Goal: Task Accomplishment & Management: Manage account settings

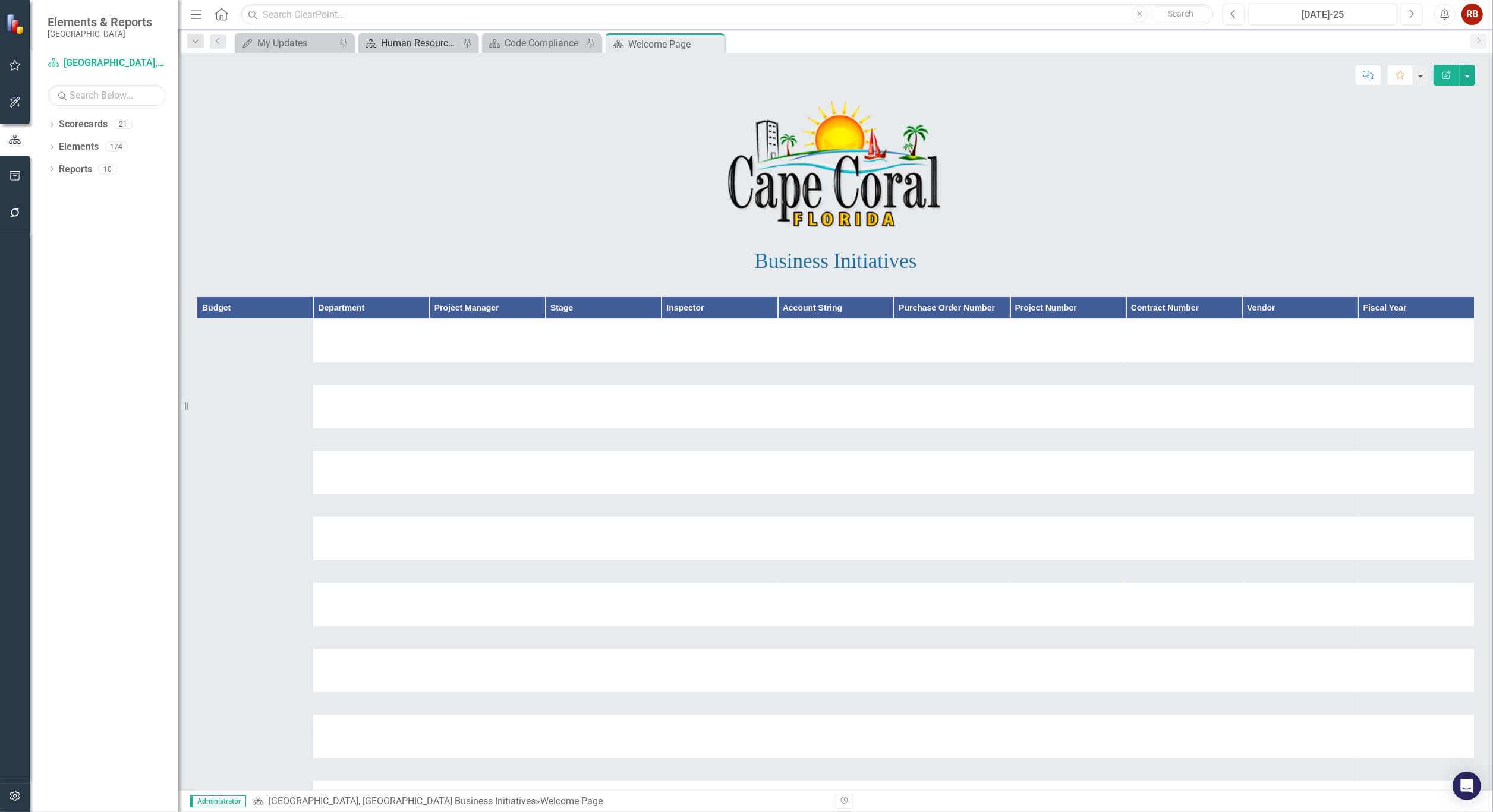
click at [413, 40] on div "Human Resources Analytics Dashboard" at bounding box center [420, 42] width 78 height 15
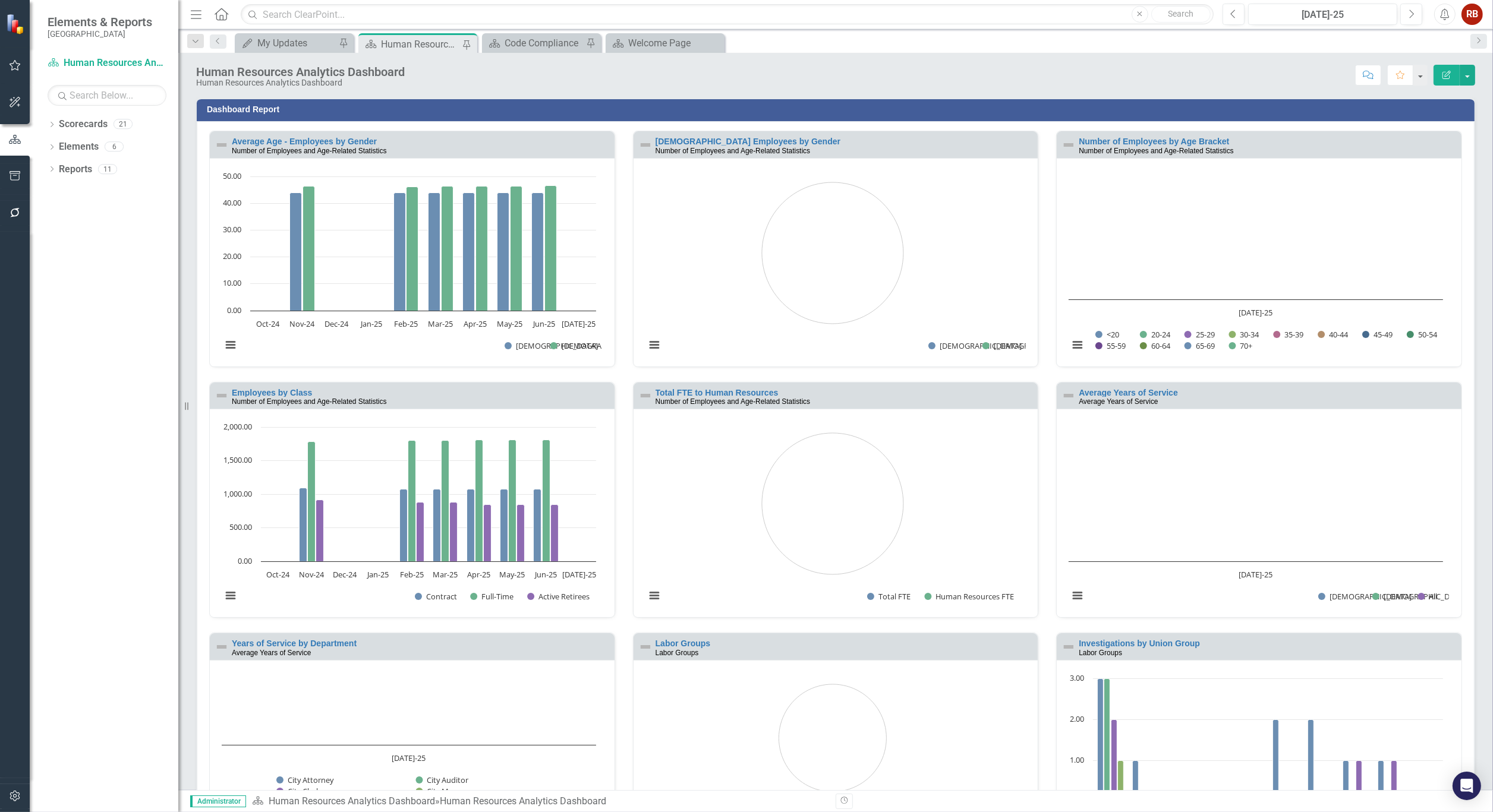
scroll to position [1, 0]
click at [1224, 10] on button "Previous" at bounding box center [1234, 14] width 22 height 21
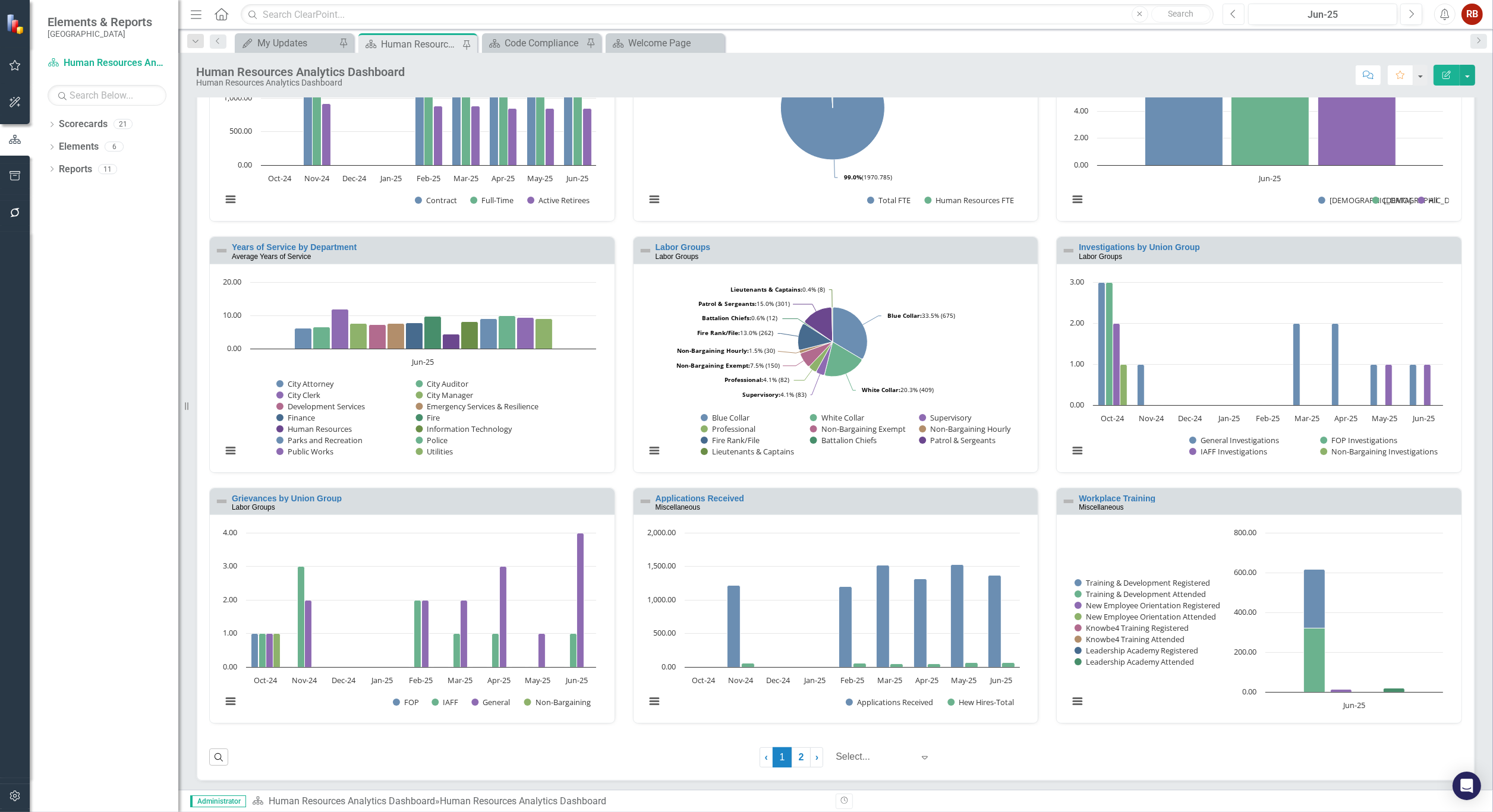
scroll to position [399, 0]
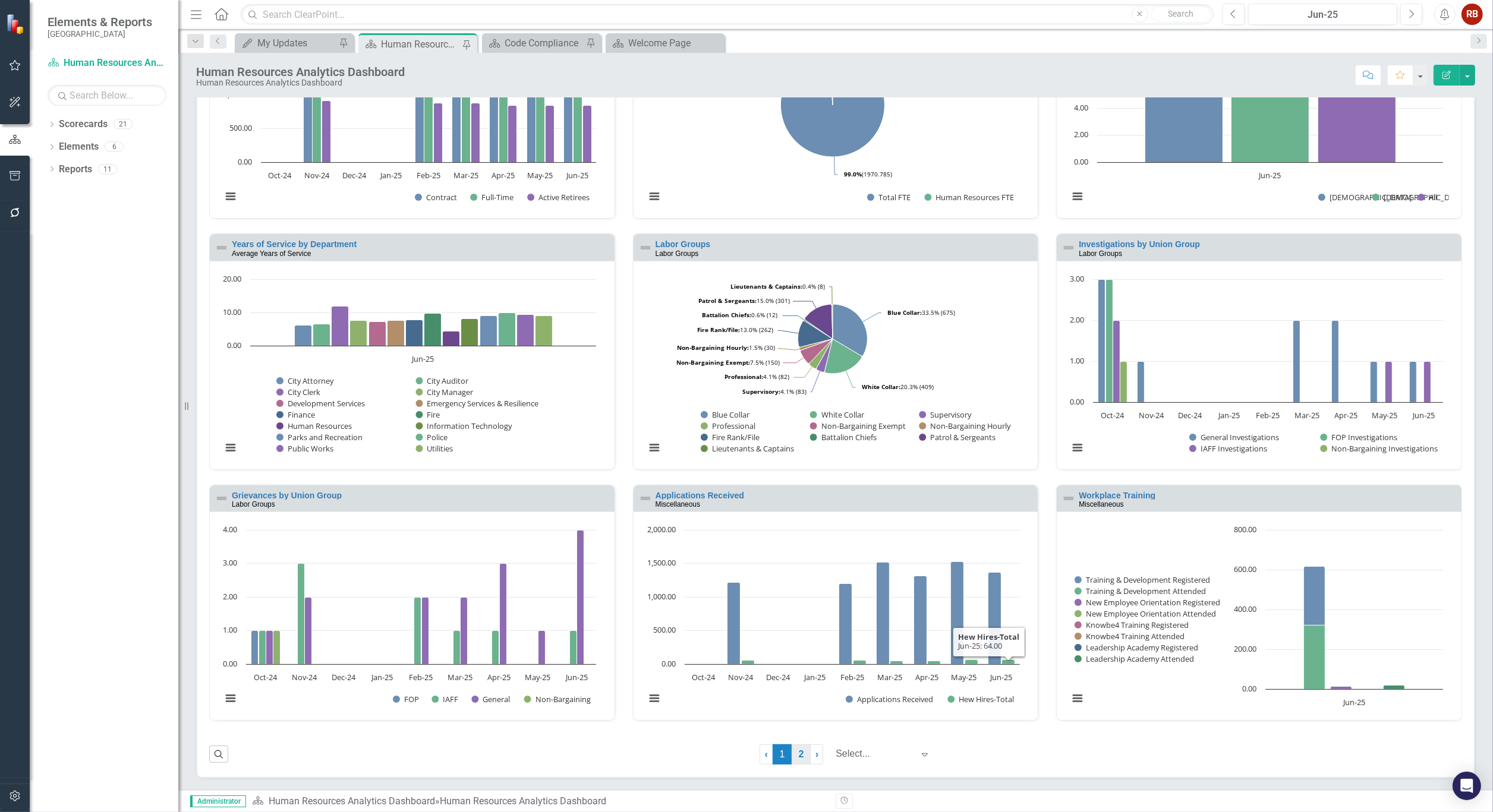
click at [792, 755] on link "2" at bounding box center [801, 754] width 19 height 20
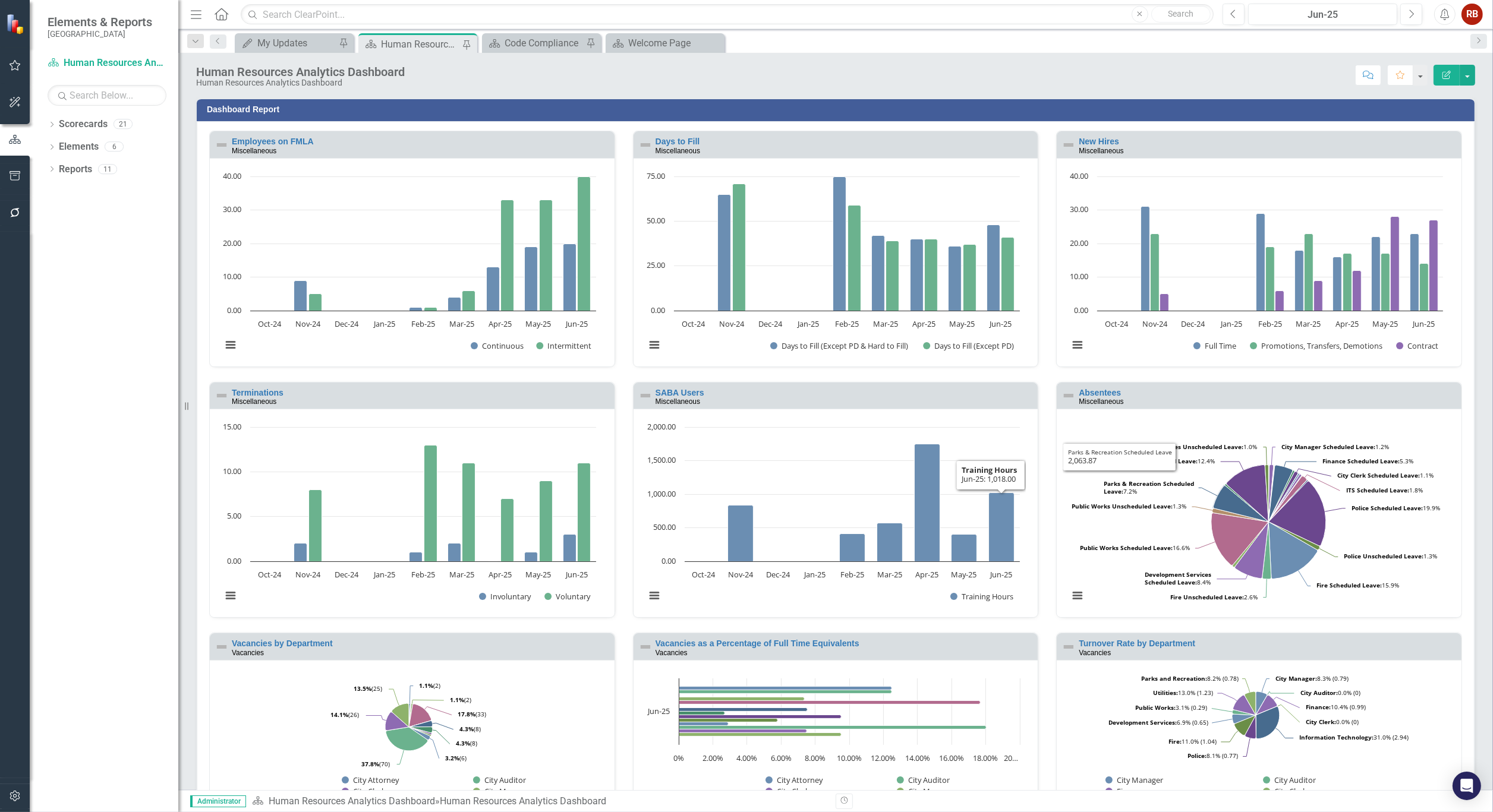
scroll to position [1, 0]
click at [310, 638] on link "Vacancies by Department" at bounding box center [282, 642] width 101 height 10
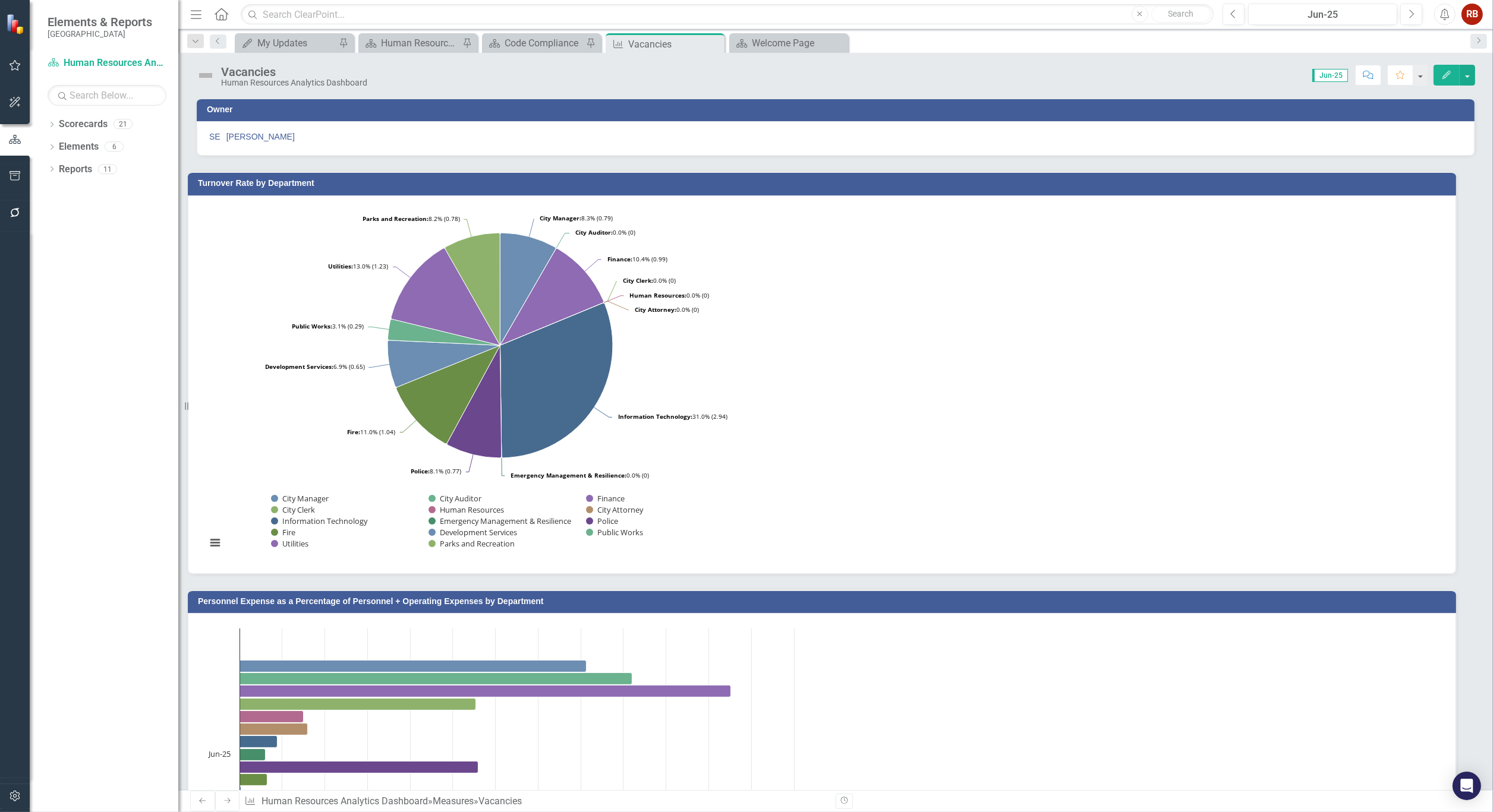
click at [1442, 69] on button "Edit" at bounding box center [1447, 75] width 26 height 21
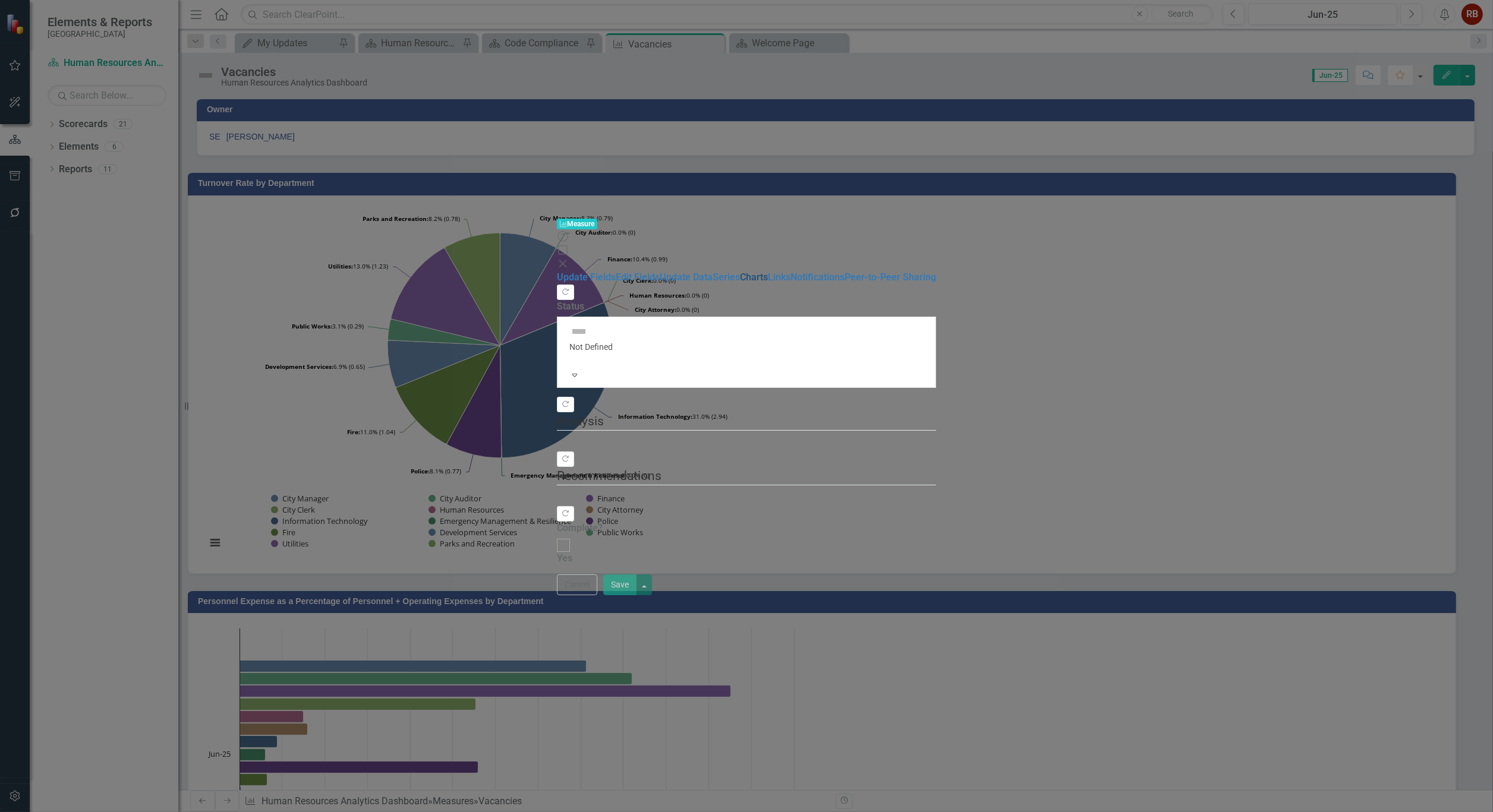
click at [740, 271] on link "Charts" at bounding box center [753, 277] width 28 height 12
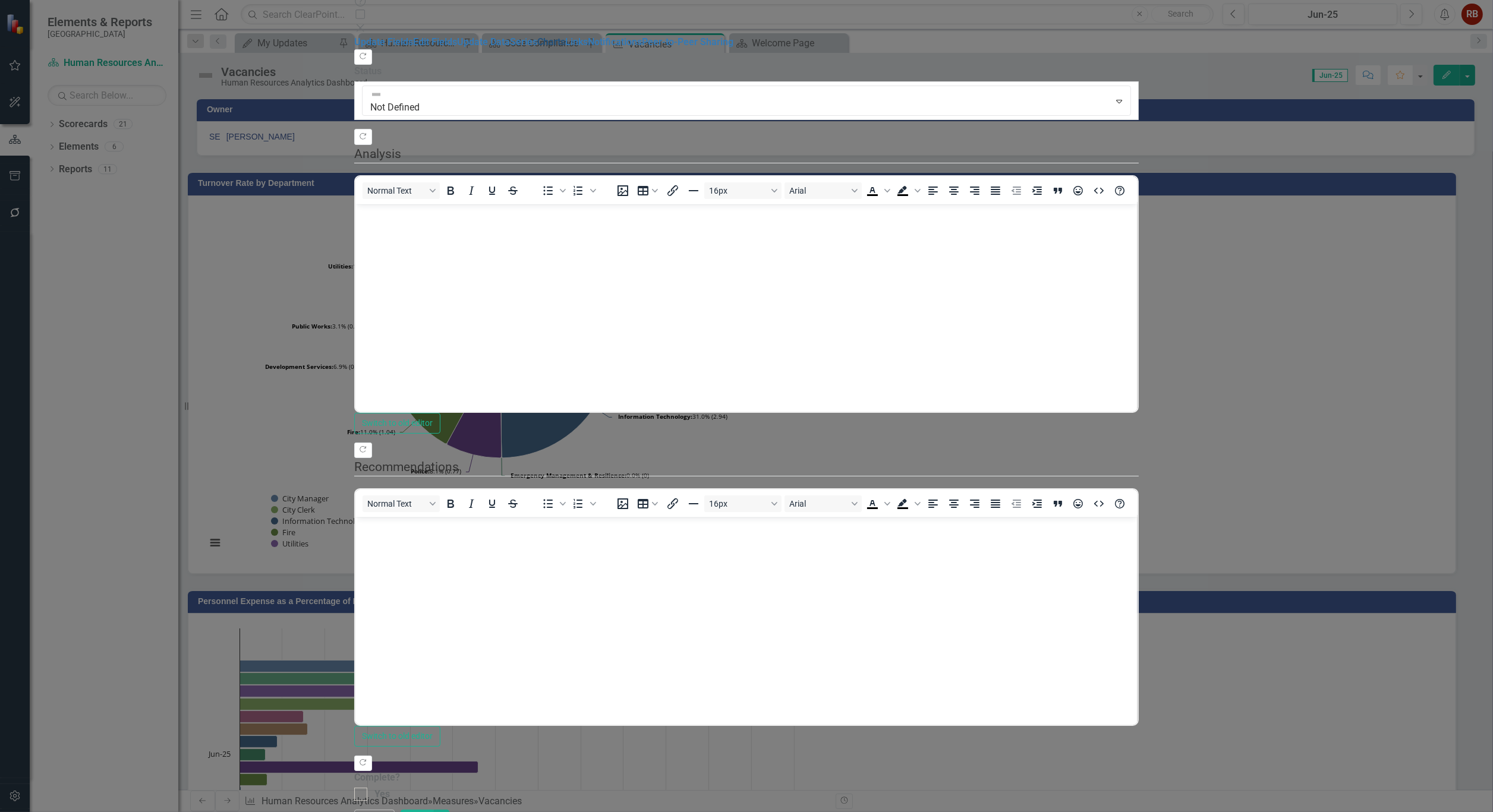
click at [537, 48] on link "Charts" at bounding box center [551, 42] width 28 height 12
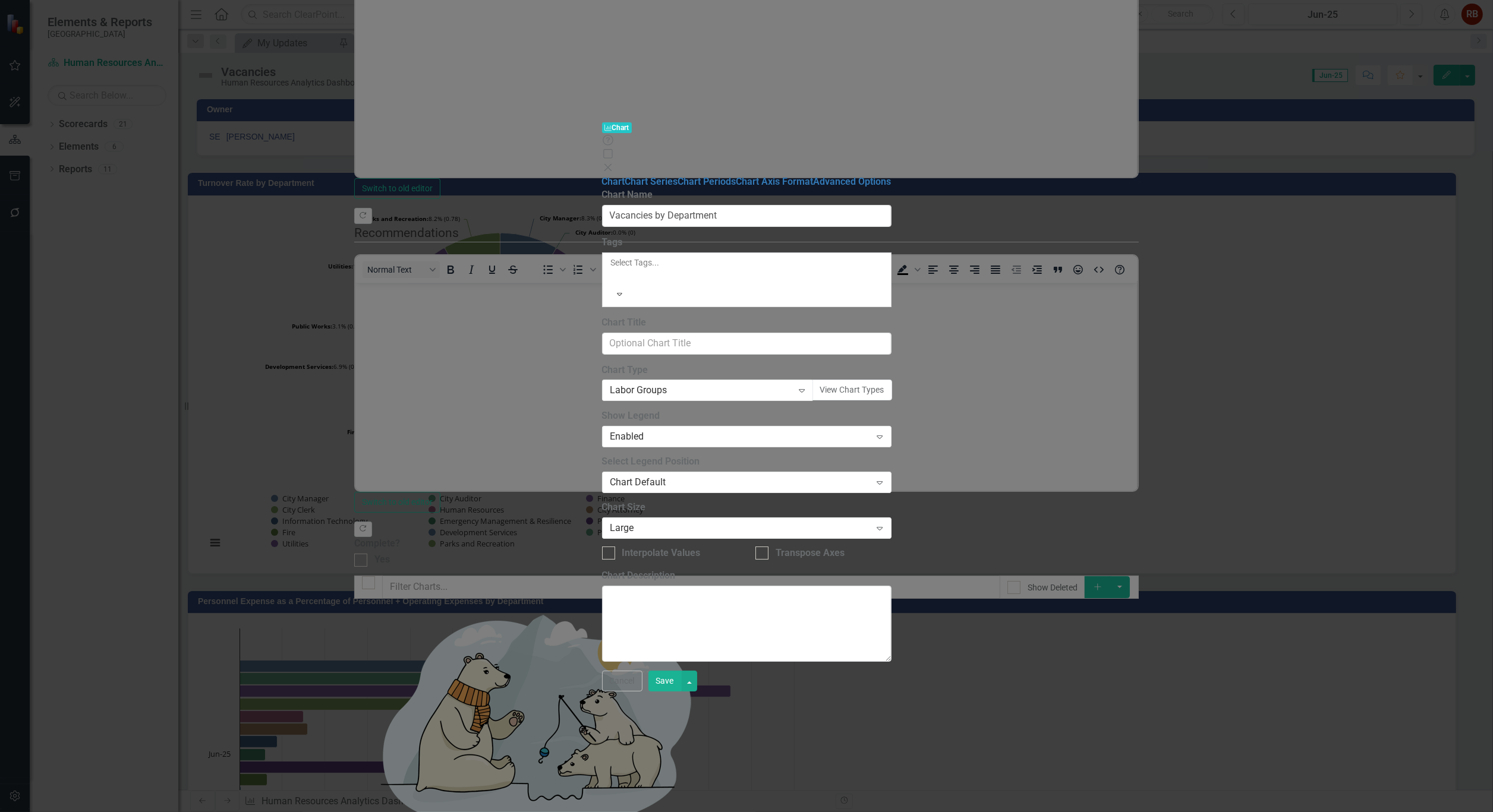
type input "Vacancies by Department"
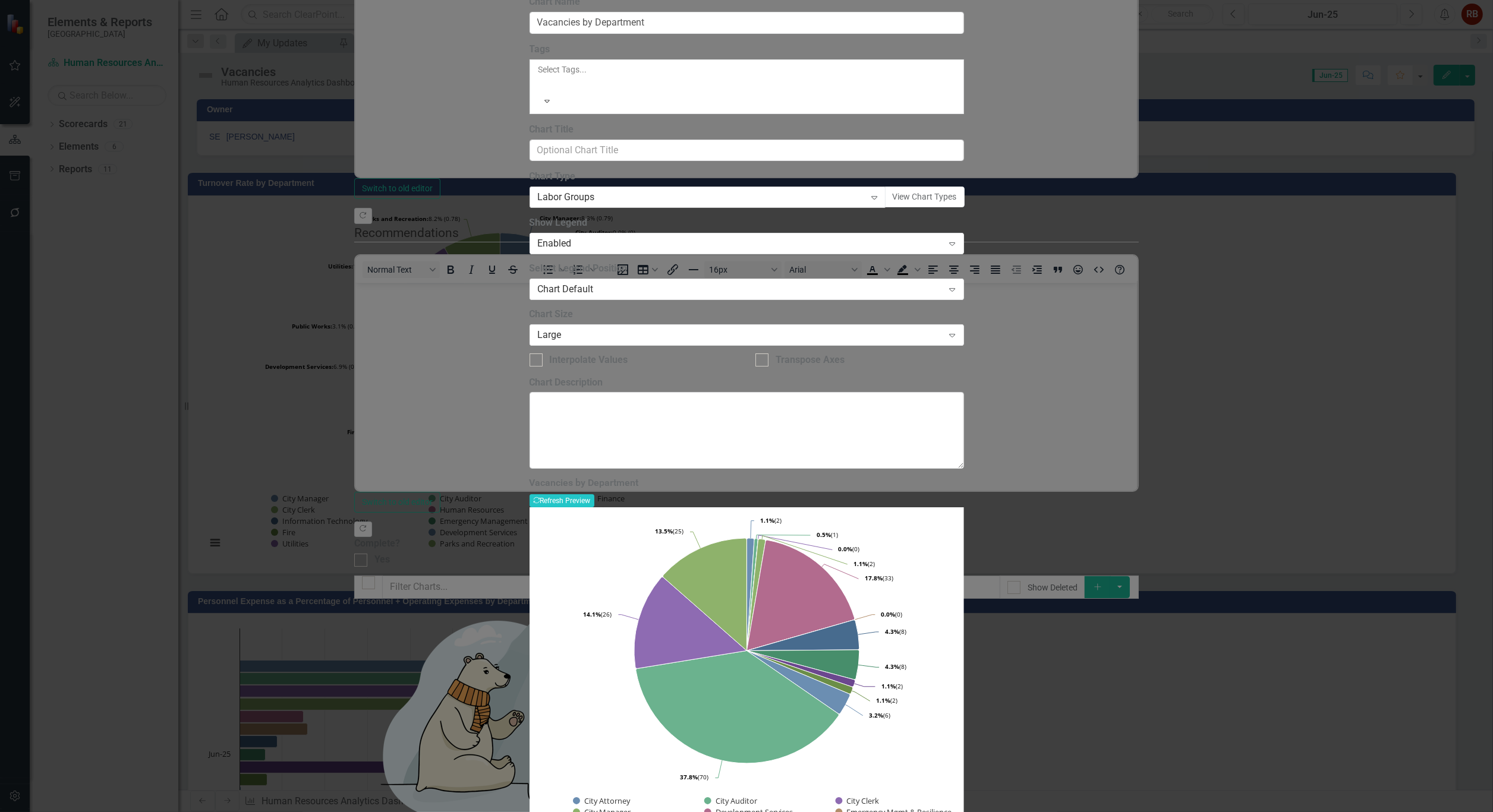
click at [880, 202] on icon "Expand" at bounding box center [874, 197] width 12 height 10
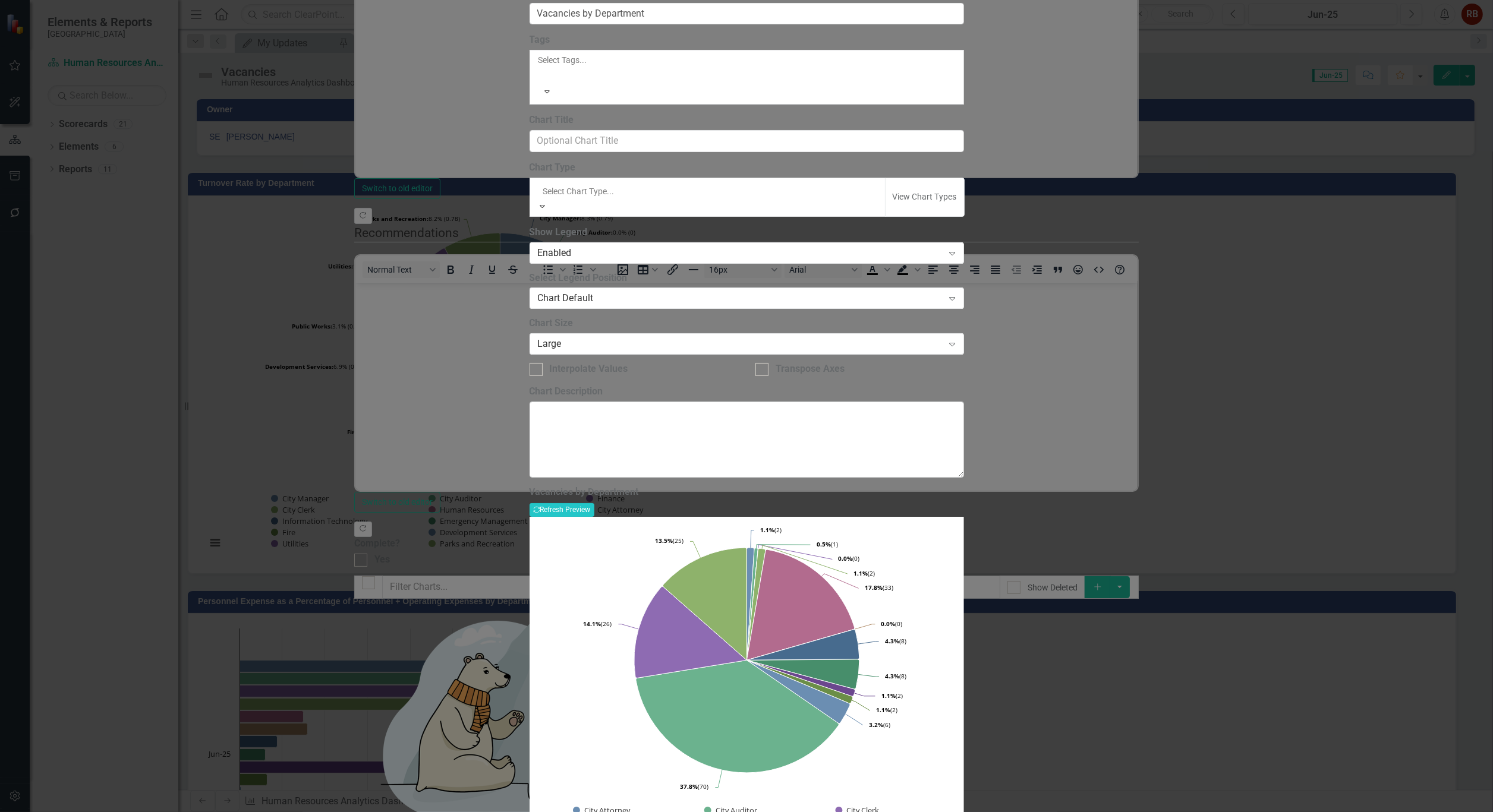
scroll to position [1188, 0]
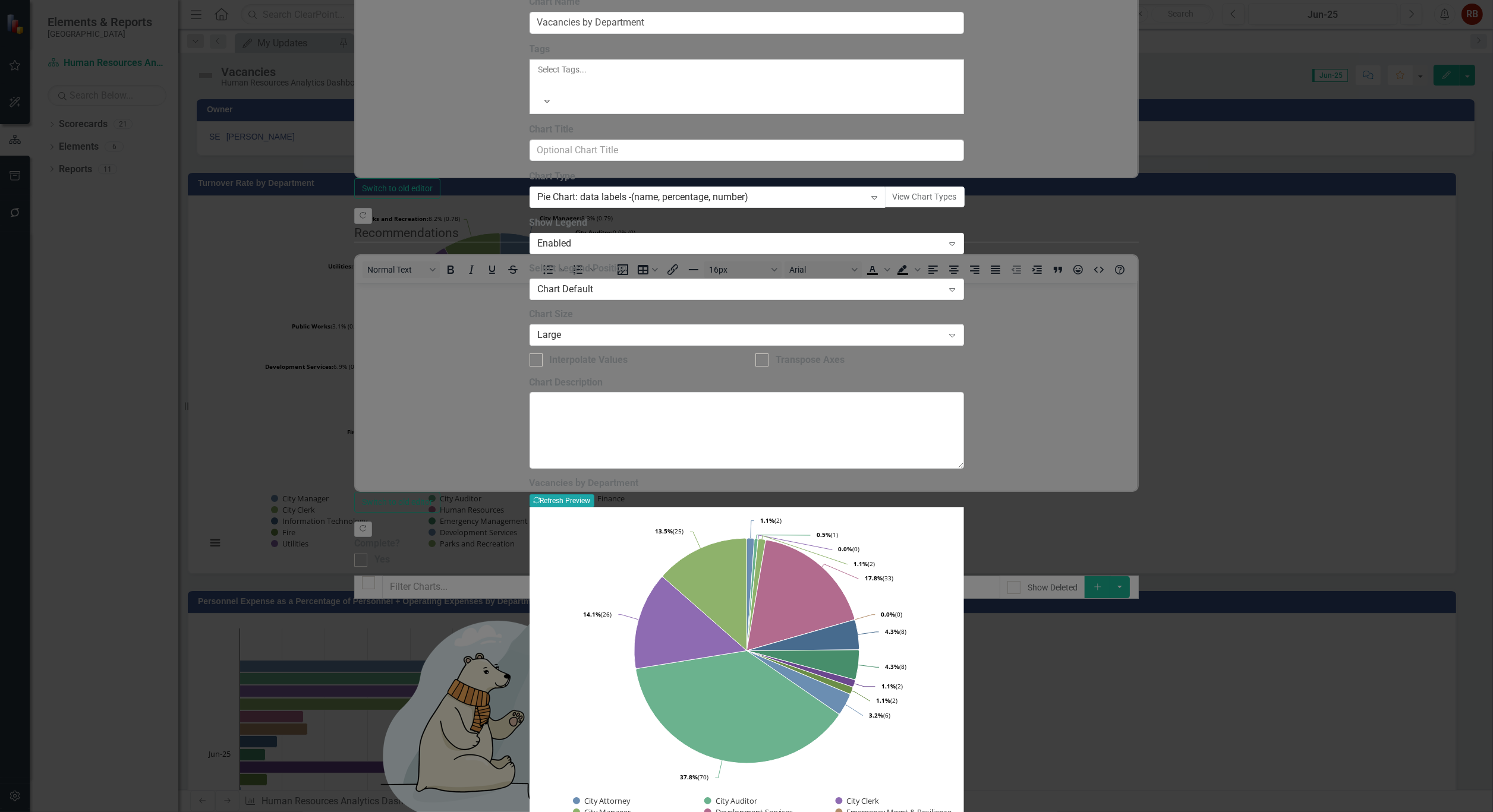
click at [594, 494] on button "Recalculate Refresh Preview" at bounding box center [562, 501] width 65 height 13
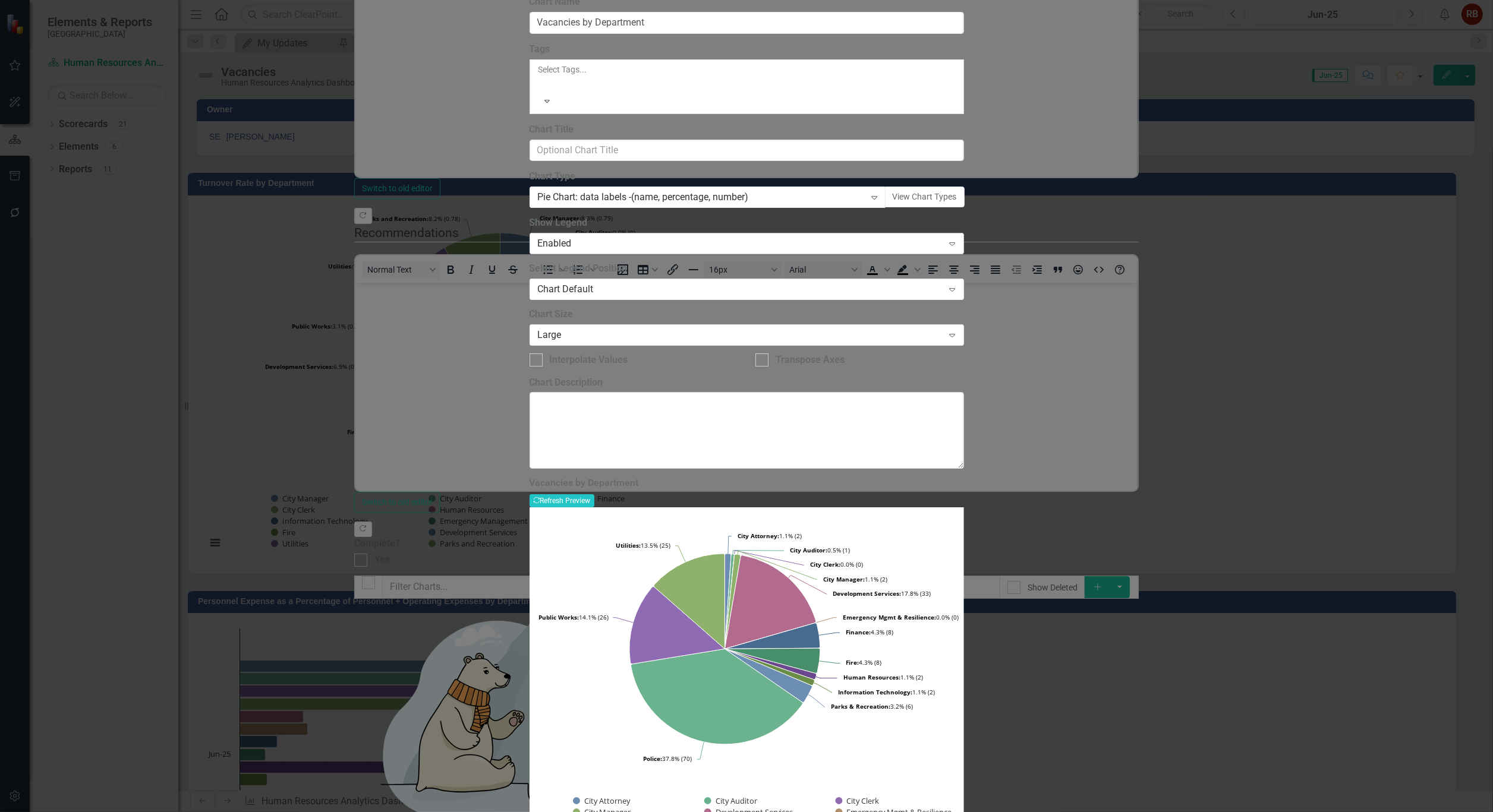
click at [958, 248] on icon "Expand" at bounding box center [952, 243] width 12 height 10
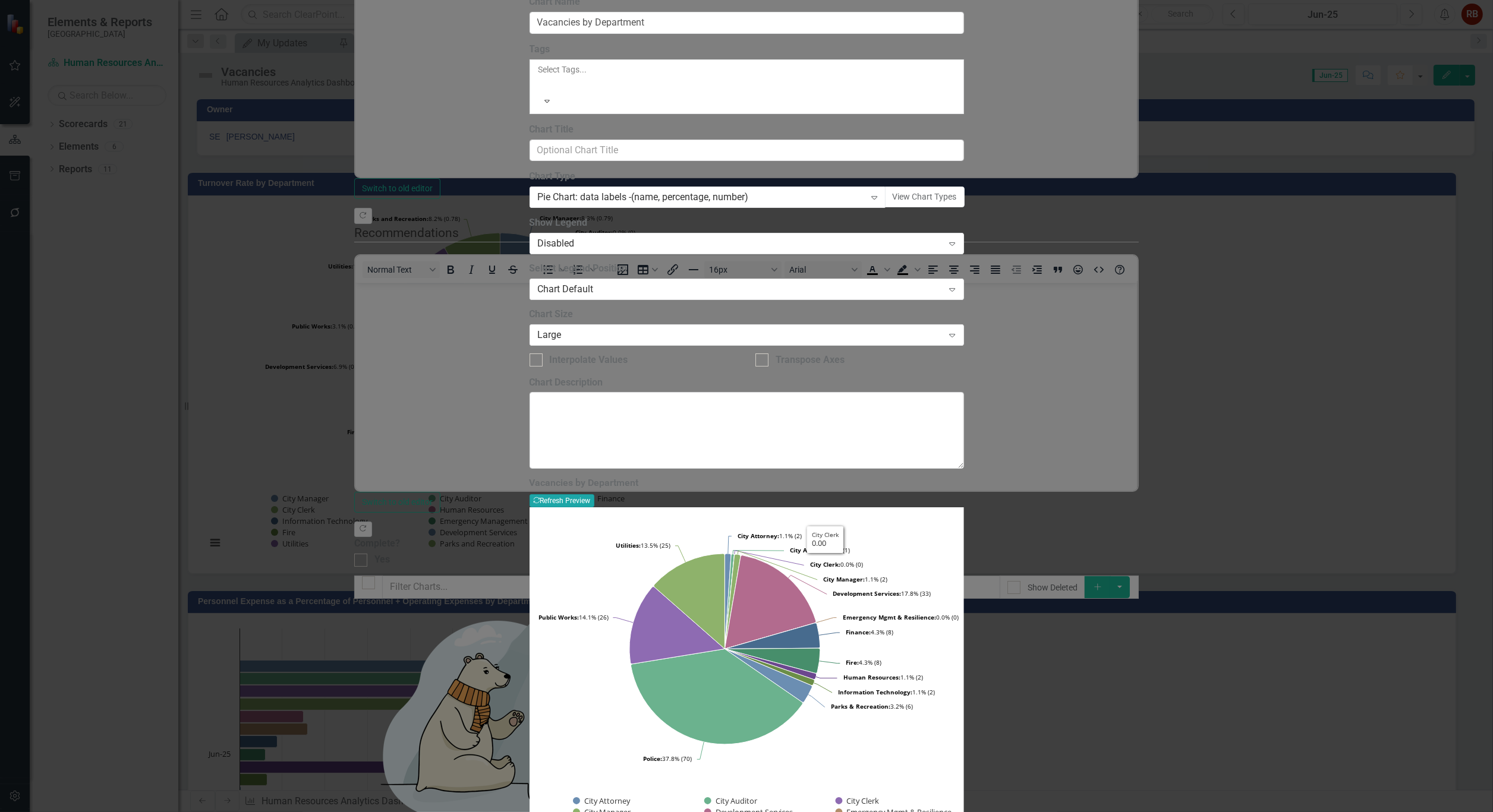
click at [594, 494] on button "Recalculate Refresh Preview" at bounding box center [562, 501] width 65 height 13
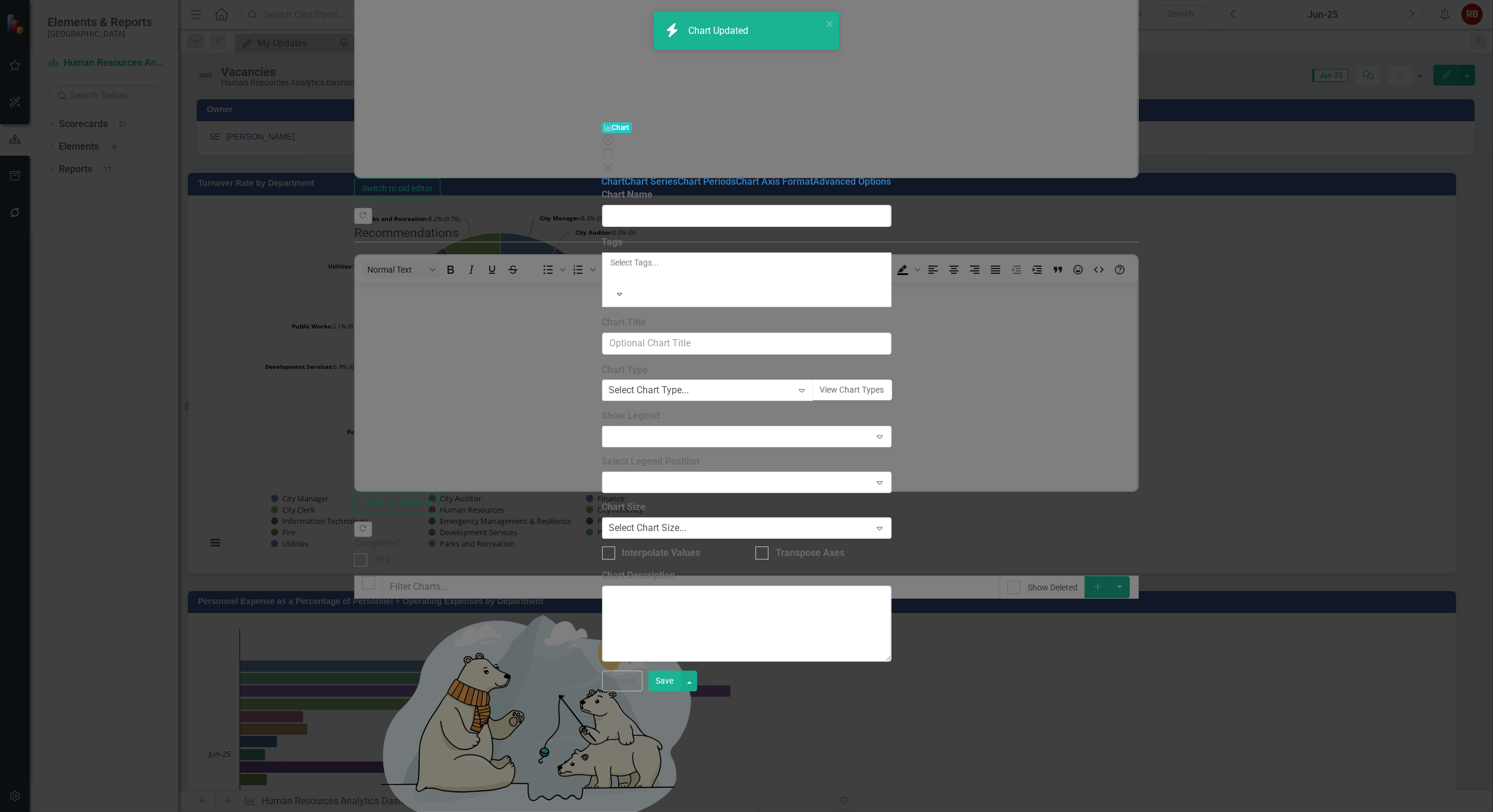
type input "Vacancies as a Percentage of Full Time Equivalents"
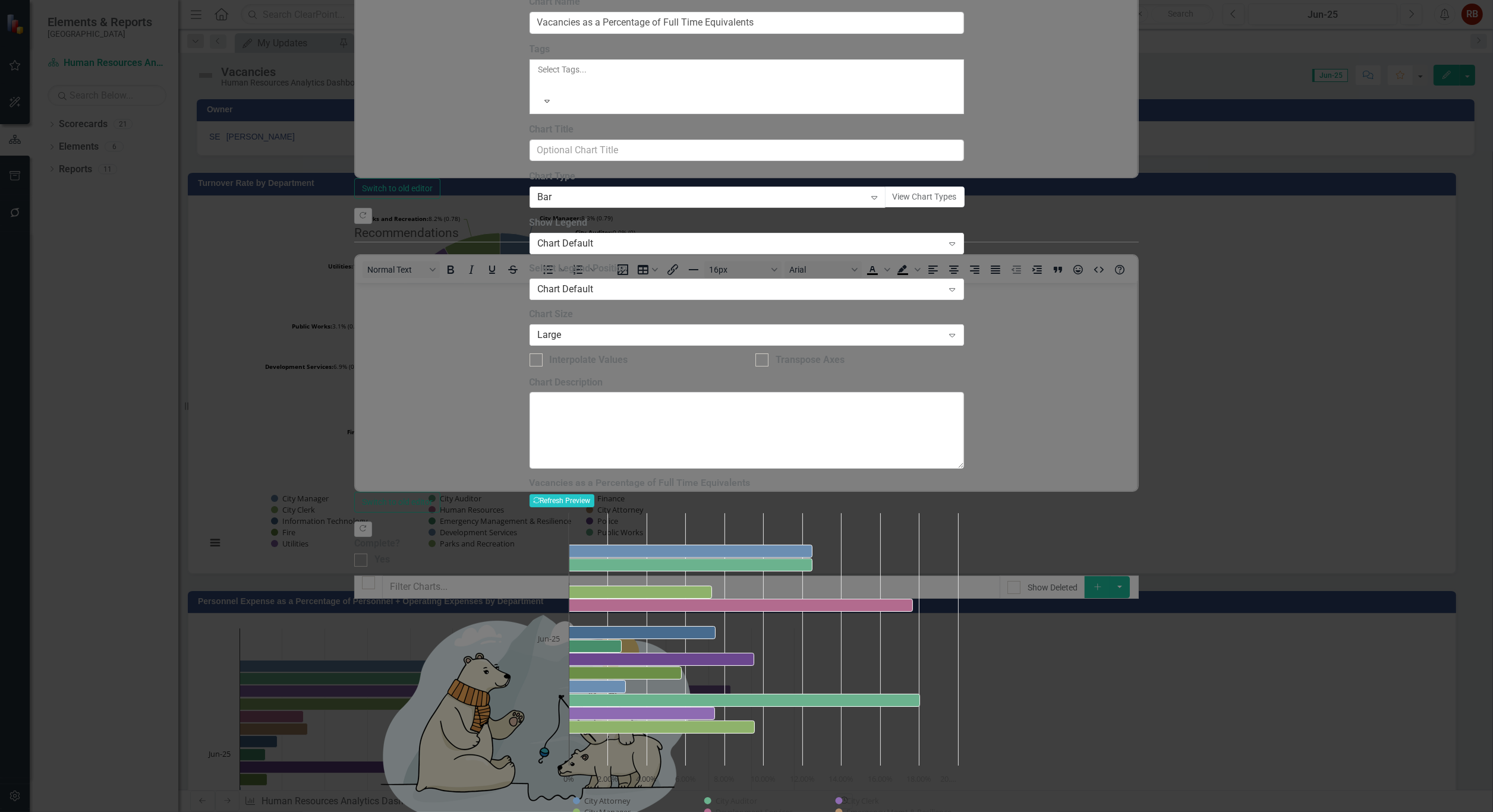
click at [880, 202] on icon "Expand" at bounding box center [874, 197] width 12 height 10
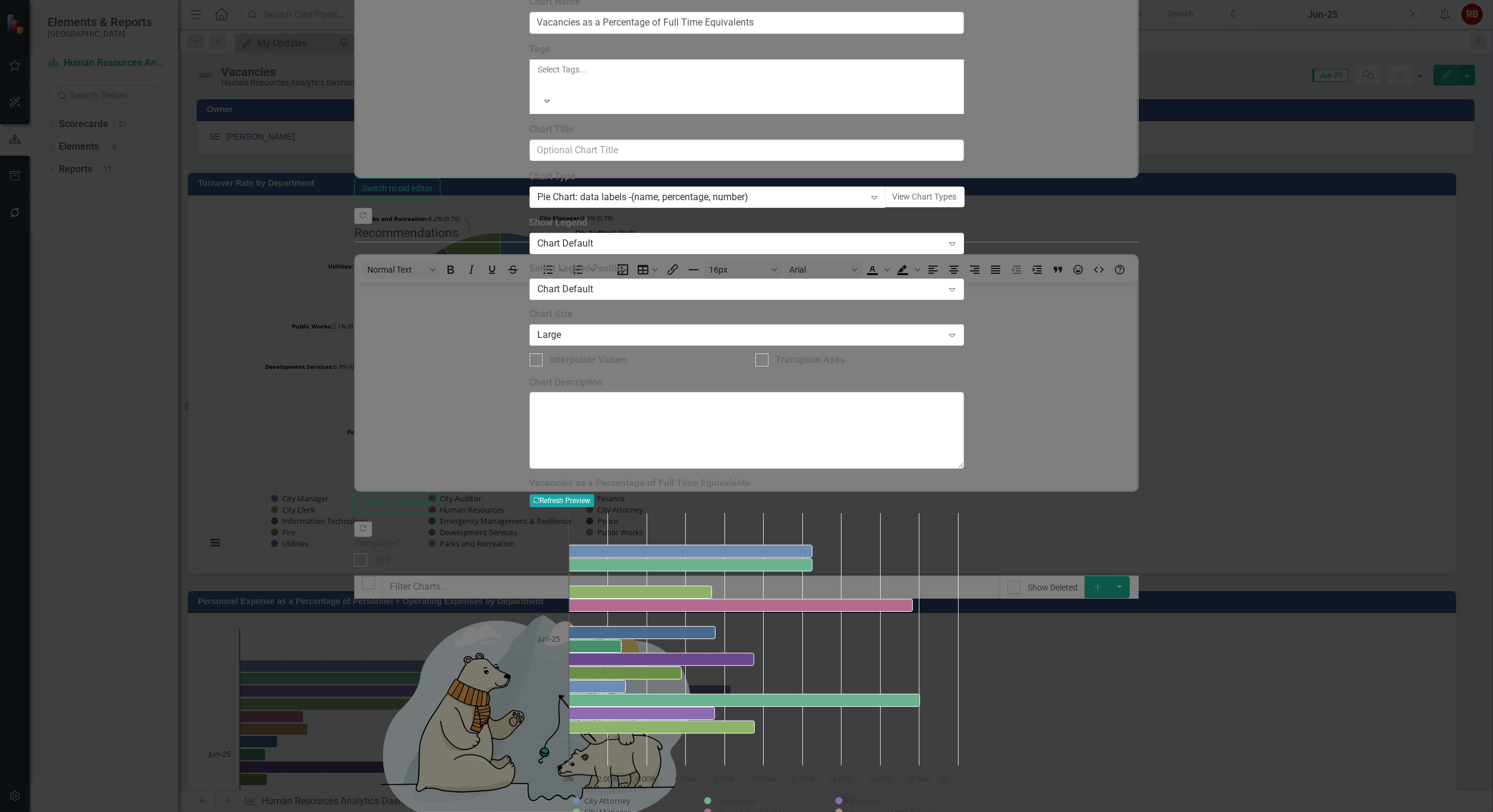
click at [594, 494] on button "Recalculate Refresh Preview" at bounding box center [562, 501] width 65 height 13
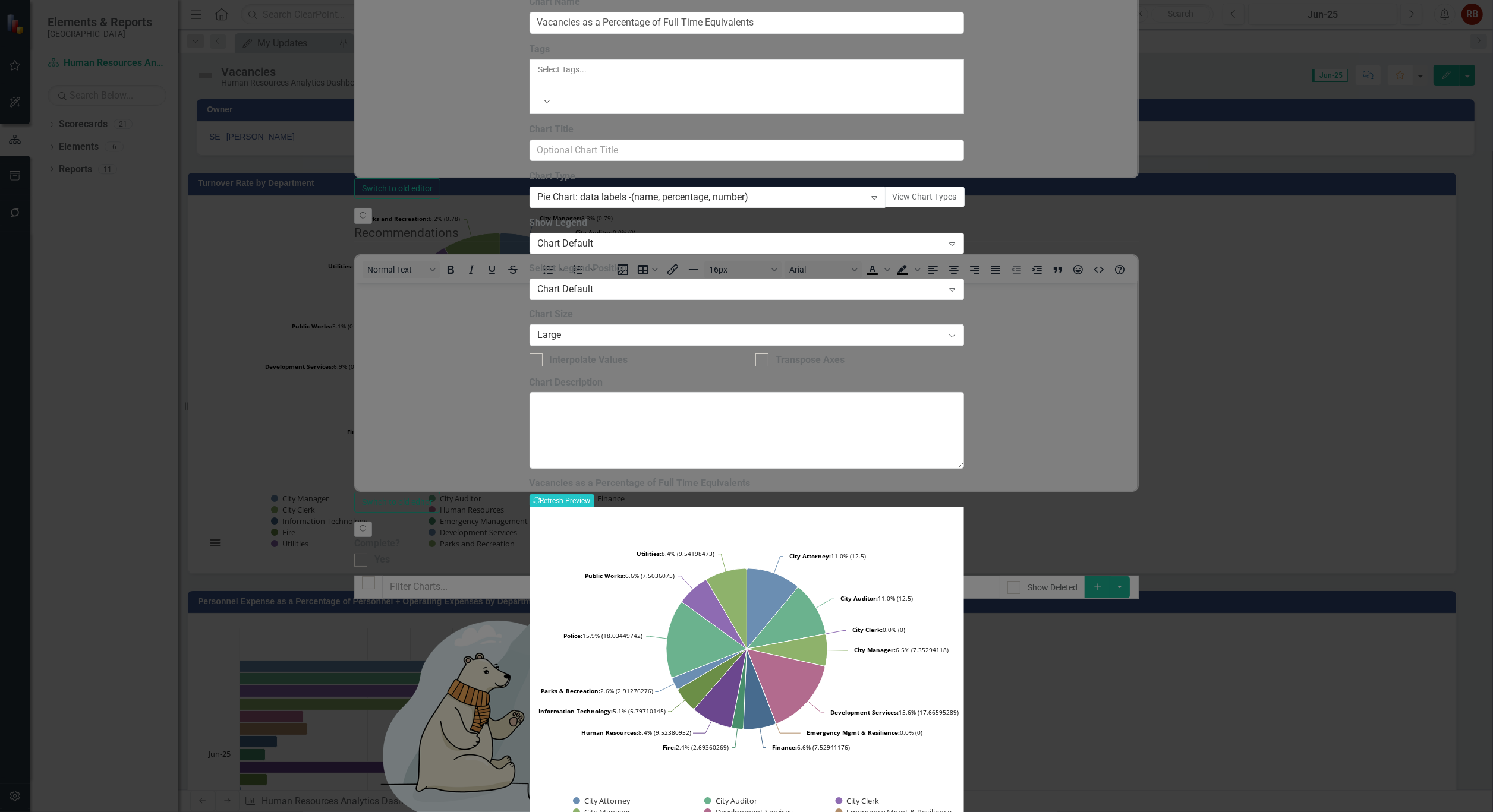
click at [963, 253] on div "Expand" at bounding box center [952, 244] width 21 height 19
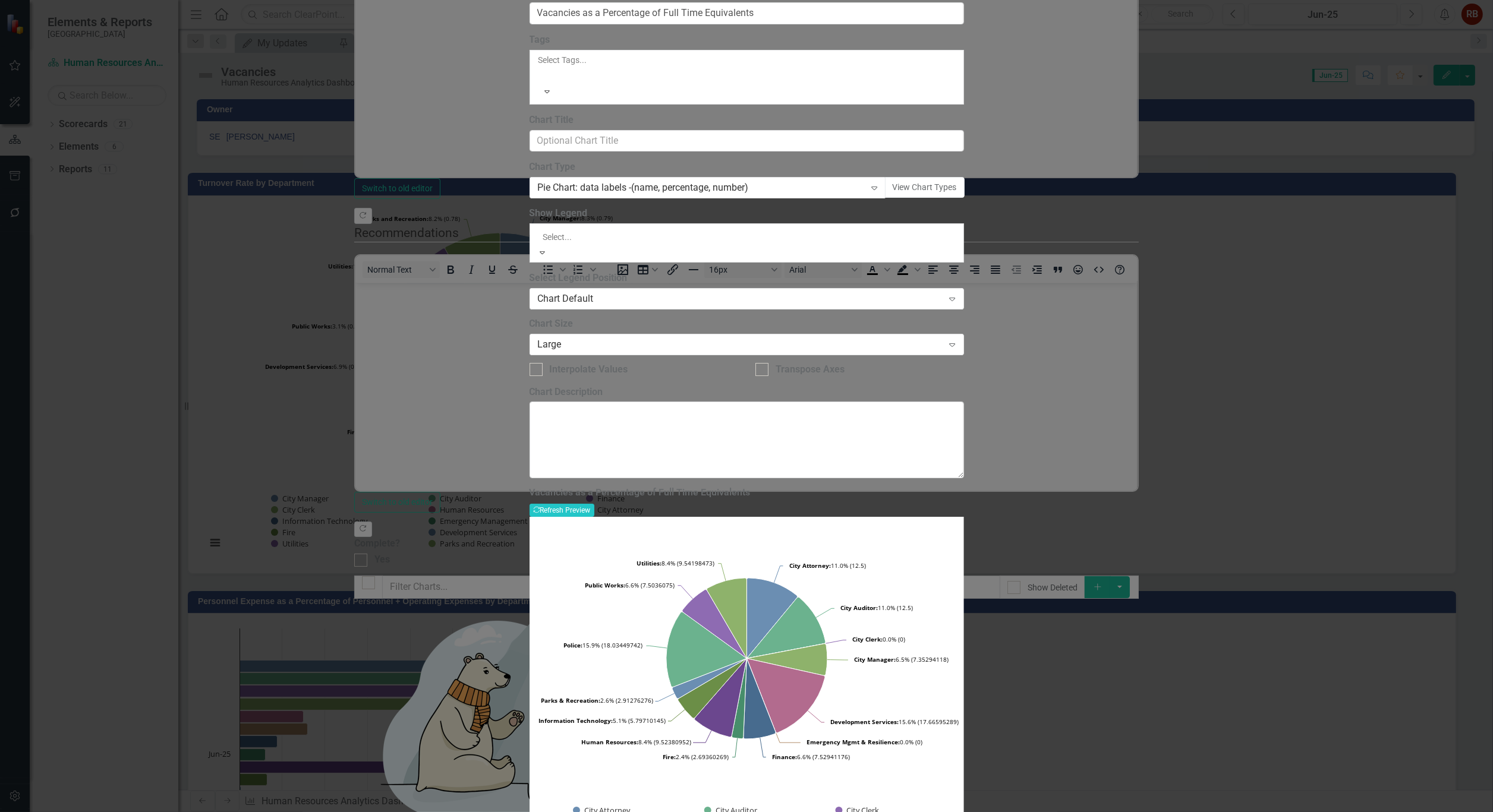
click at [951, 811] on div "Chart Default" at bounding box center [746, 818] width 1493 height 14
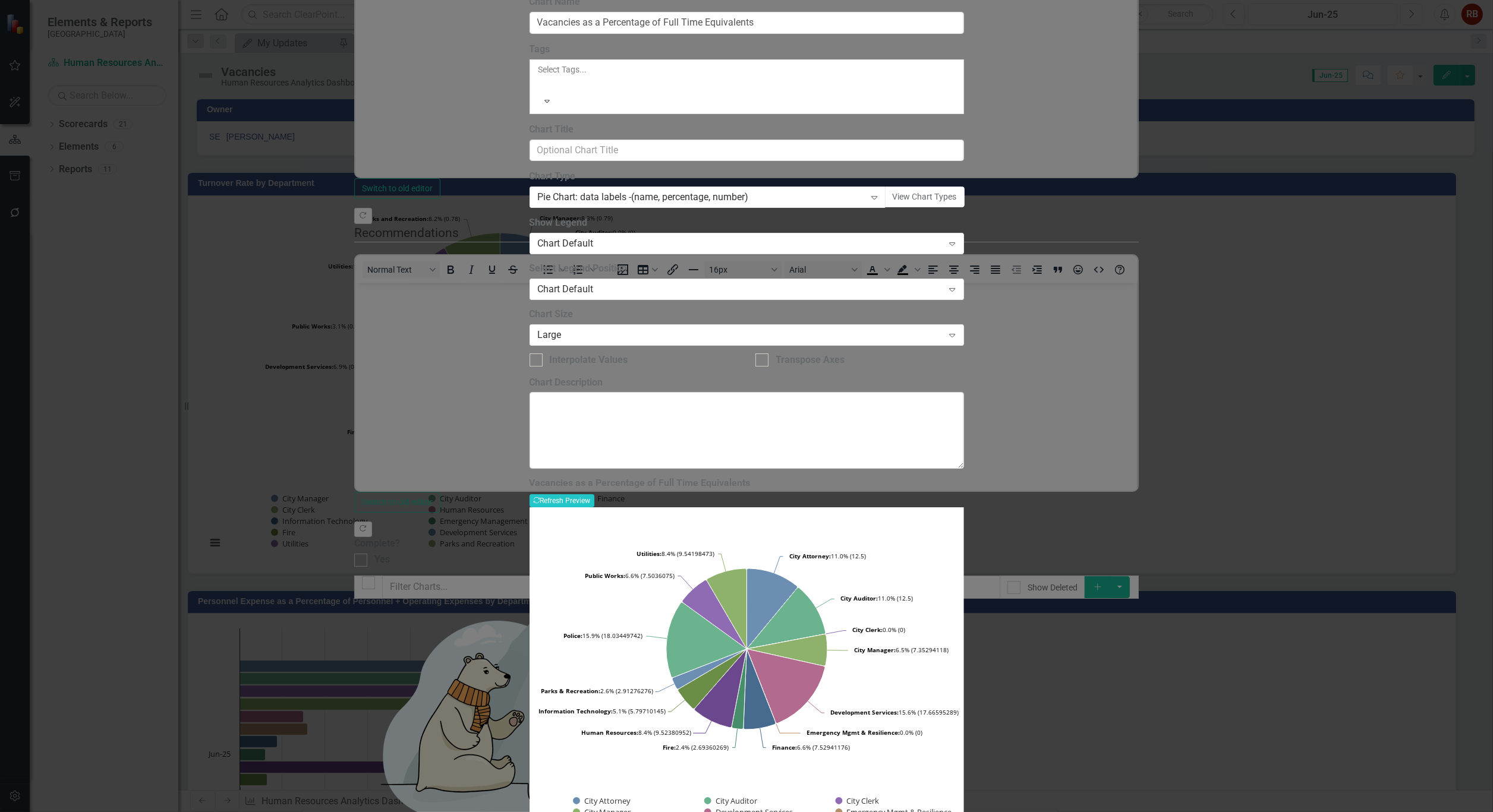
click at [964, 241] on div "Show Legend Chart Default Expand" at bounding box center [746, 234] width 434 height 37
drag, startPoint x: 993, startPoint y: 240, endPoint x: 993, endPoint y: 247, distance: 7.0
click at [964, 242] on div "Show Legend Chart Default Expand" at bounding box center [746, 234] width 434 height 37
click at [958, 248] on icon "Expand" at bounding box center [952, 243] width 12 height 10
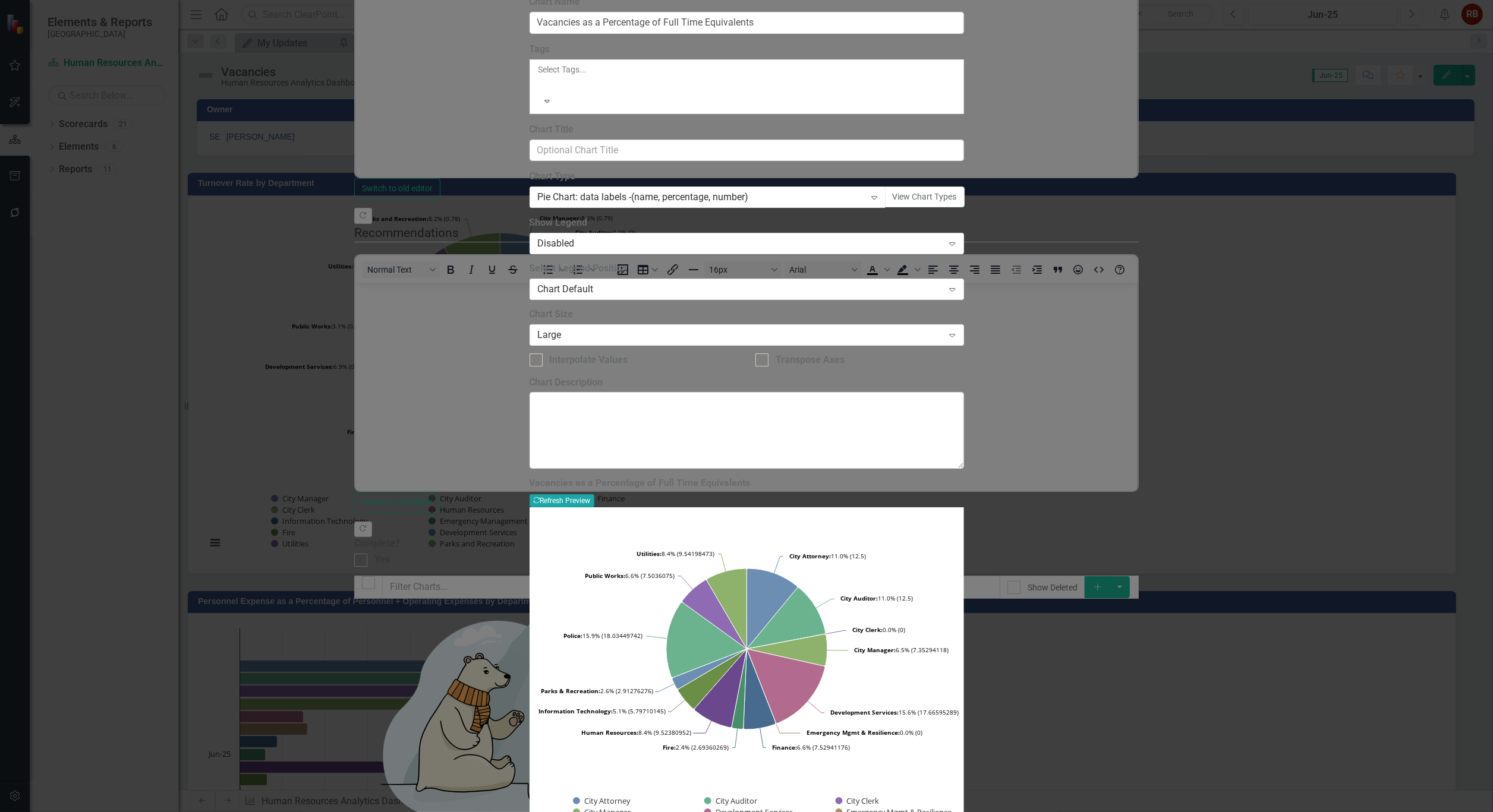
click at [594, 494] on button "Recalculate Refresh Preview" at bounding box center [562, 501] width 65 height 13
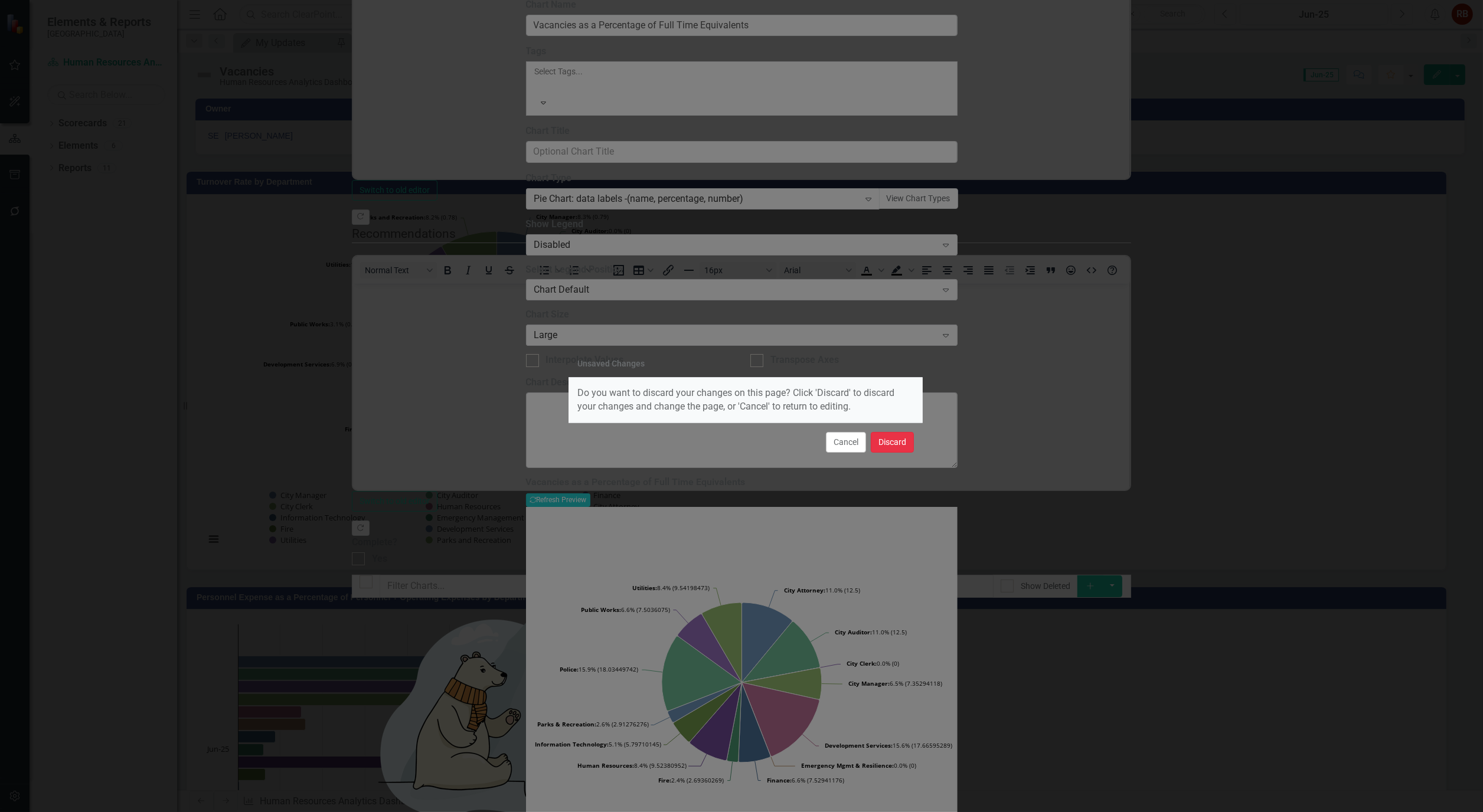
click at [880, 440] on button "Discard" at bounding box center [892, 442] width 43 height 20
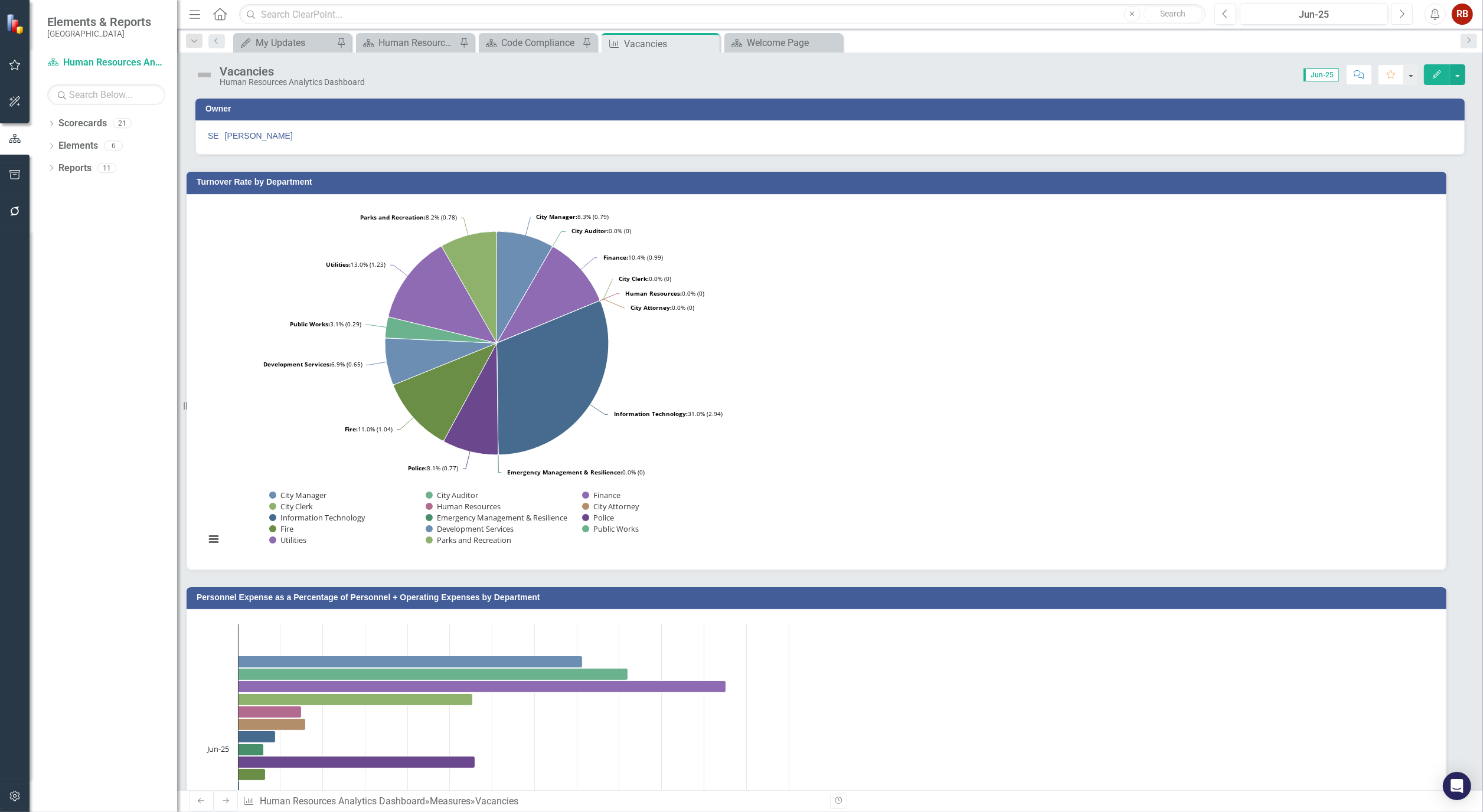
click at [1406, 10] on button "Next" at bounding box center [1402, 14] width 22 height 21
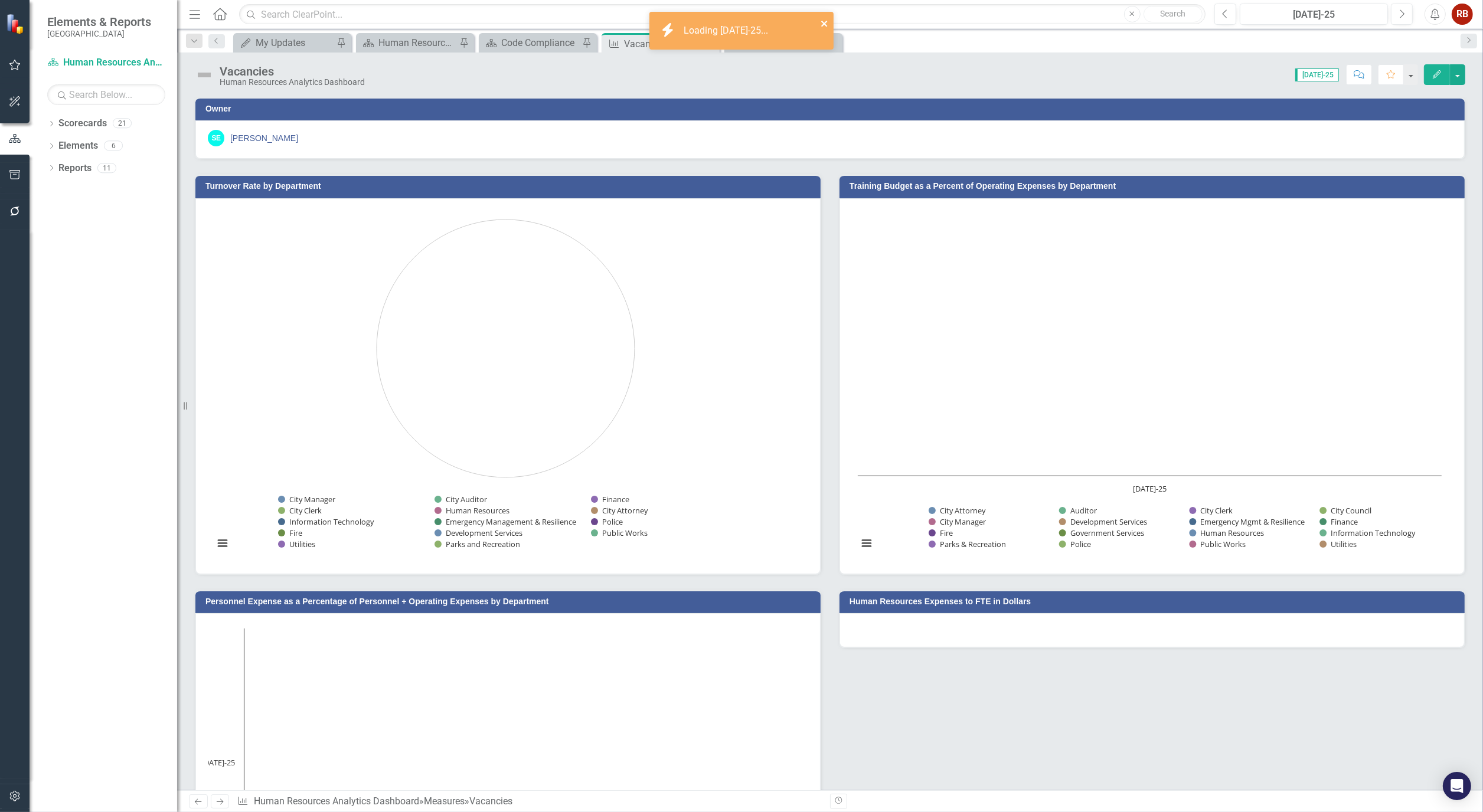
click at [825, 22] on icon "close" at bounding box center [824, 23] width 6 height 6
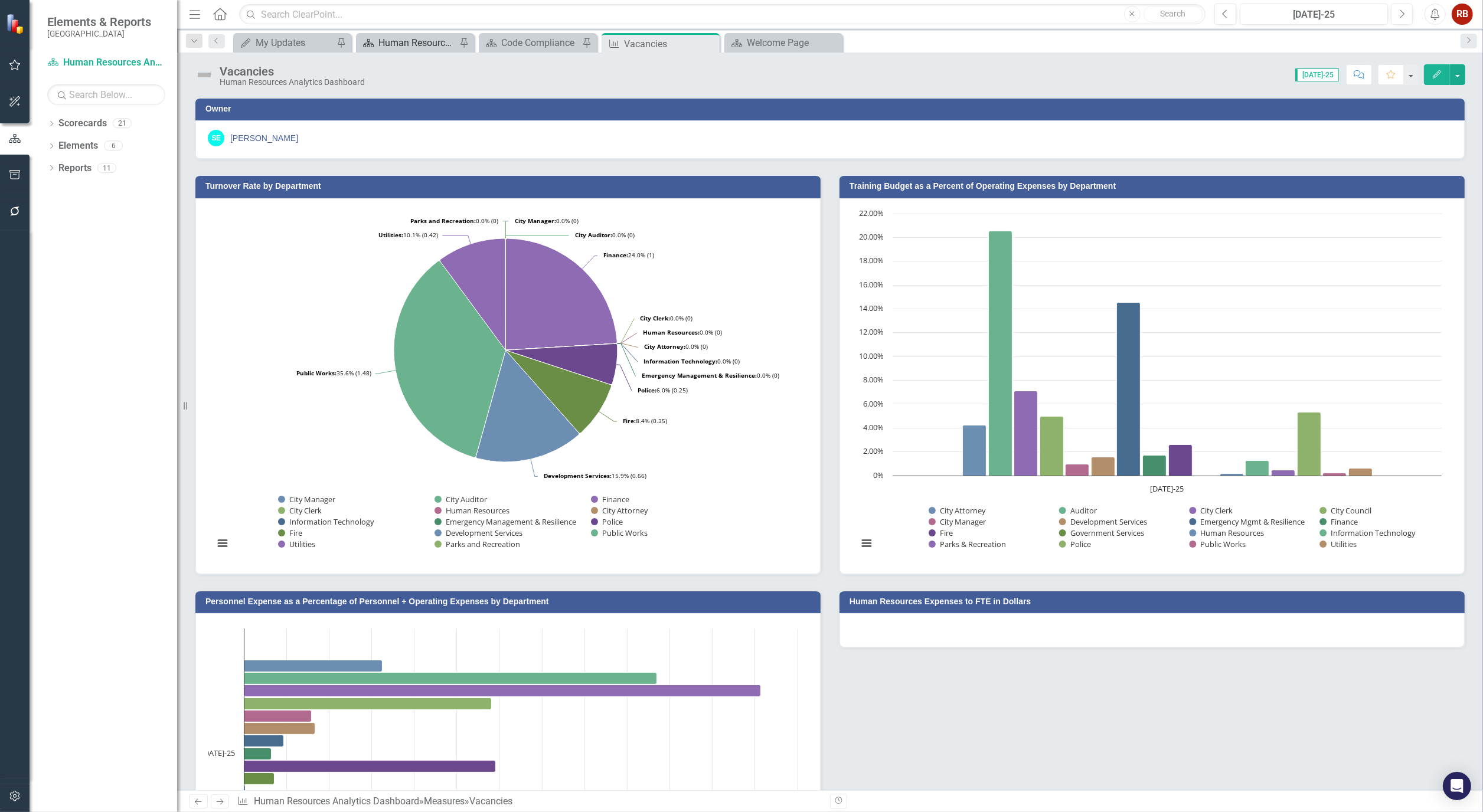
click at [423, 47] on div "Human Resources Analytics Dashboard" at bounding box center [417, 42] width 78 height 15
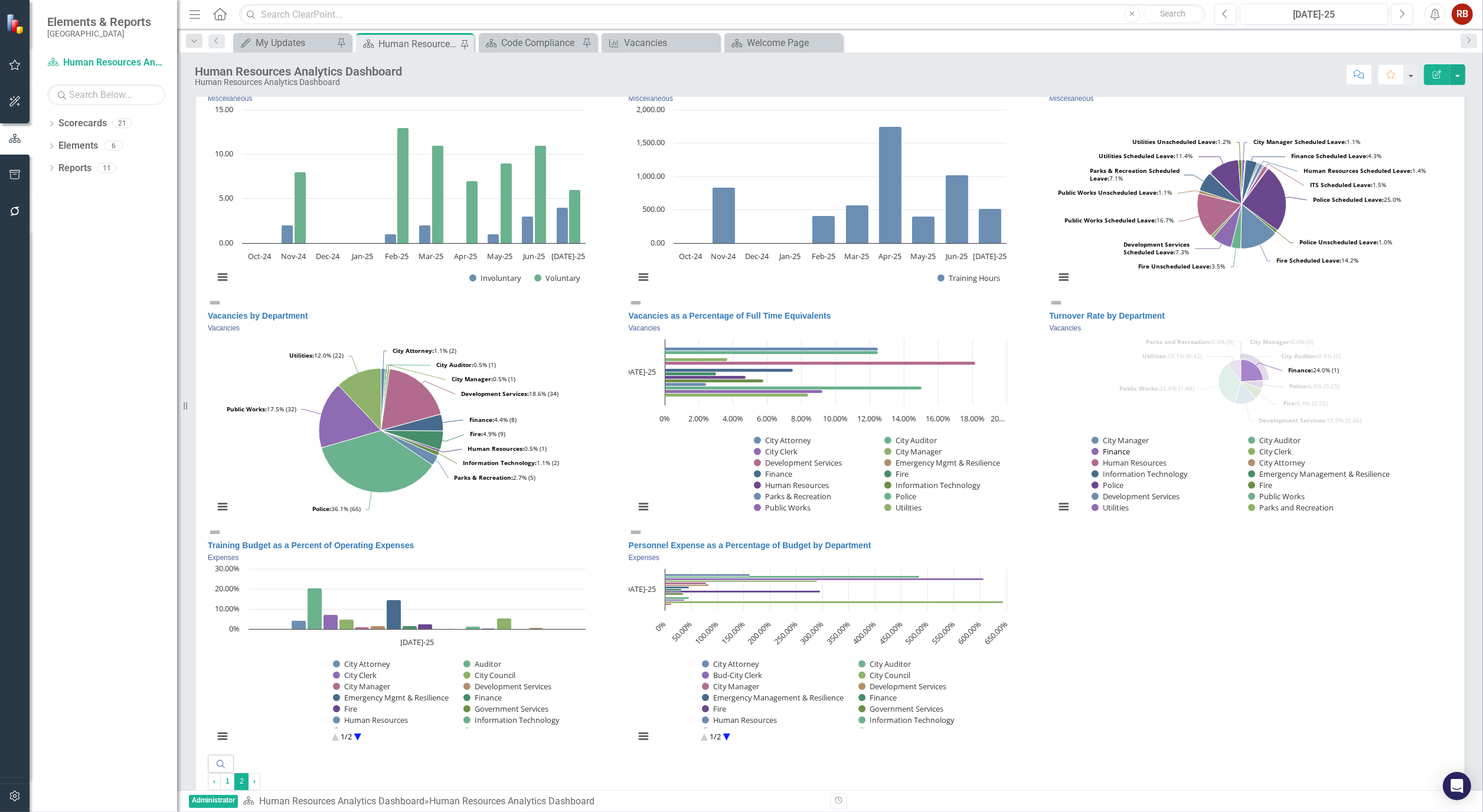
scroll to position [328, 0]
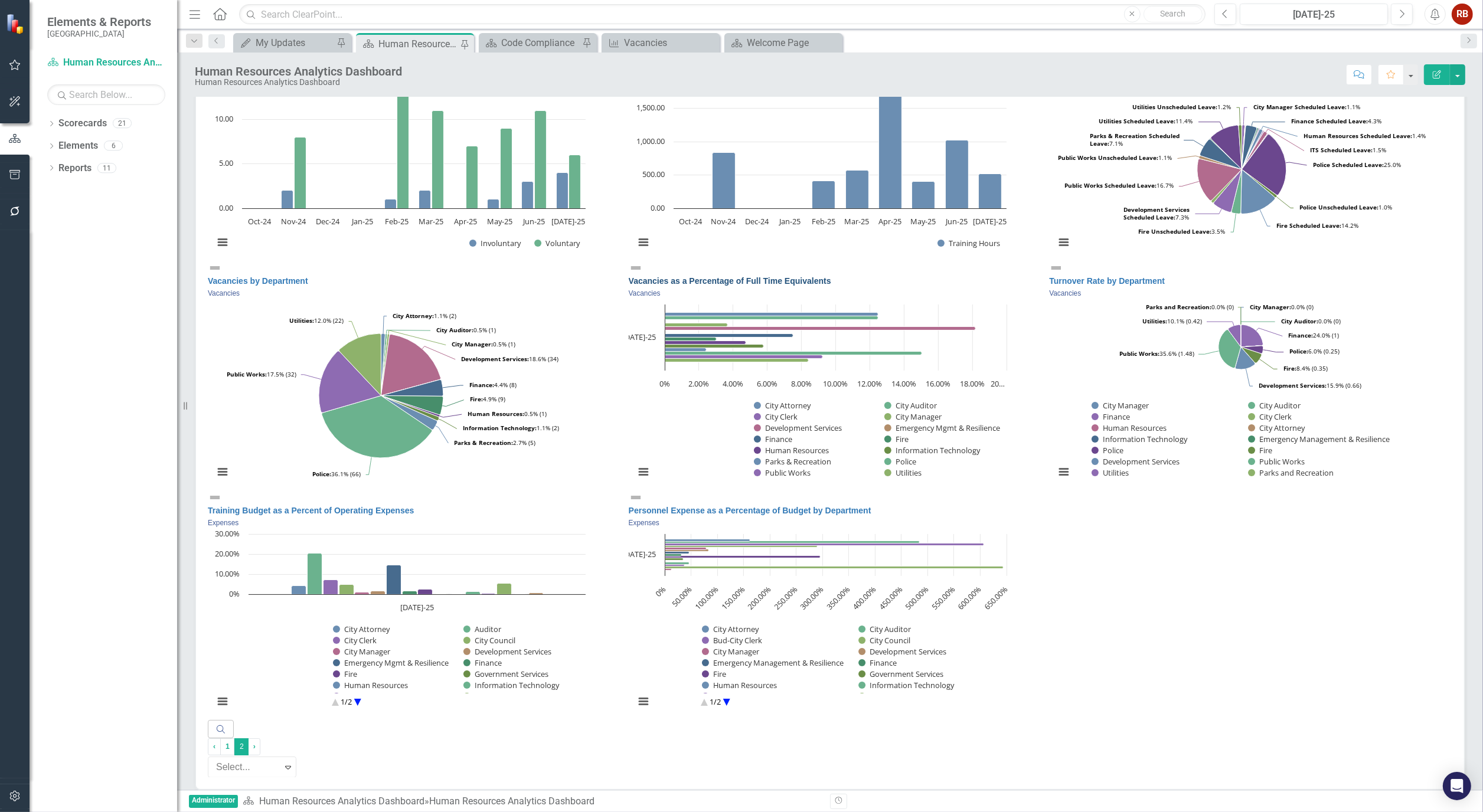
click at [709, 286] on link "Vacancies as a Percentage of Full Time Equivalents" at bounding box center [730, 280] width 203 height 10
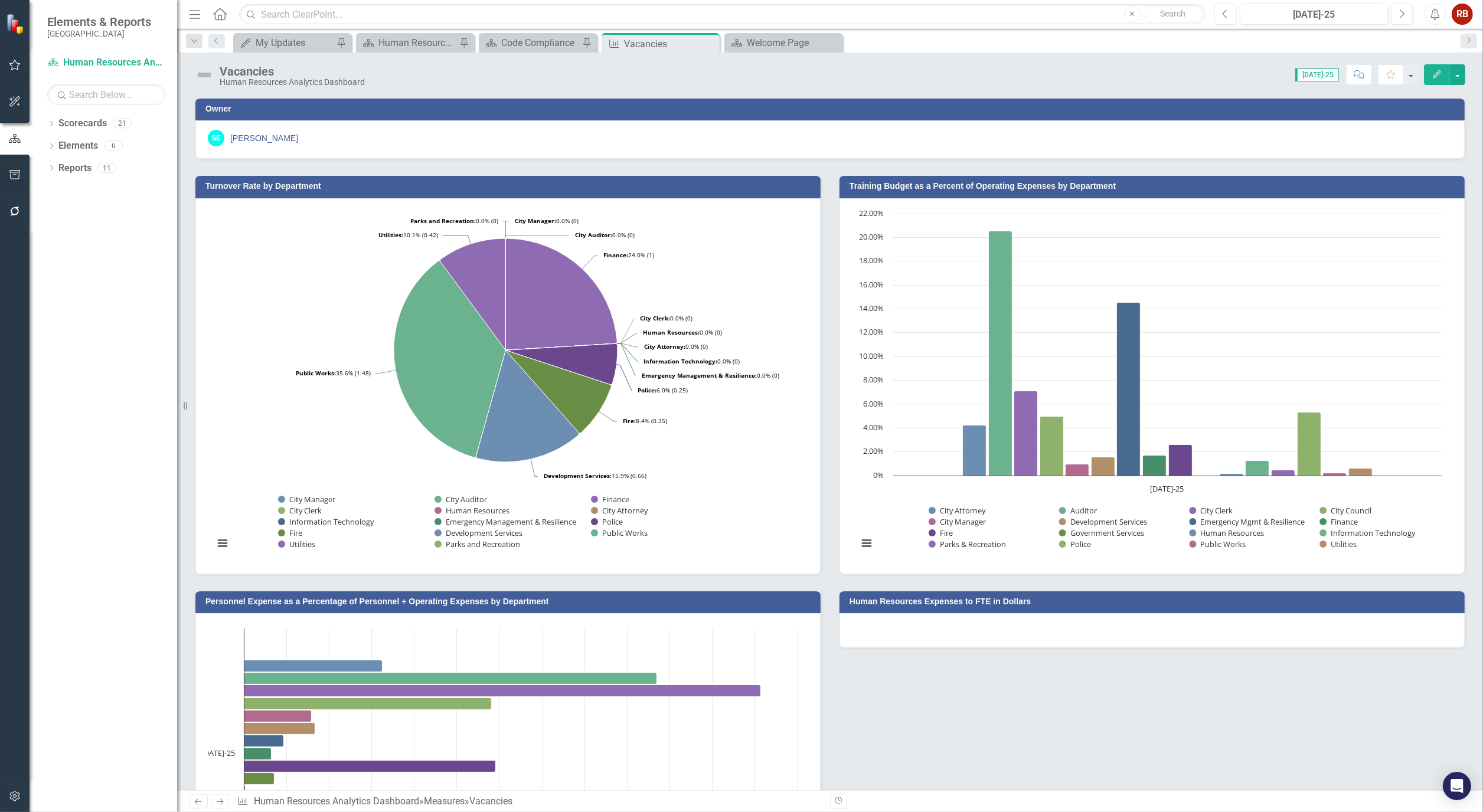
click at [1432, 74] on icon "Edit" at bounding box center [1437, 74] width 11 height 8
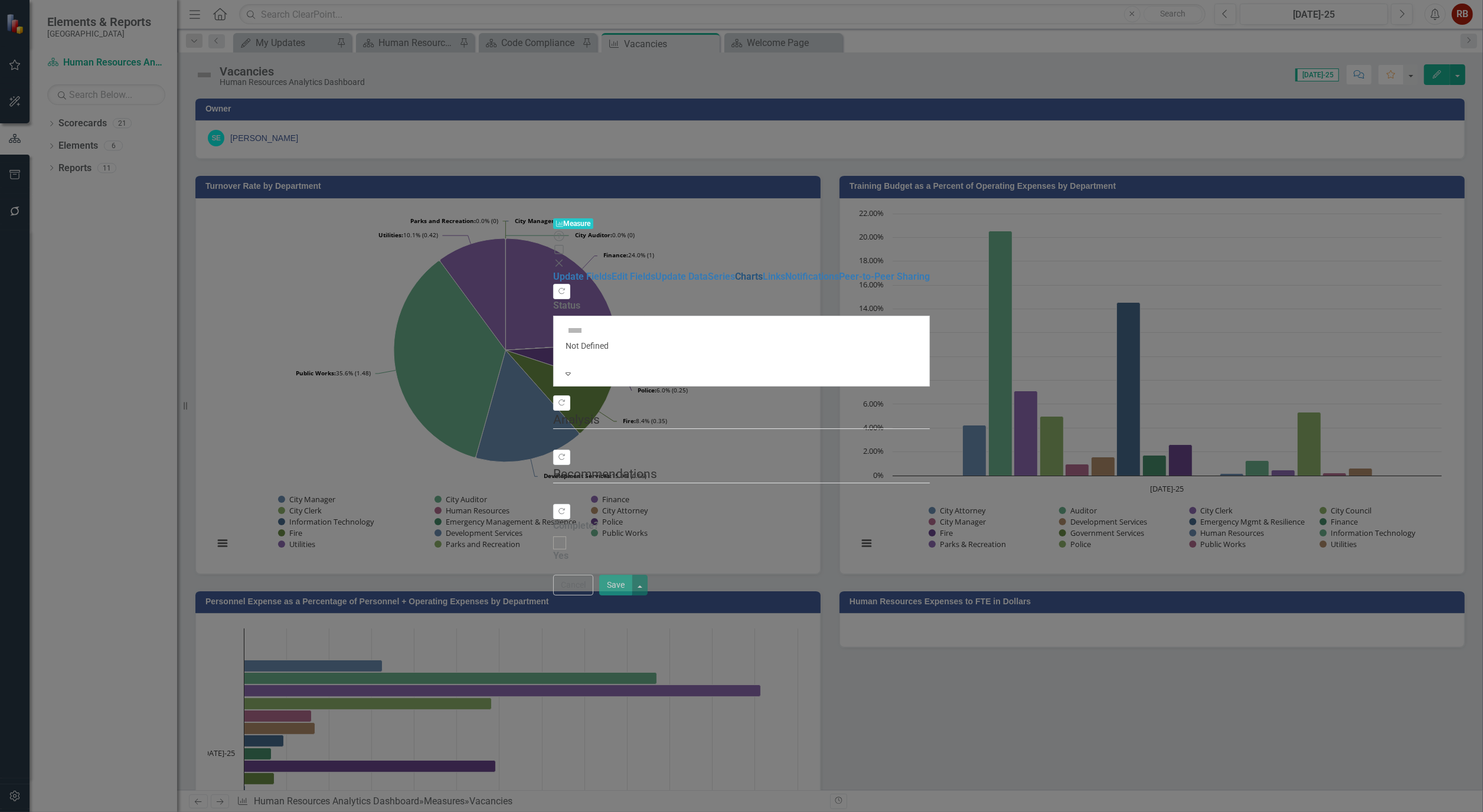
click at [735, 271] on link "Charts" at bounding box center [748, 277] width 27 height 11
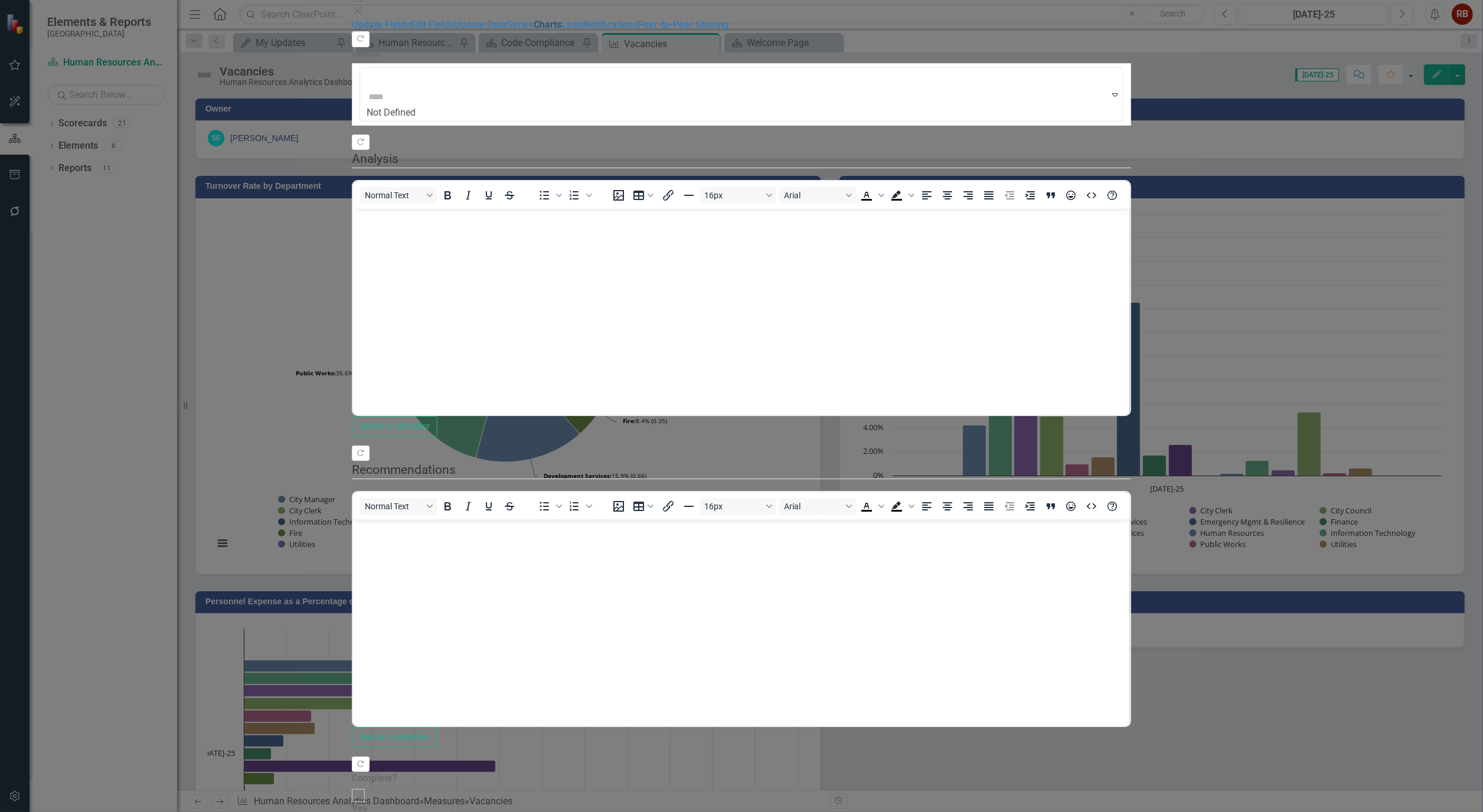
click at [534, 30] on link "Charts" at bounding box center [547, 25] width 27 height 11
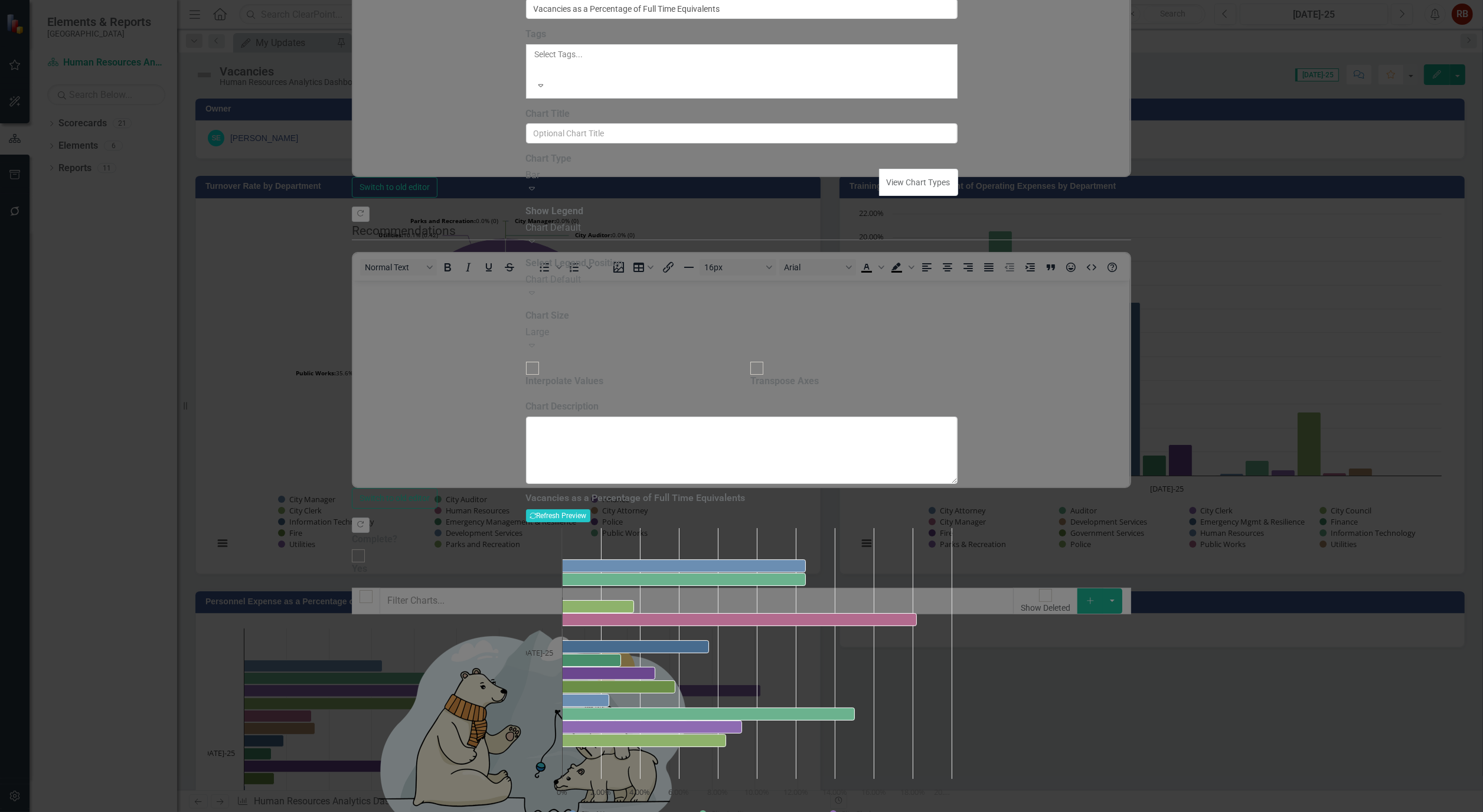
click at [538, 193] on icon "Expand" at bounding box center [532, 188] width 12 height 10
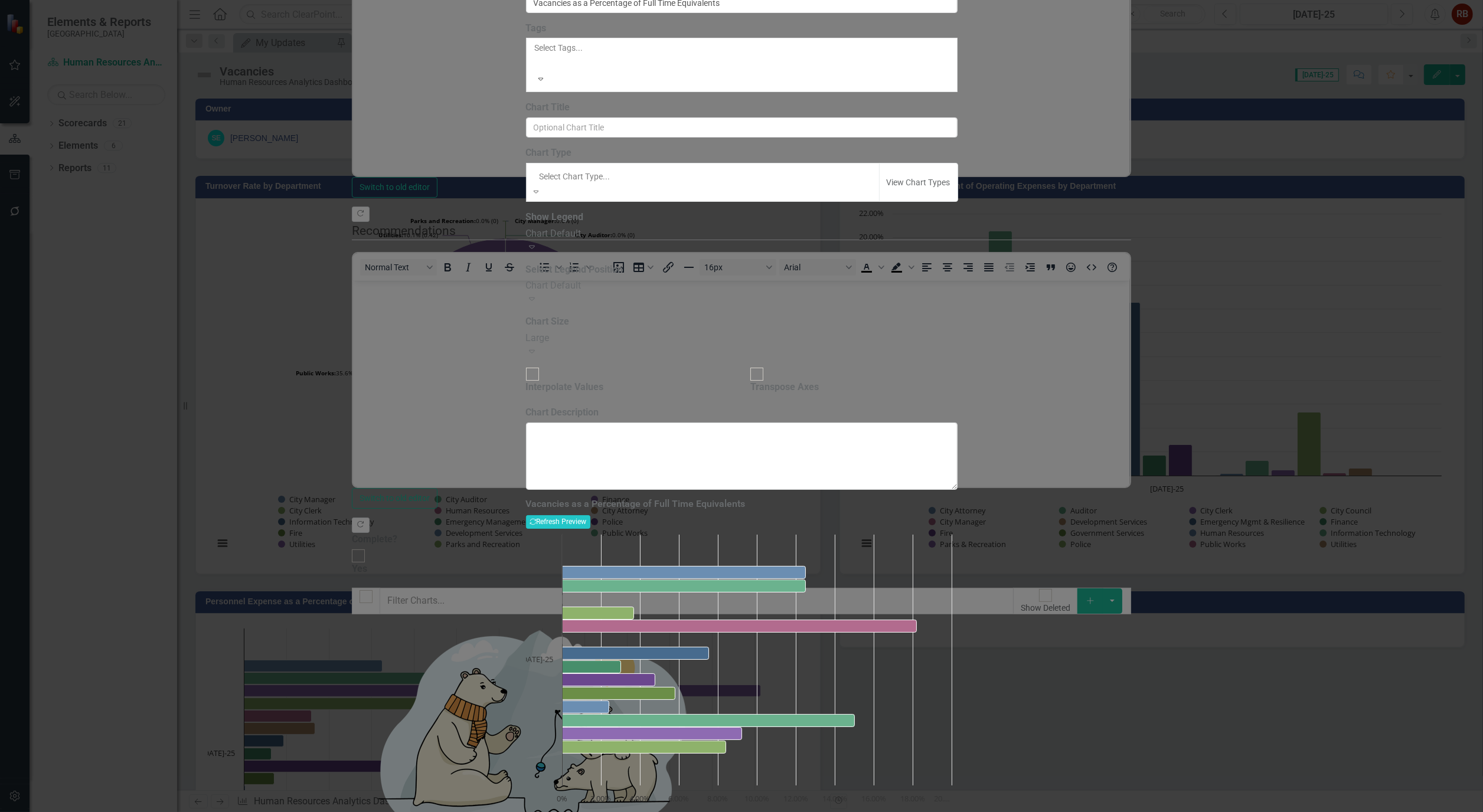
scroll to position [1181, 0]
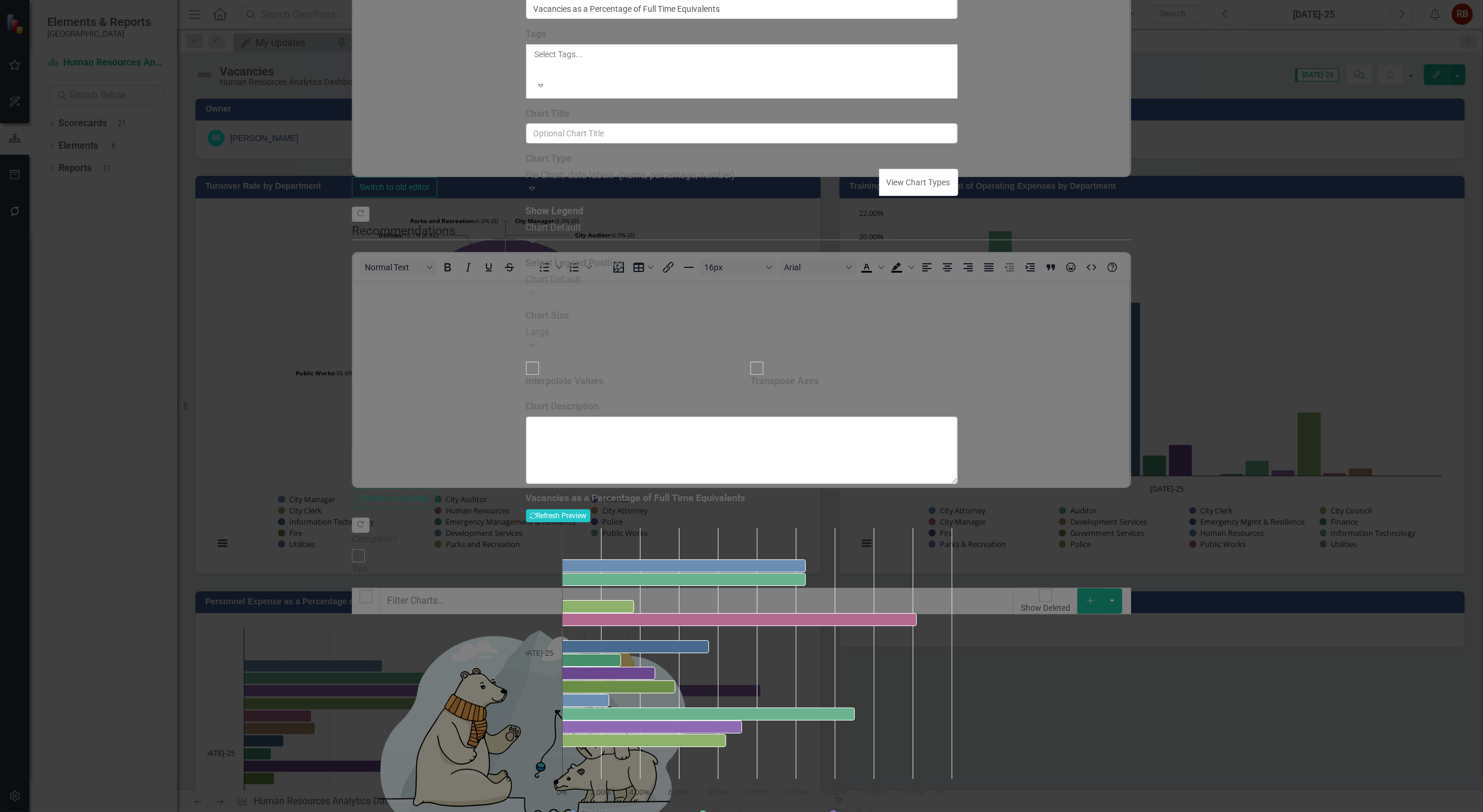
click at [700, 235] on div "Chart Default" at bounding box center [741, 227] width 431 height 13
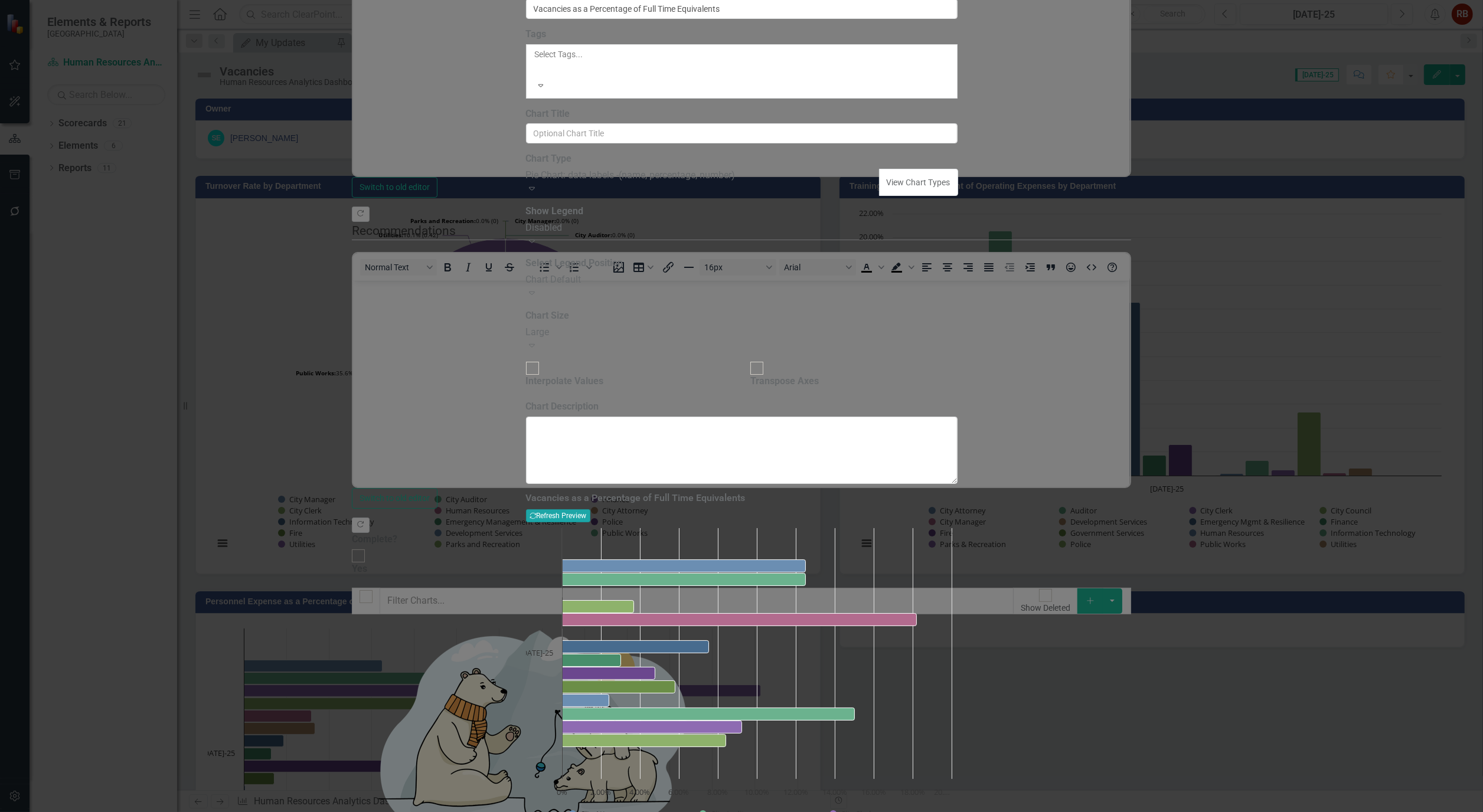
click at [590, 509] on button "Recalculate Refresh Preview" at bounding box center [558, 516] width 65 height 13
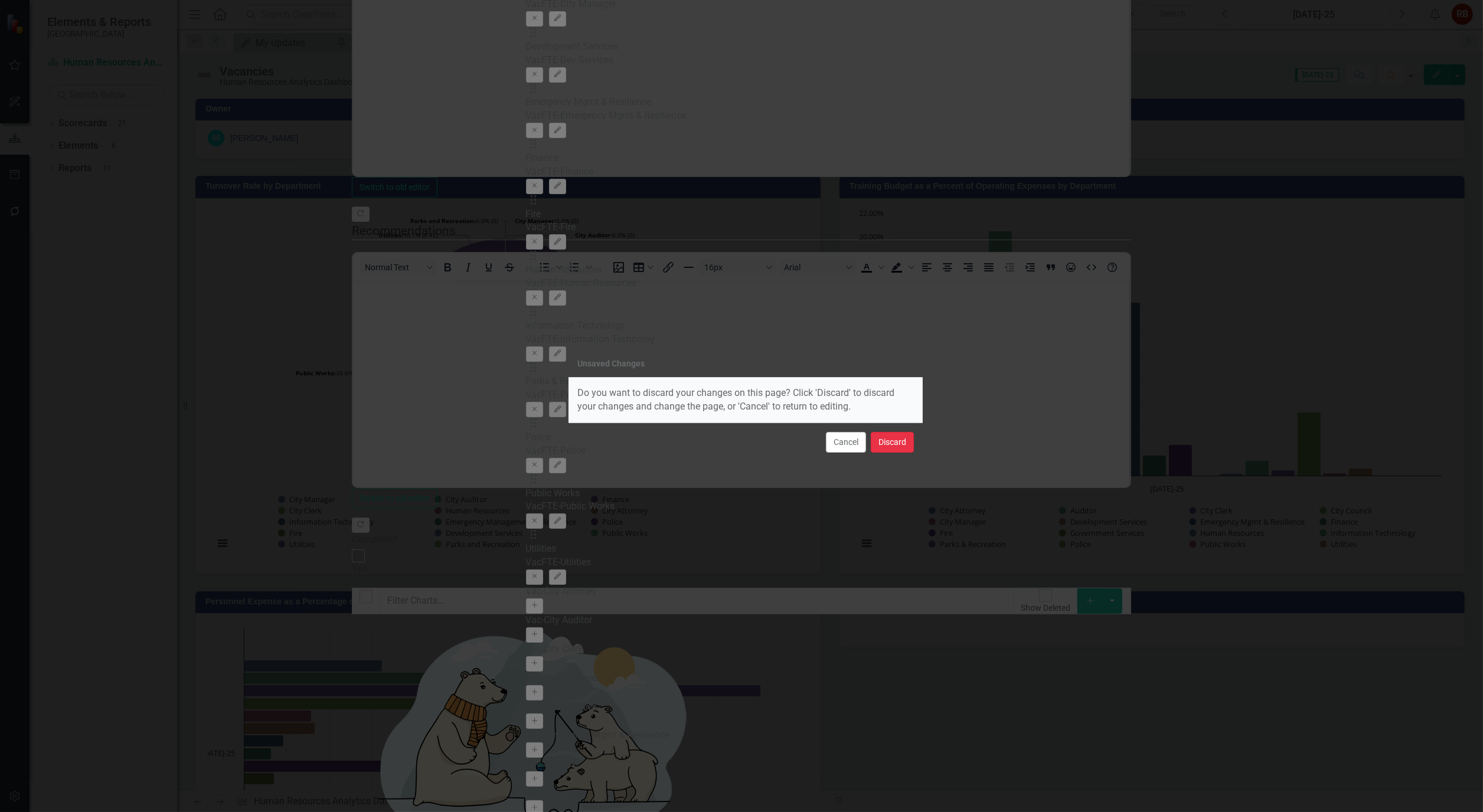
click at [889, 445] on button "Discard" at bounding box center [892, 442] width 43 height 20
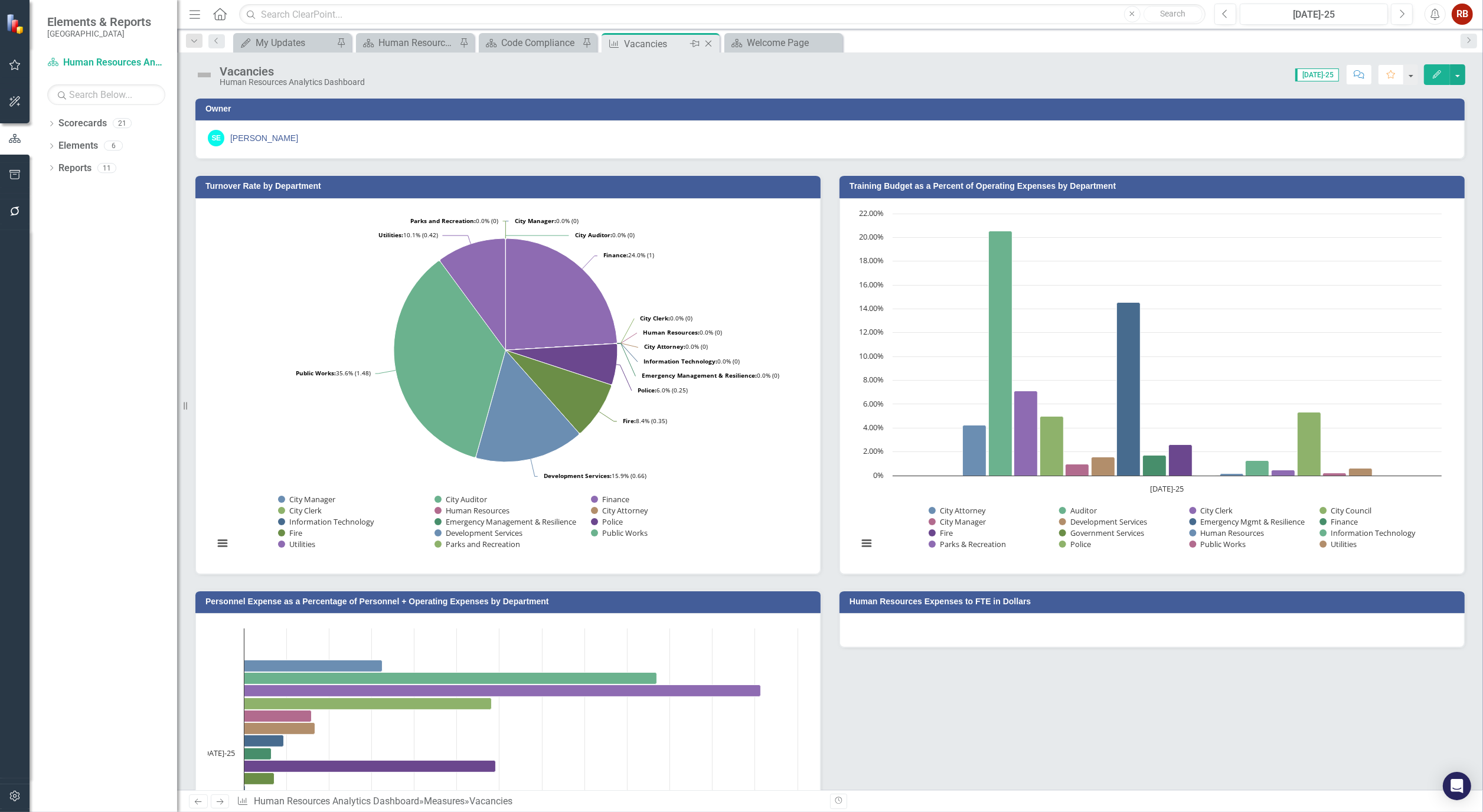
click at [711, 43] on icon "Close" at bounding box center [708, 43] width 12 height 10
click at [412, 33] on div "Scorecard Human Resources Analytics Dashboard Pin" at bounding box center [415, 43] width 118 height 19
click at [422, 50] on div "Scorecard Human Resources Analytics Dashboard Pin" at bounding box center [415, 43] width 118 height 19
click at [422, 43] on div "Human Resources Analytics Dashboard" at bounding box center [417, 42] width 78 height 15
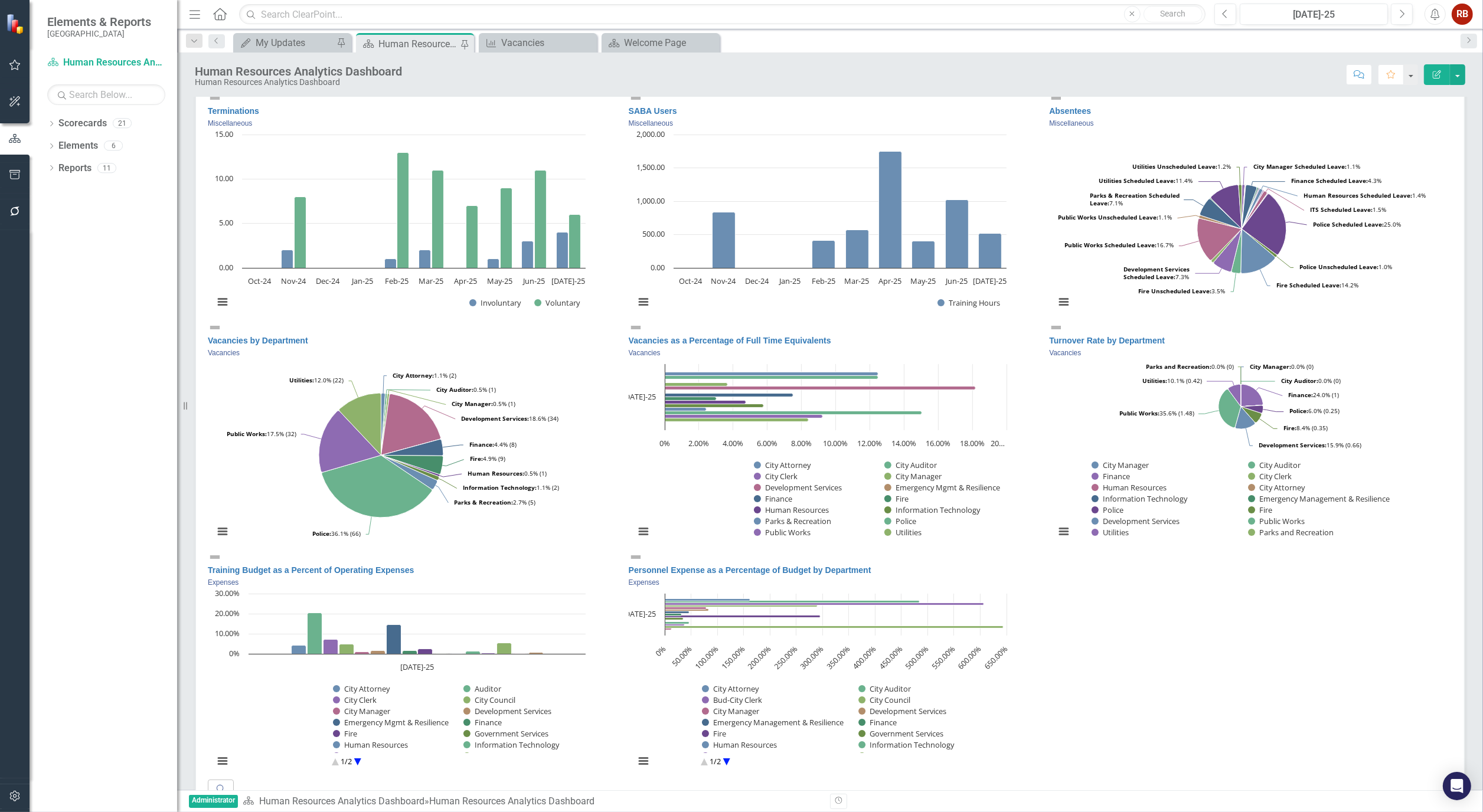
scroll to position [391, 0]
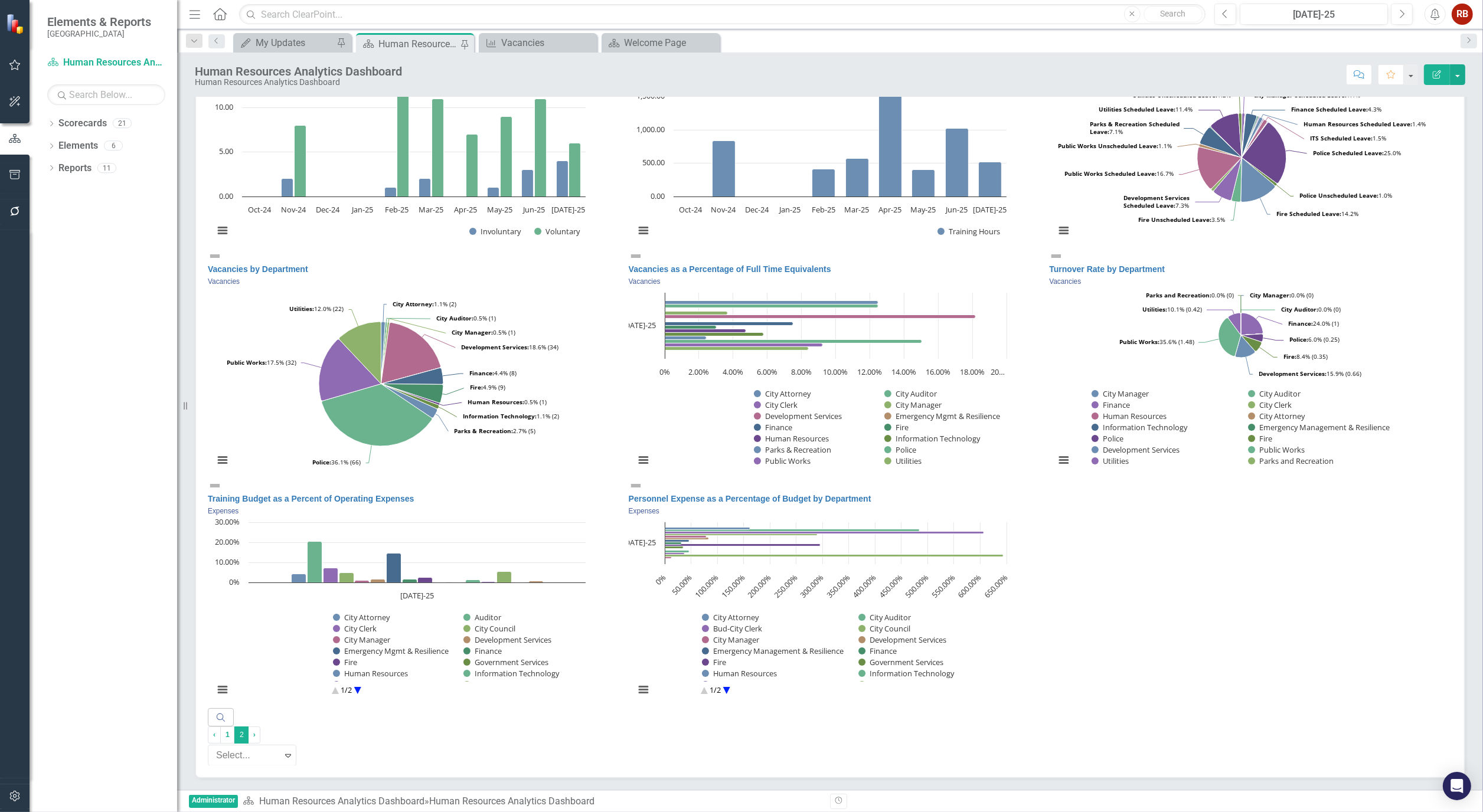
click at [1137, 249] on div "Turnover Rate by Department Vacancies" at bounding box center [1250, 268] width 403 height 38
click at [1105, 231] on div "Absentees Miscellaneous Loading... Chart Pie chart with 30 slices. Chart contex…" at bounding box center [1250, 134] width 421 height 229
click at [1117, 264] on link "Turnover Rate by Department" at bounding box center [1107, 269] width 116 height 10
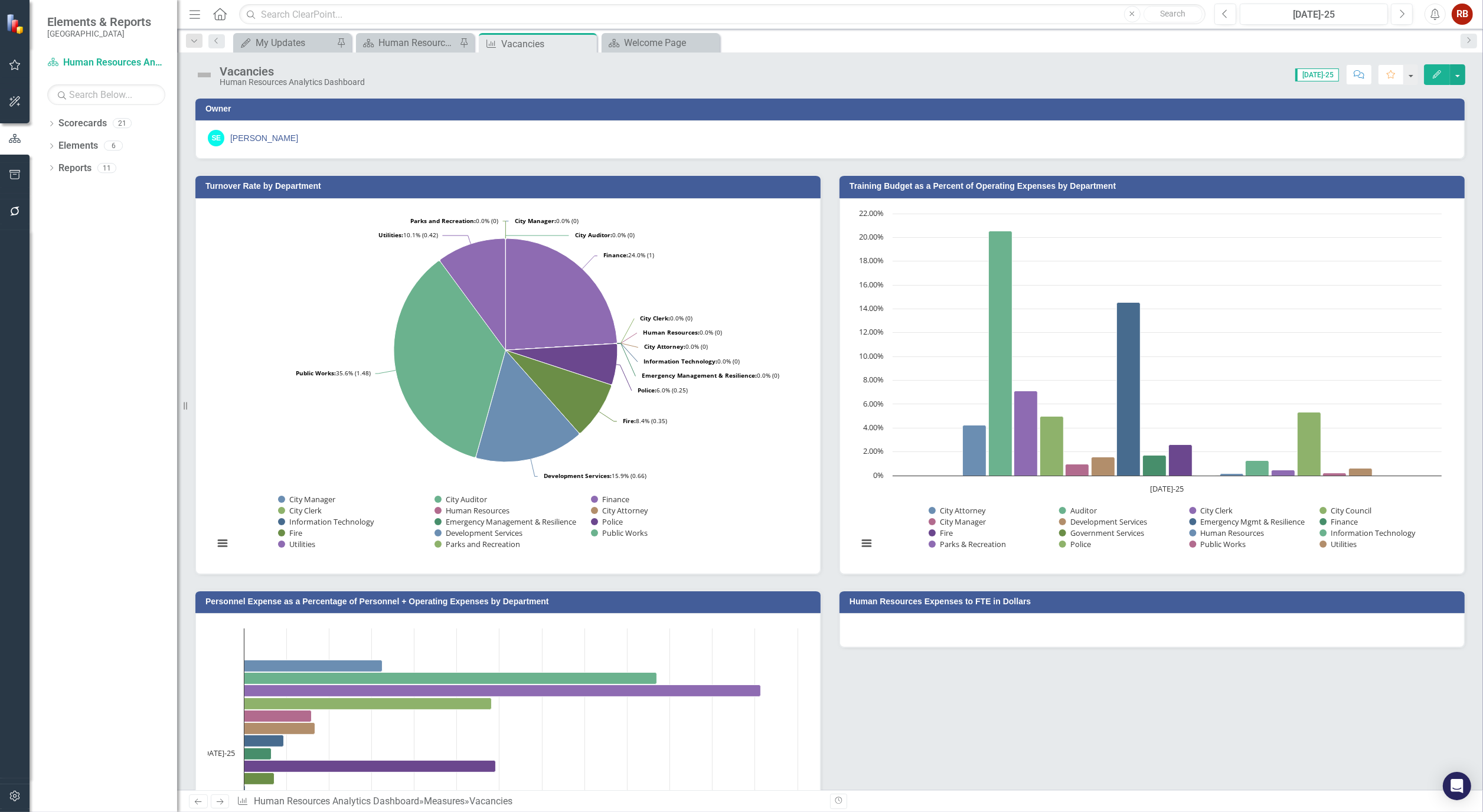
click at [1432, 72] on icon "Edit" at bounding box center [1437, 74] width 11 height 8
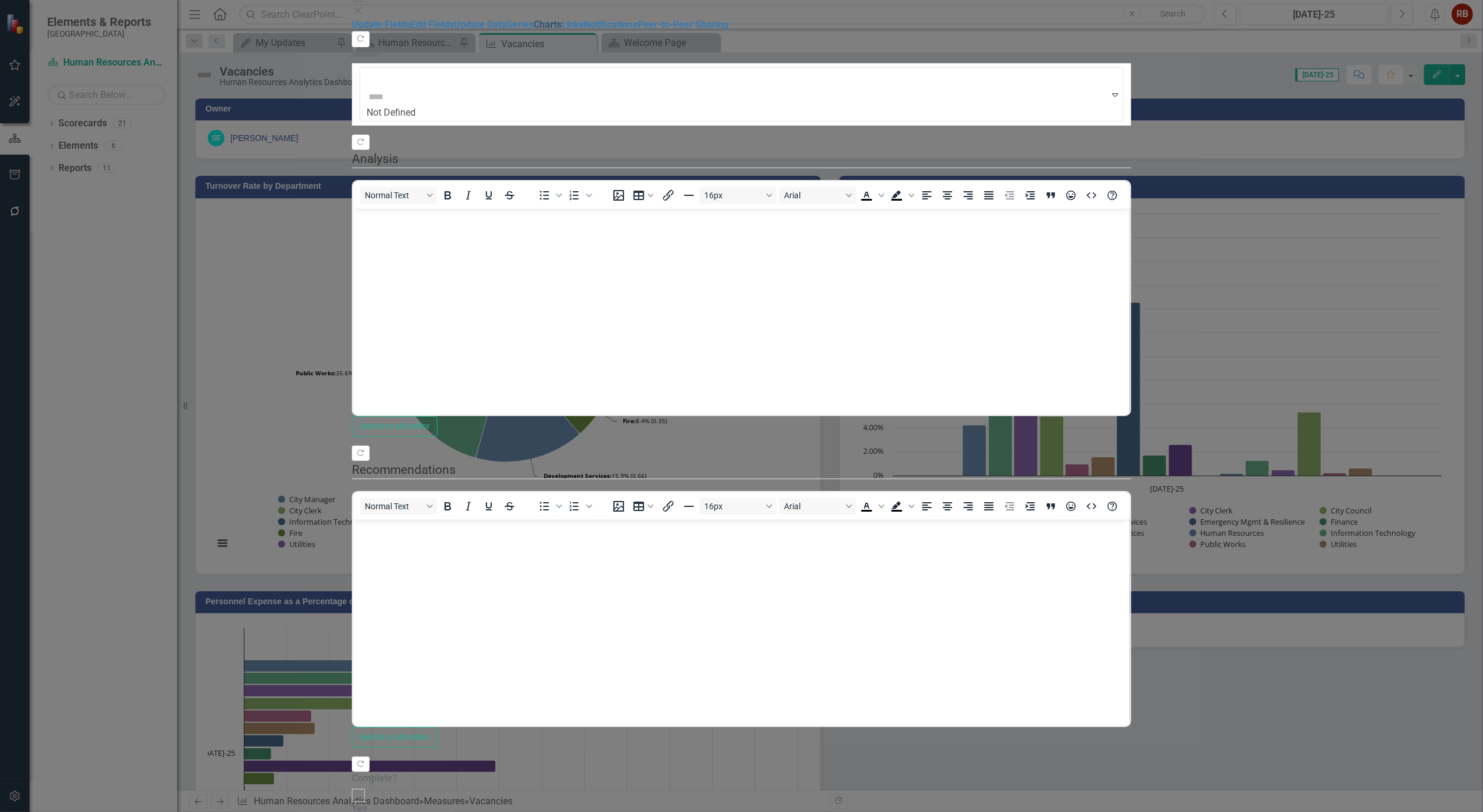
click at [534, 30] on link "Charts" at bounding box center [547, 25] width 27 height 11
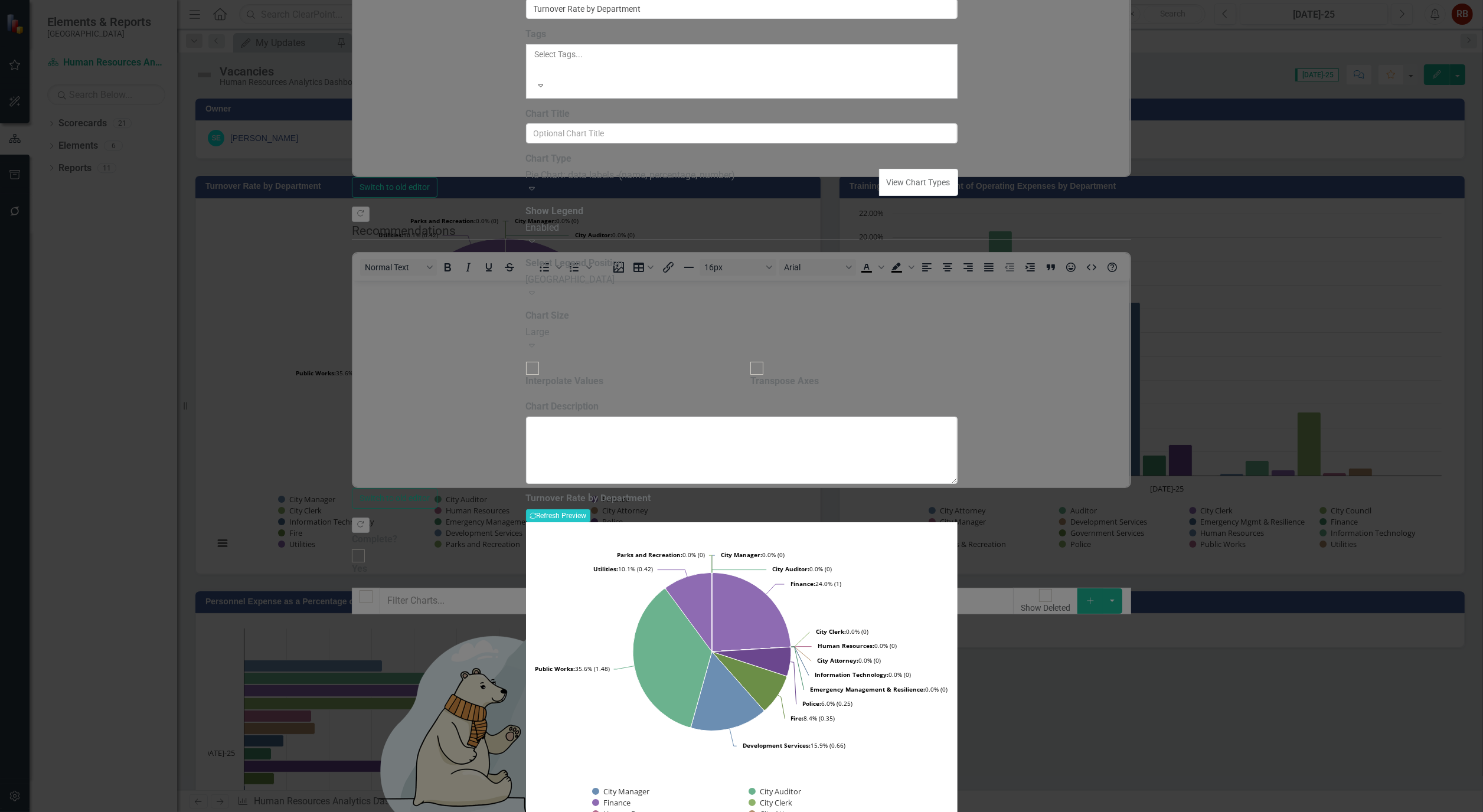
click at [958, 249] on div "Expand" at bounding box center [741, 241] width 431 height 13
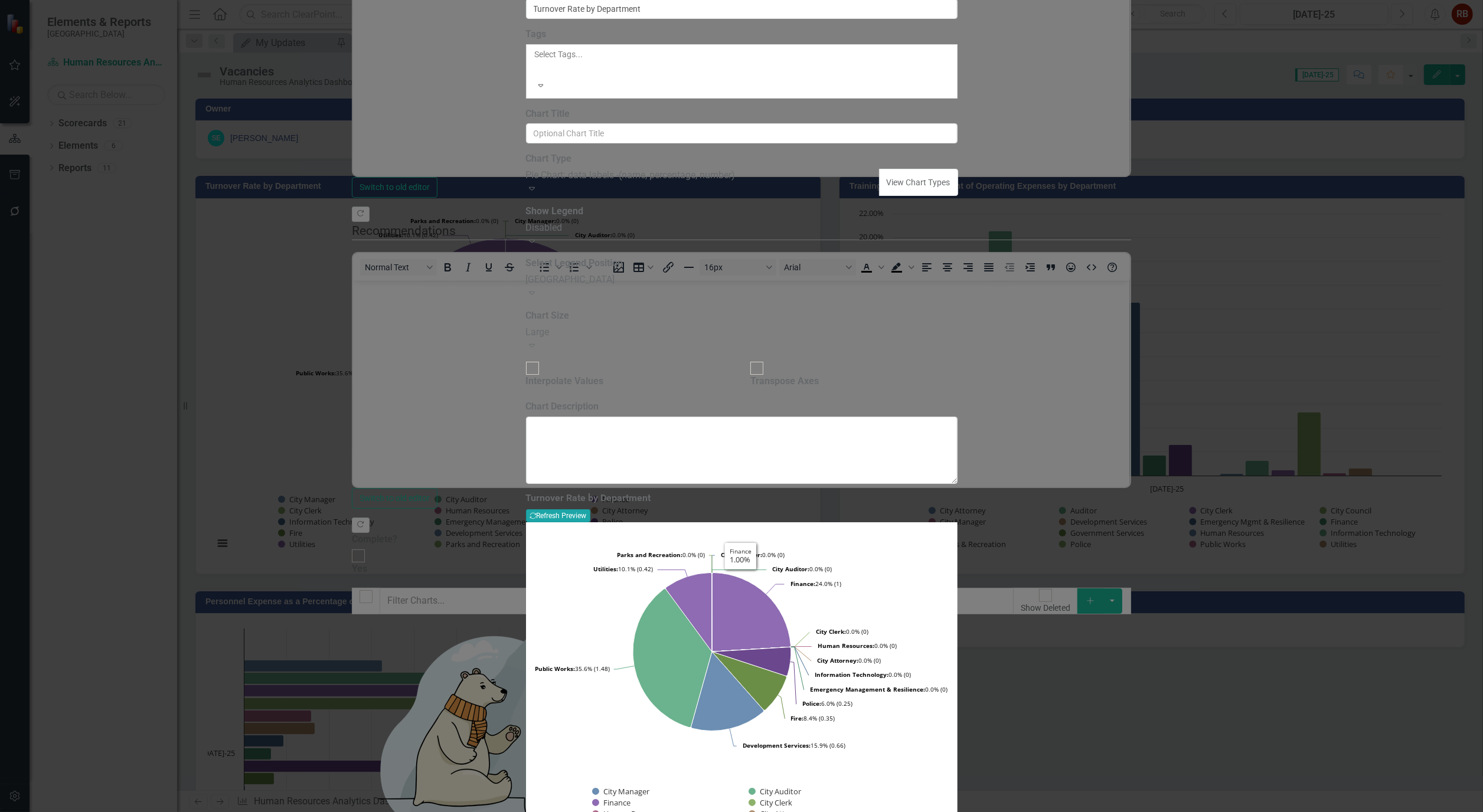
click at [590, 509] on button "Recalculate Refresh Preview" at bounding box center [558, 516] width 65 height 13
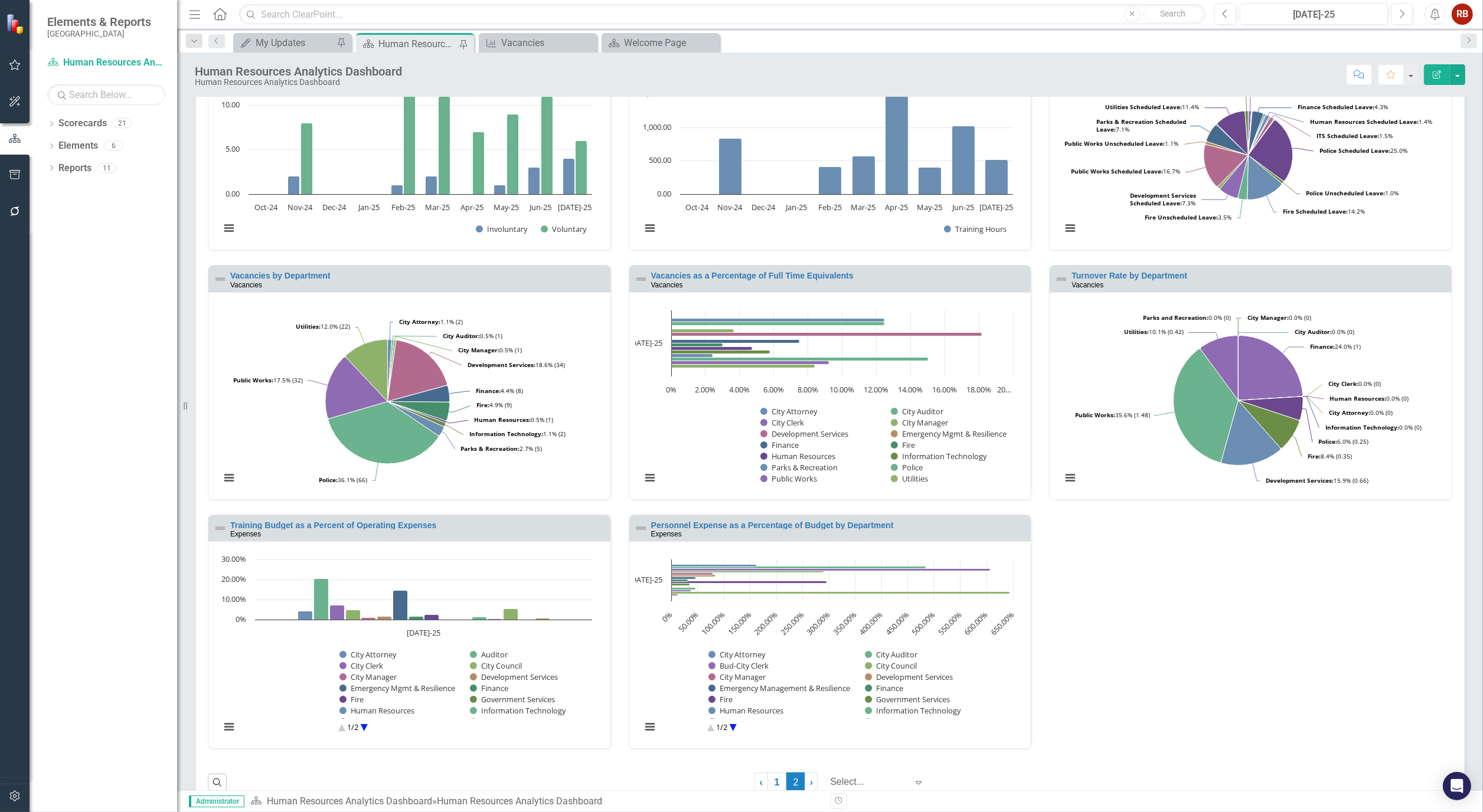
scroll to position [391, 0]
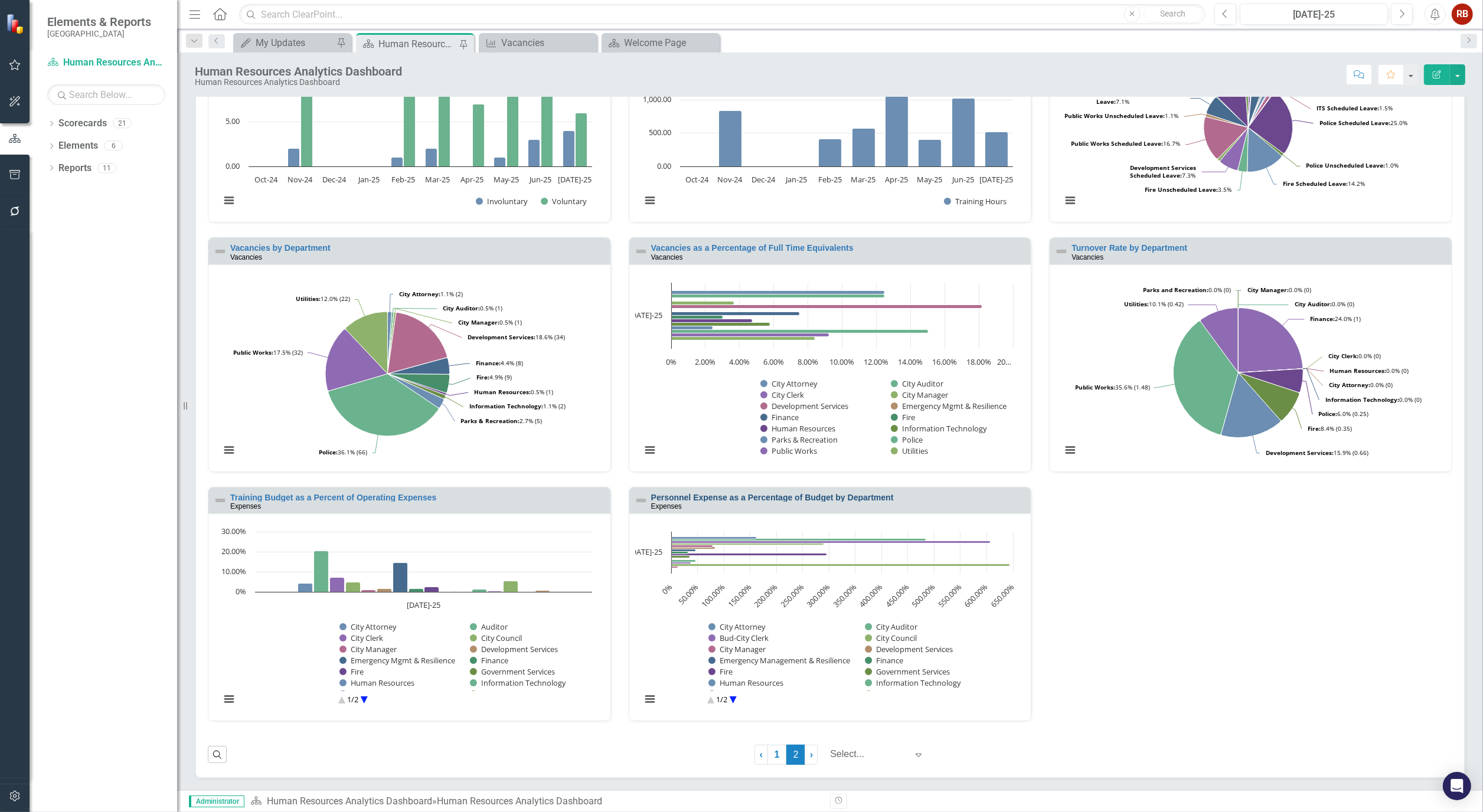
click at [772, 498] on link "Personnel Expense as a Percentage of Budget by Department" at bounding box center [772, 497] width 243 height 10
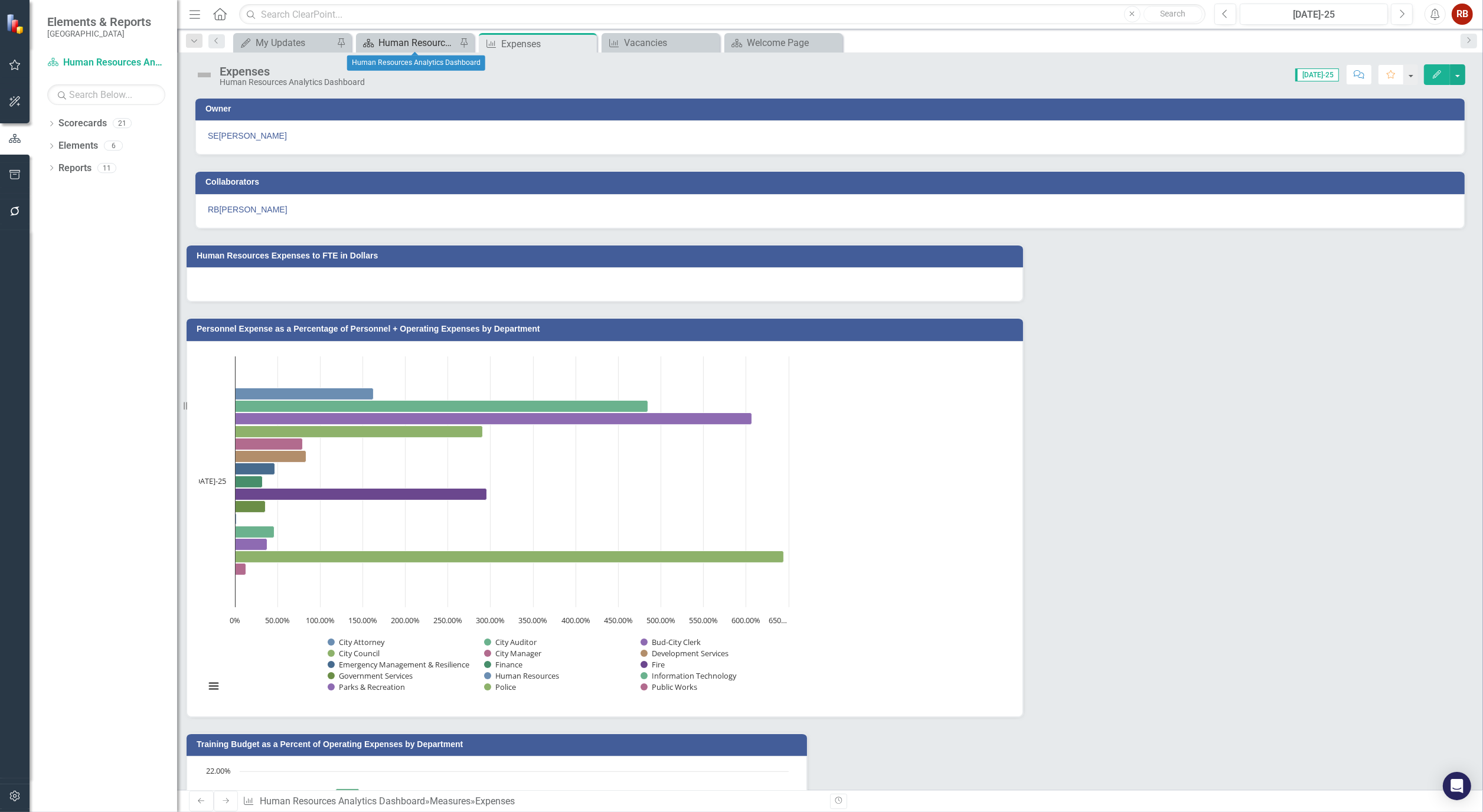
click at [411, 43] on div "Human Resources Analytics Dashboard" at bounding box center [417, 42] width 78 height 15
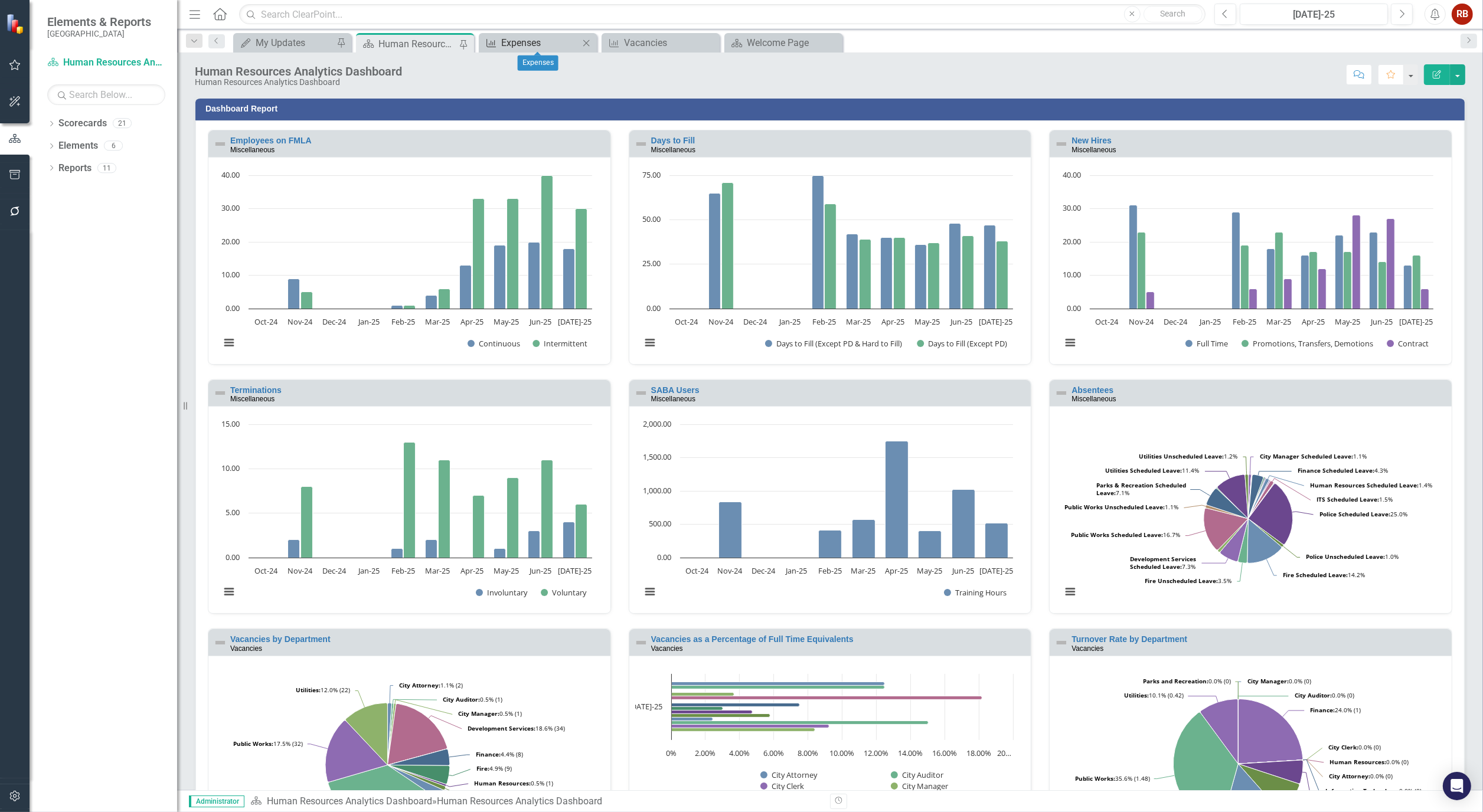
click at [538, 36] on div "Expenses" at bounding box center [540, 42] width 78 height 15
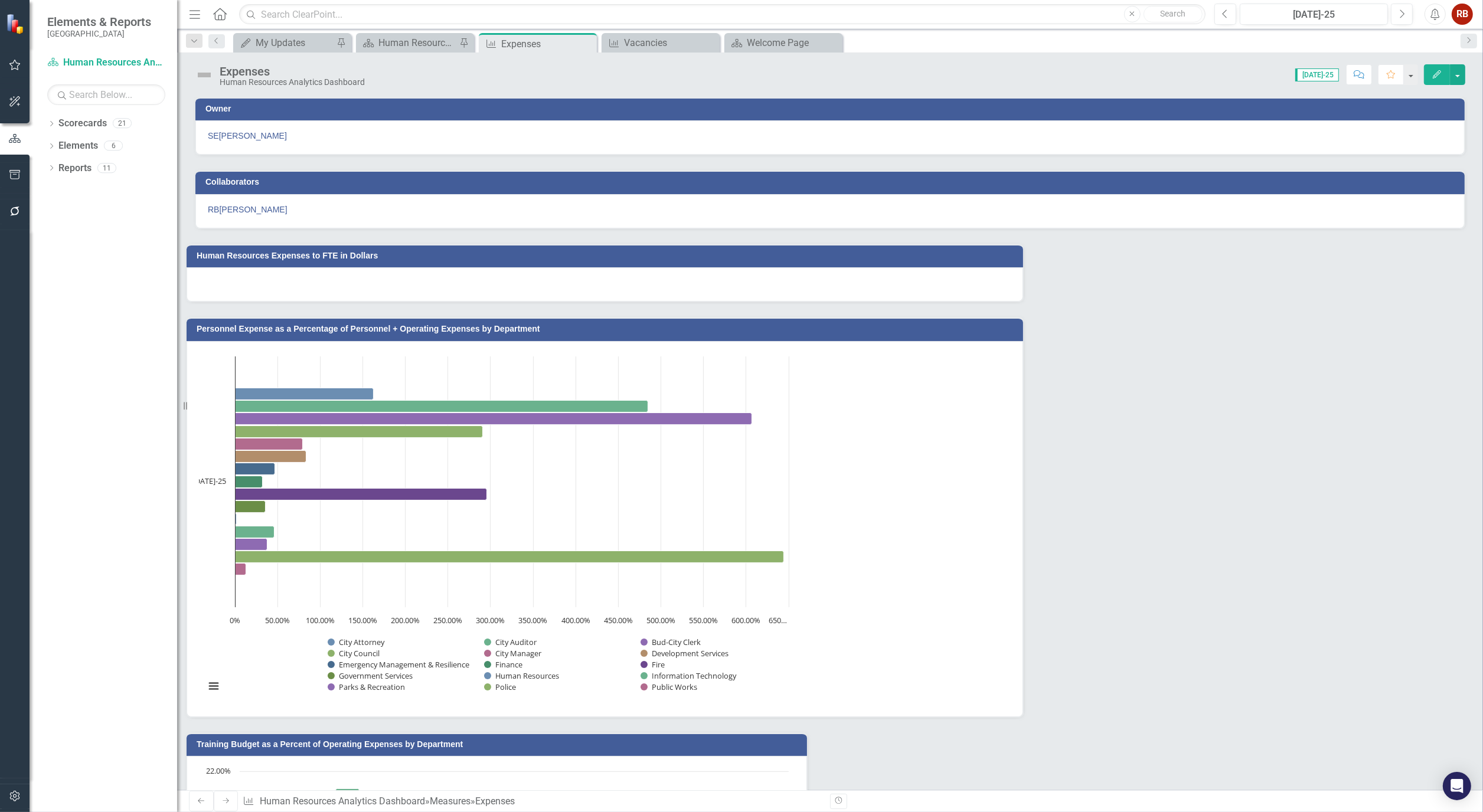
click at [1440, 75] on icon "Edit" at bounding box center [1437, 74] width 11 height 8
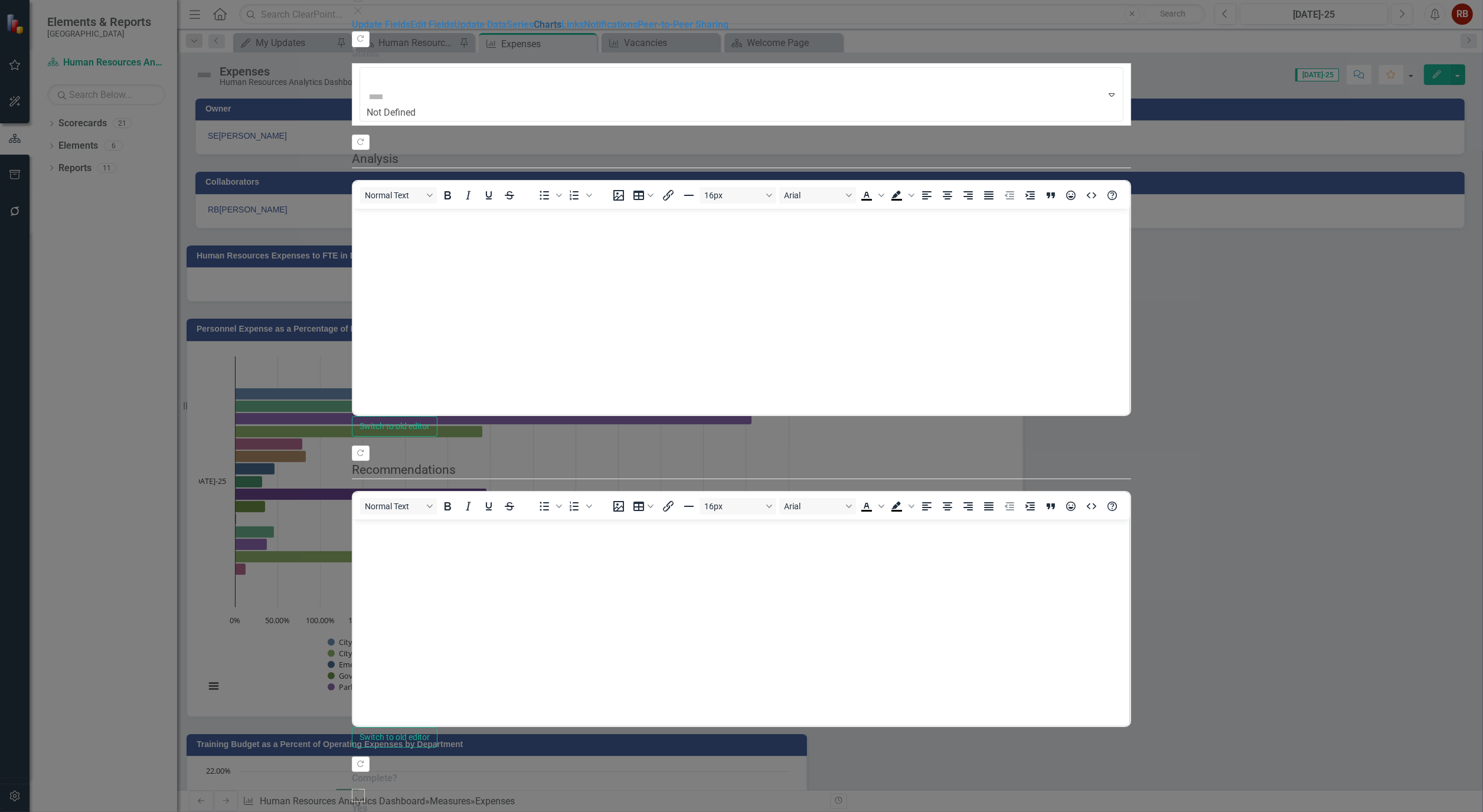
click at [534, 30] on link "Charts" at bounding box center [547, 25] width 27 height 11
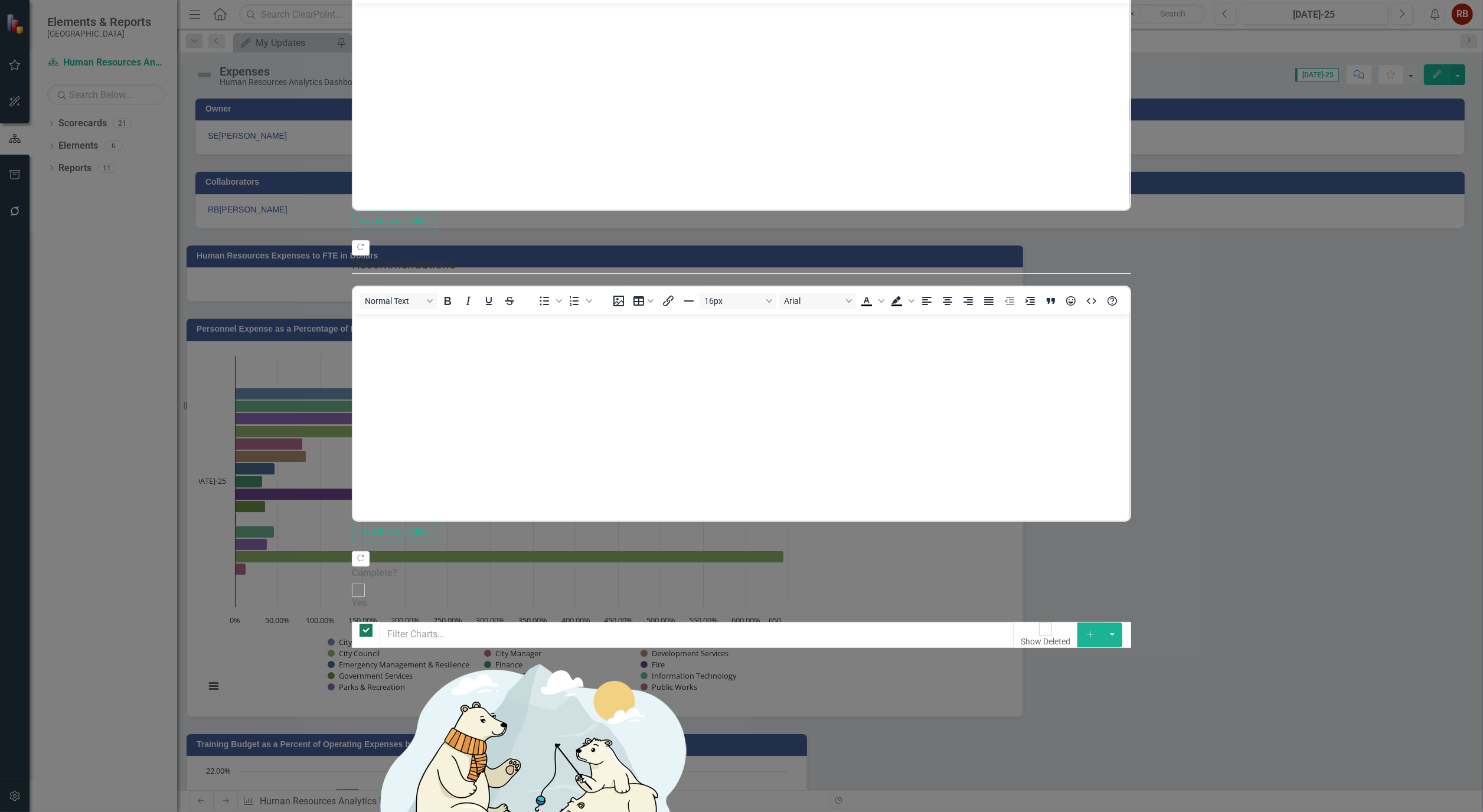
checkbox input "false"
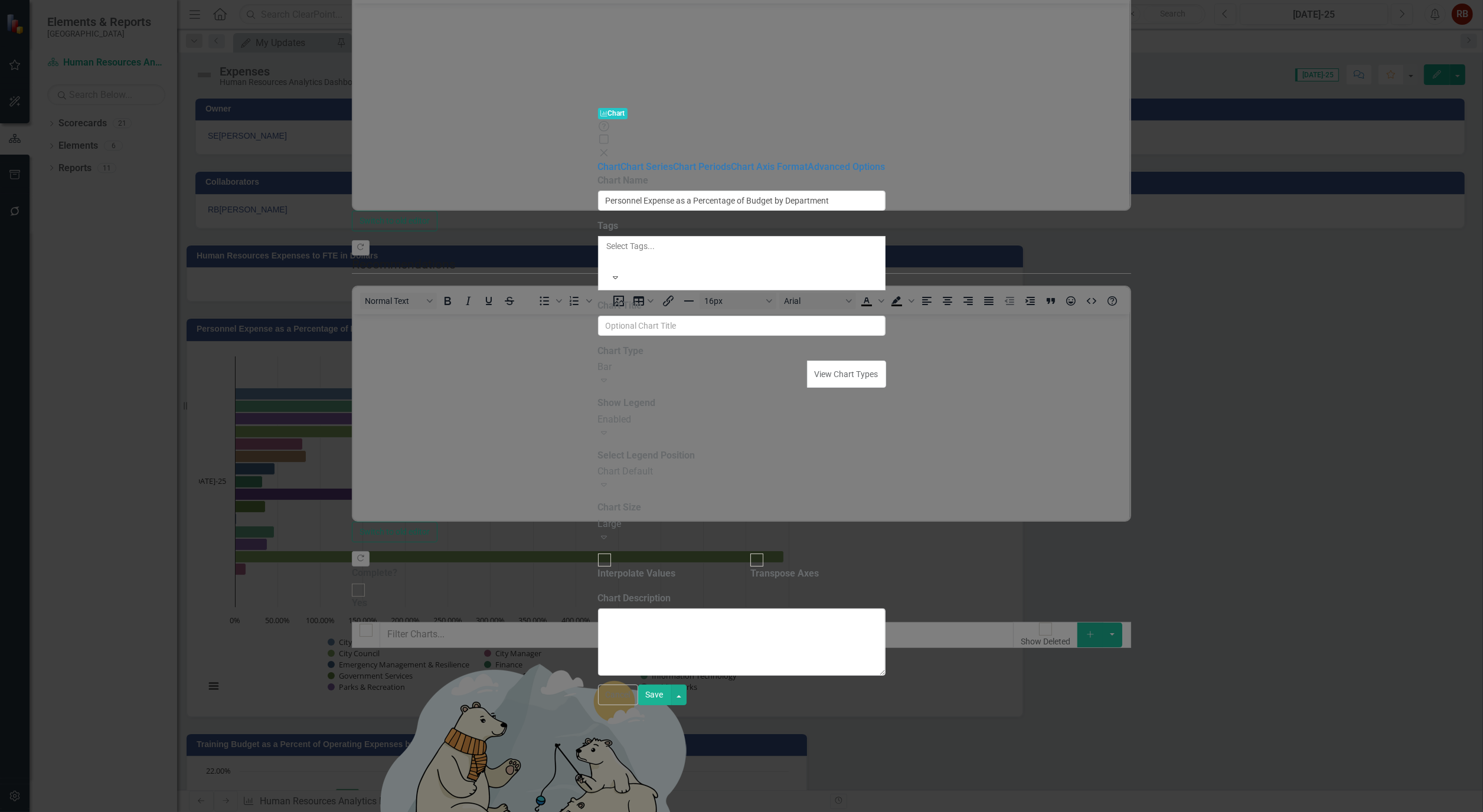
type input "Personnel Expense as a Percentage of Budget by Department"
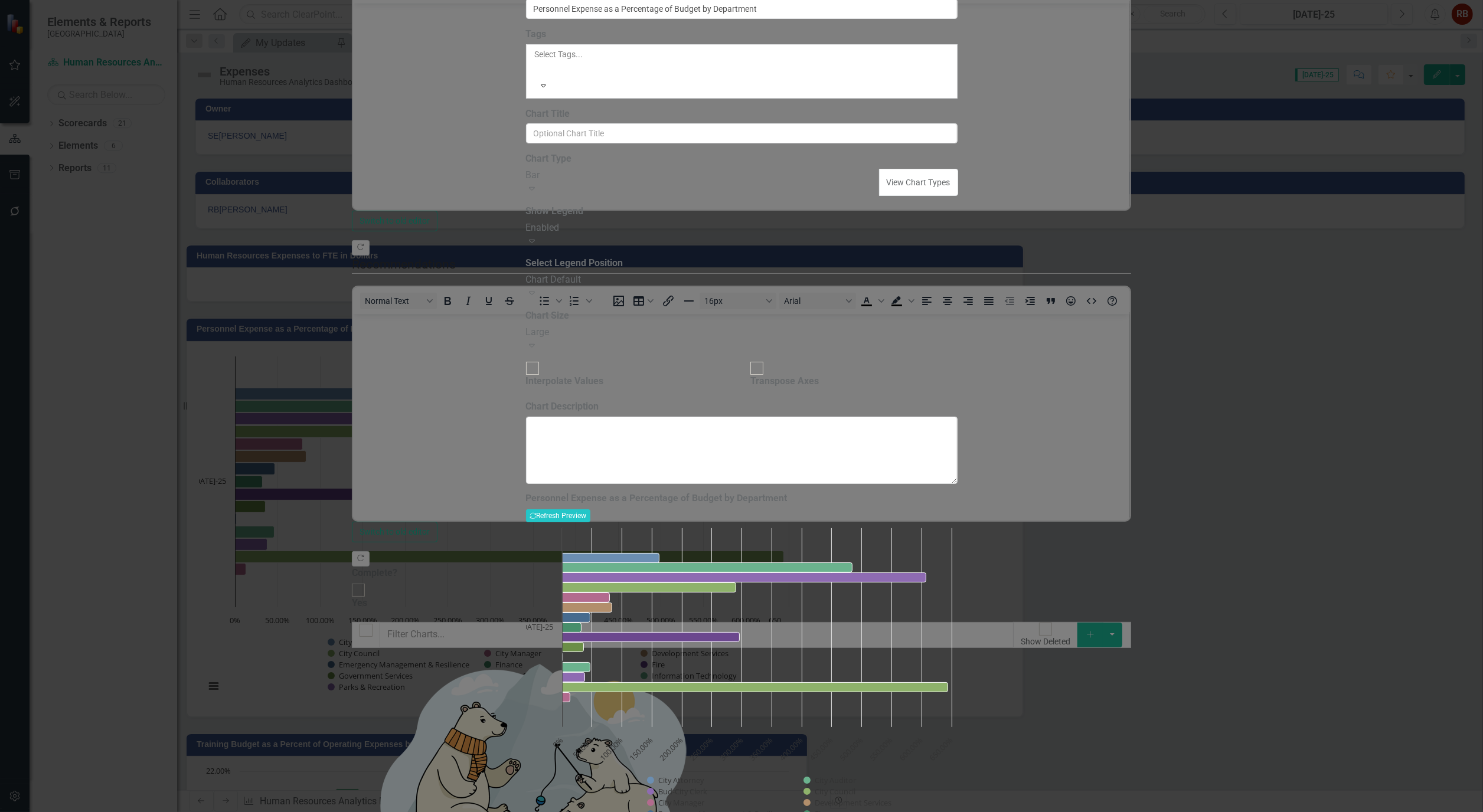
click at [538, 193] on icon "Expand" at bounding box center [532, 188] width 12 height 10
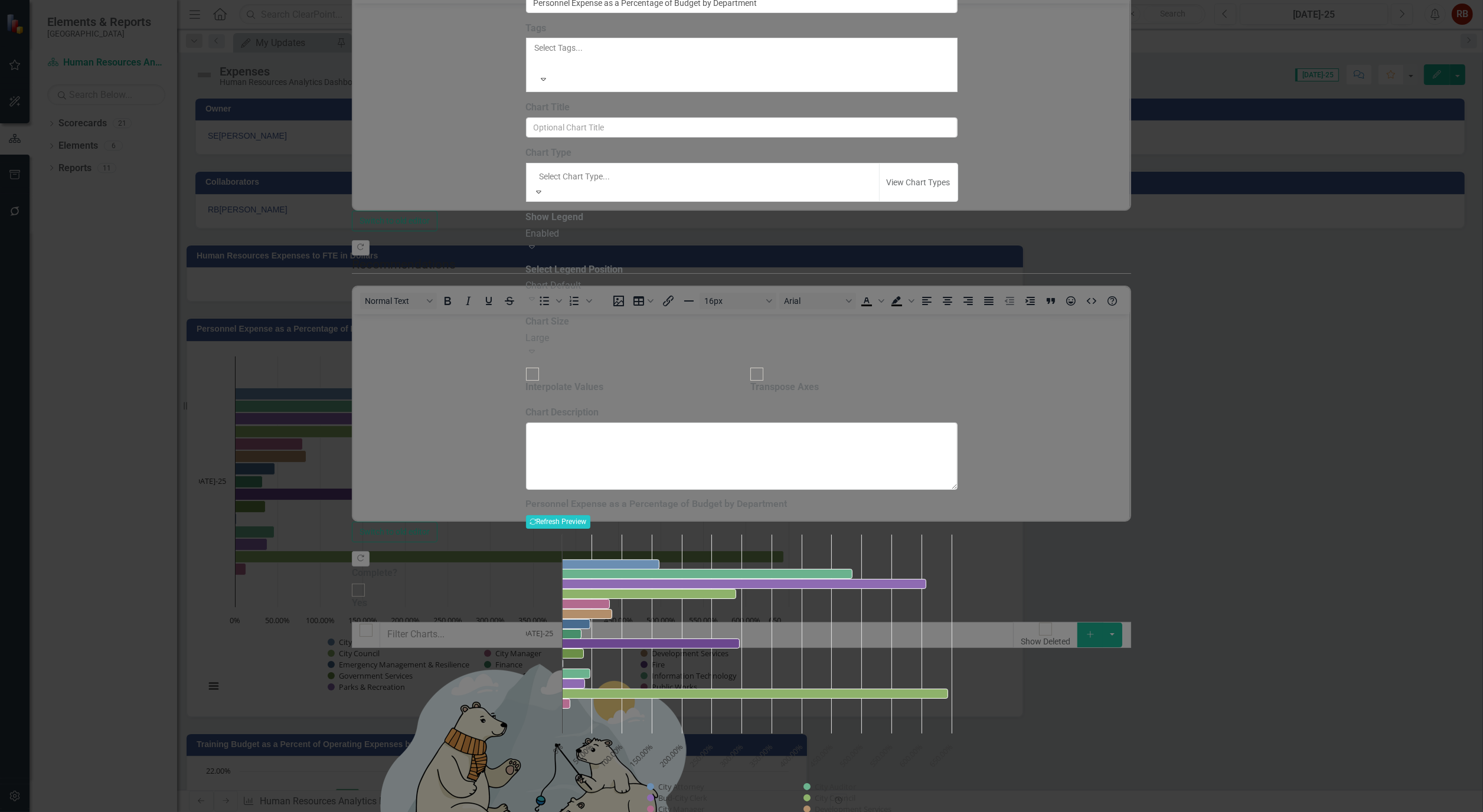
scroll to position [1181, 0]
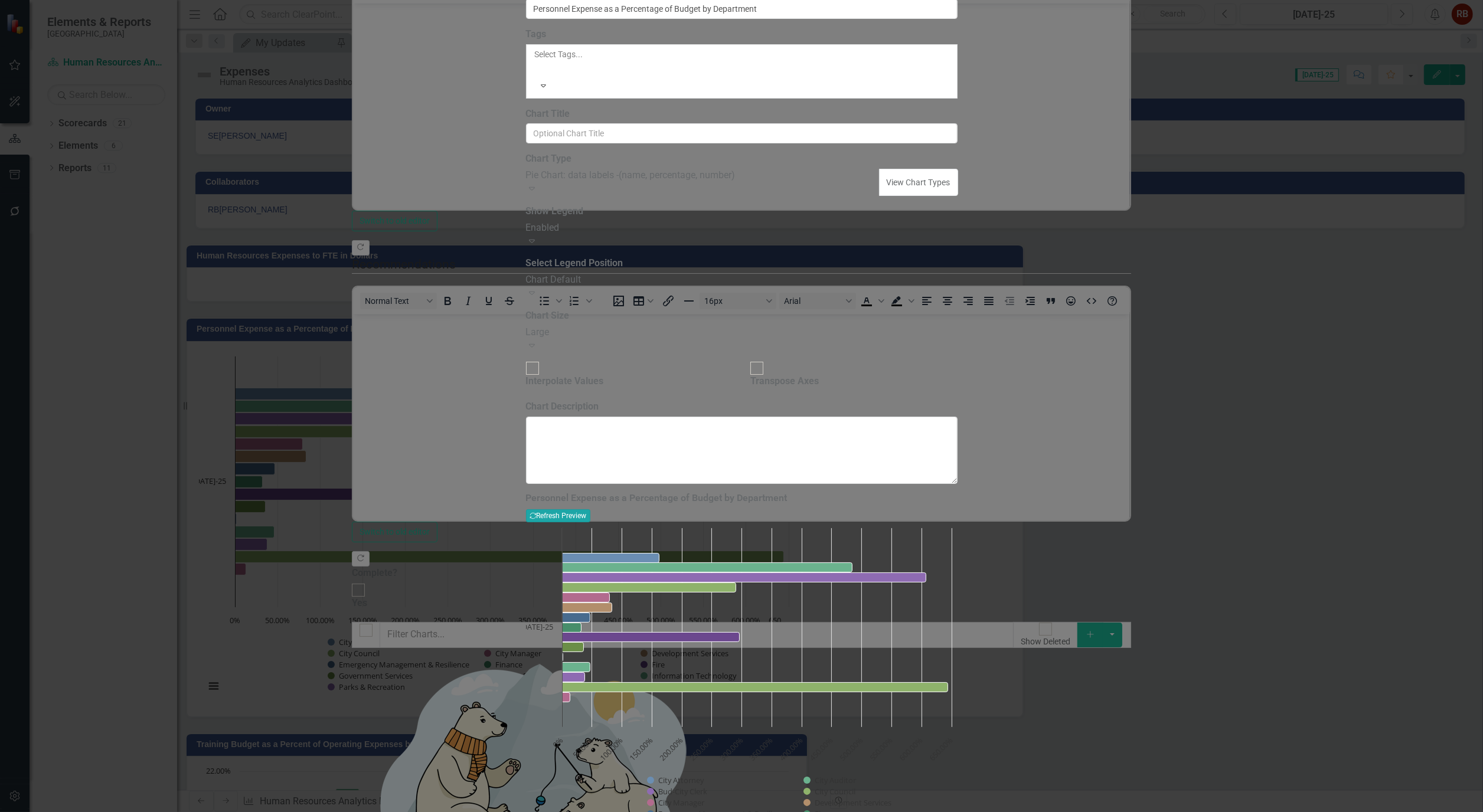
click at [590, 509] on button "Recalculate Refresh Preview" at bounding box center [558, 516] width 65 height 13
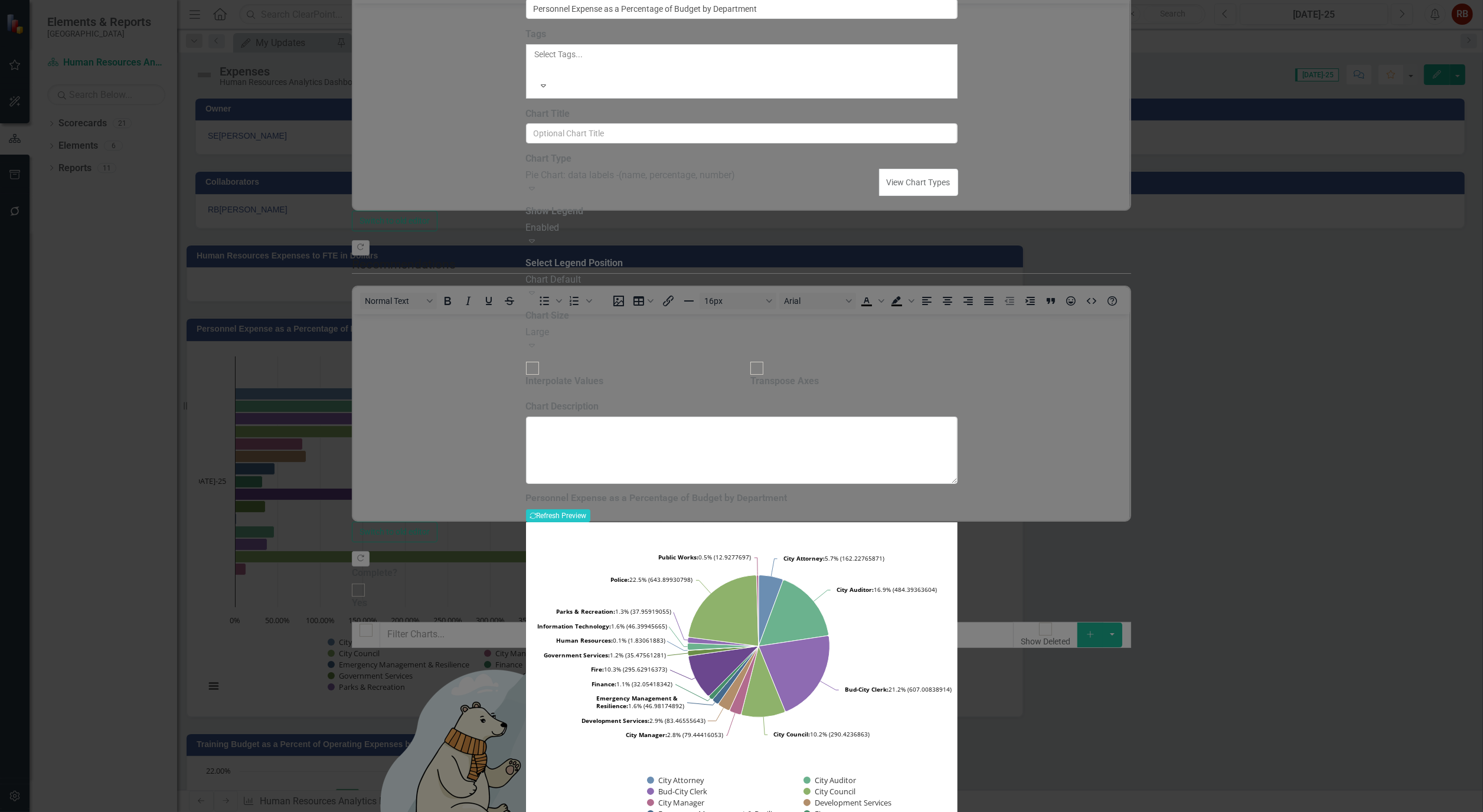
click at [958, 249] on div "Expand" at bounding box center [741, 241] width 431 height 13
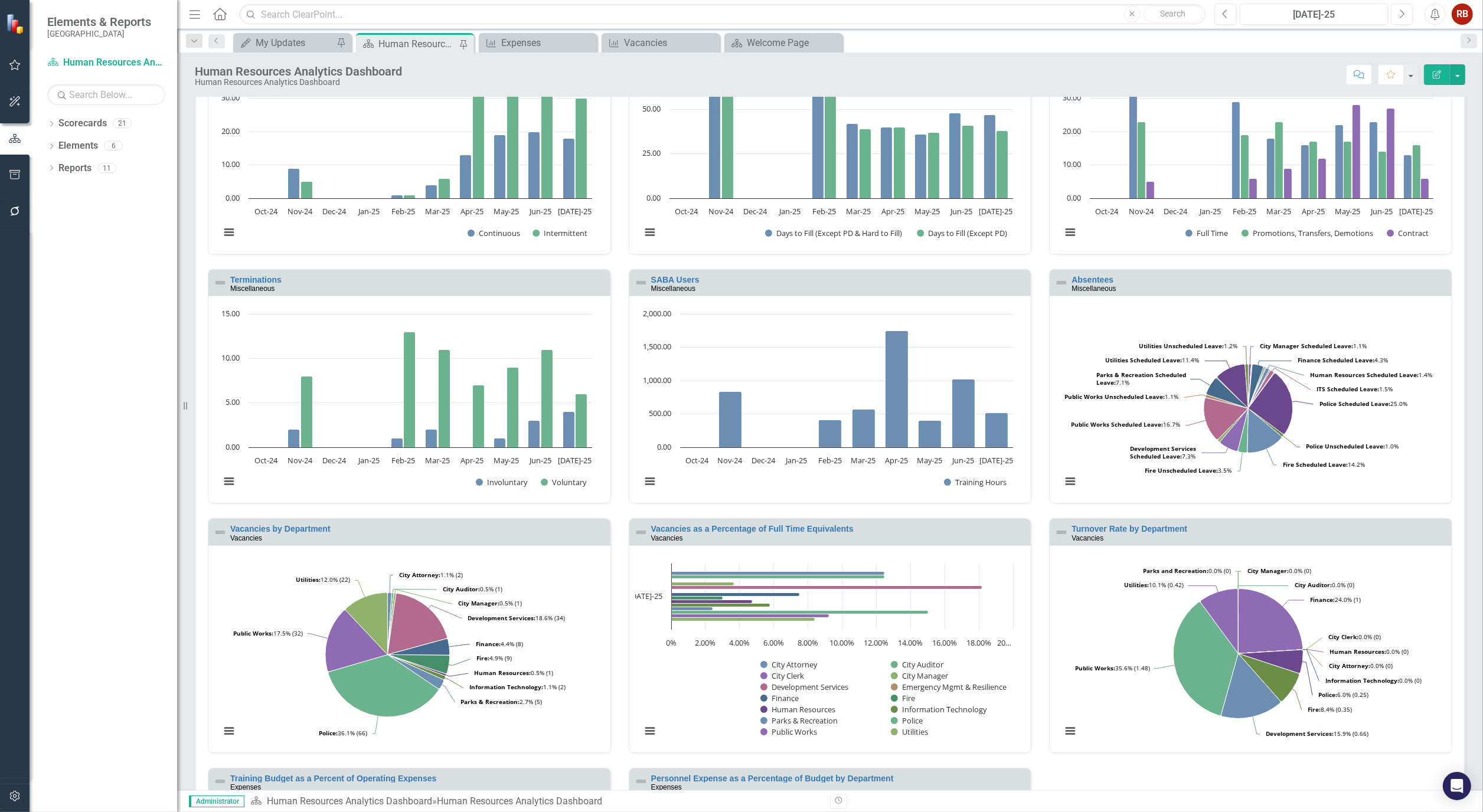
scroll to position [131, 0]
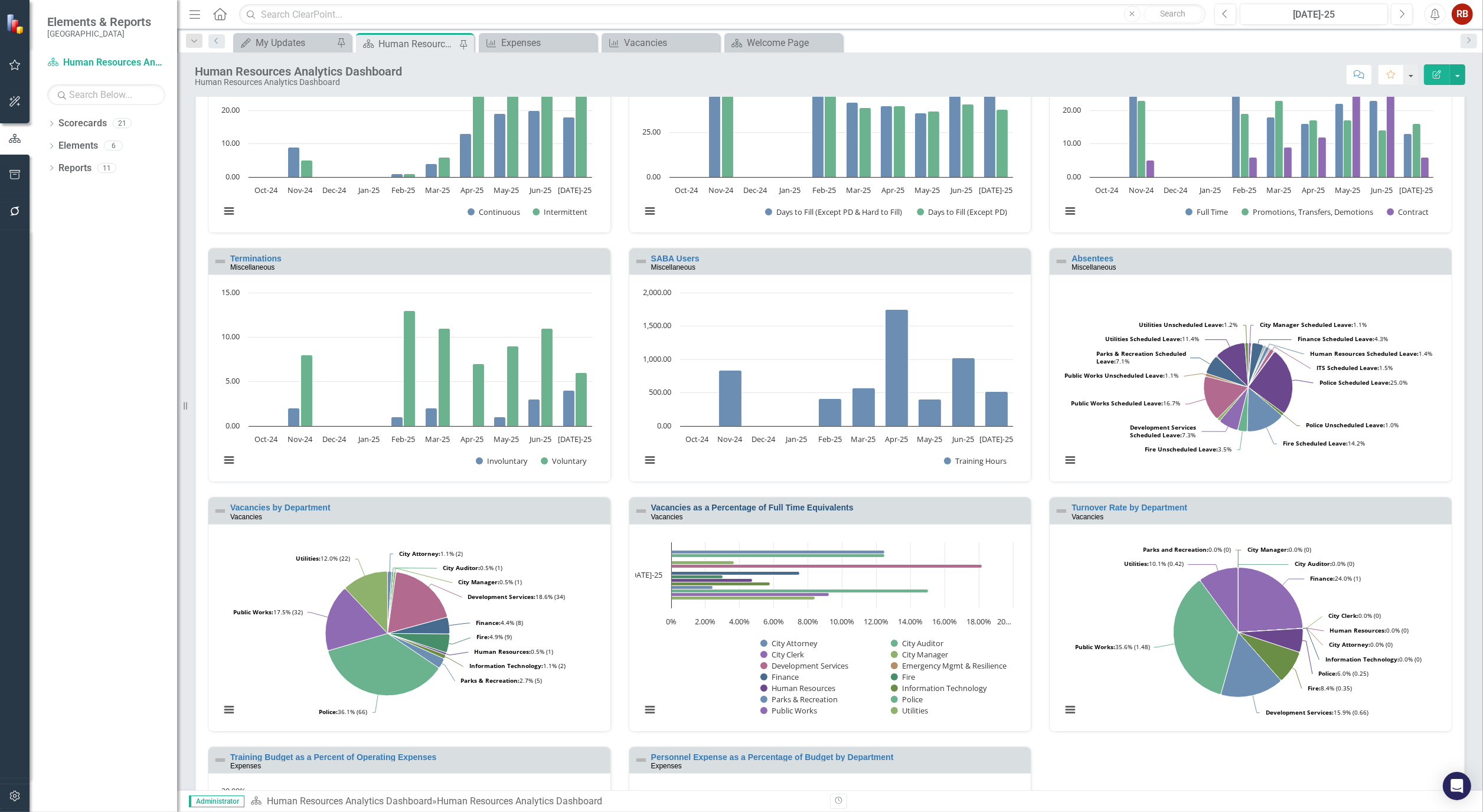
click at [815, 508] on link "Vacancies as a Percentage of Full Time Equivalents" at bounding box center [752, 507] width 203 height 10
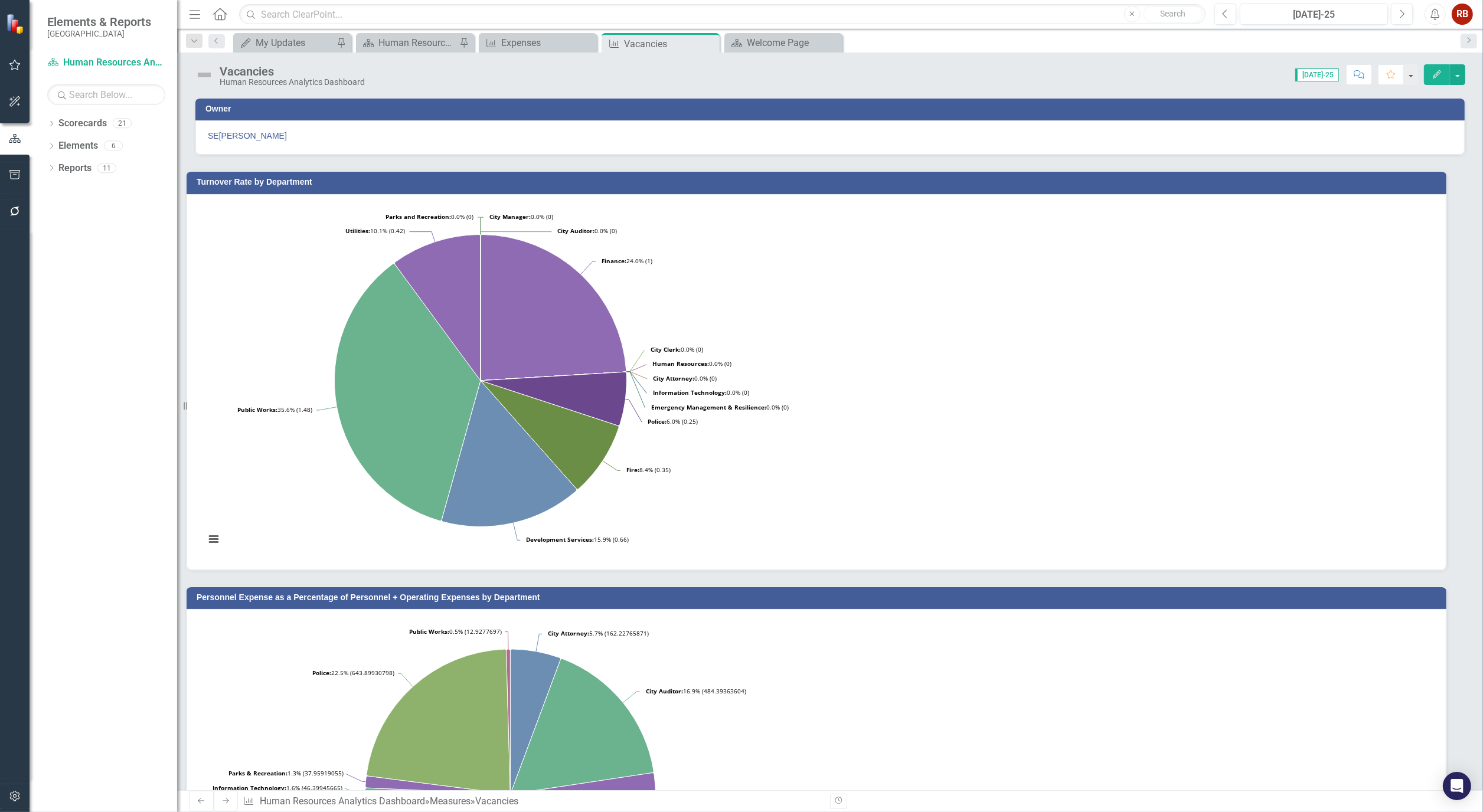
click at [1429, 75] on button "Edit" at bounding box center [1437, 75] width 26 height 20
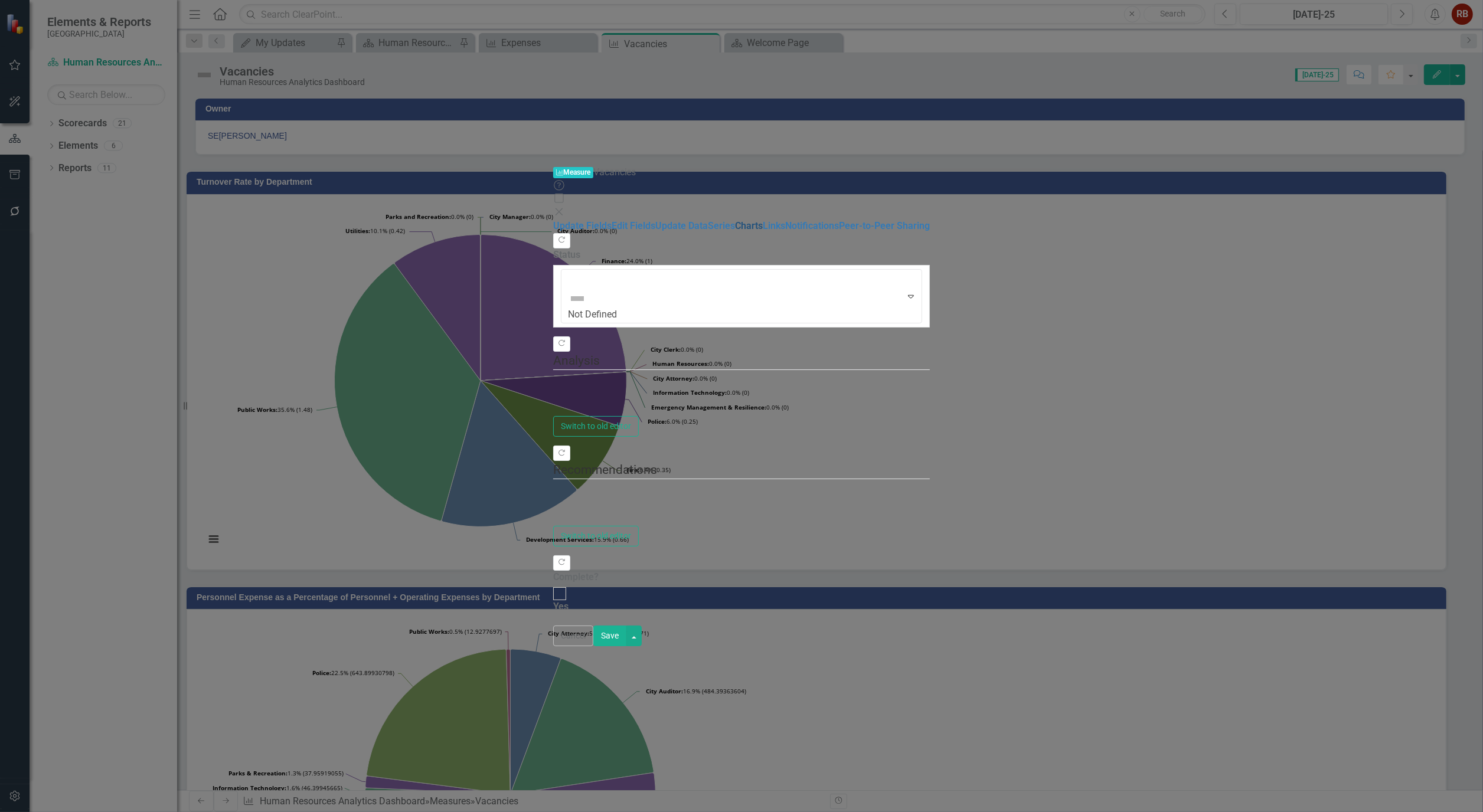
click at [735, 220] on link "Charts" at bounding box center [748, 226] width 27 height 11
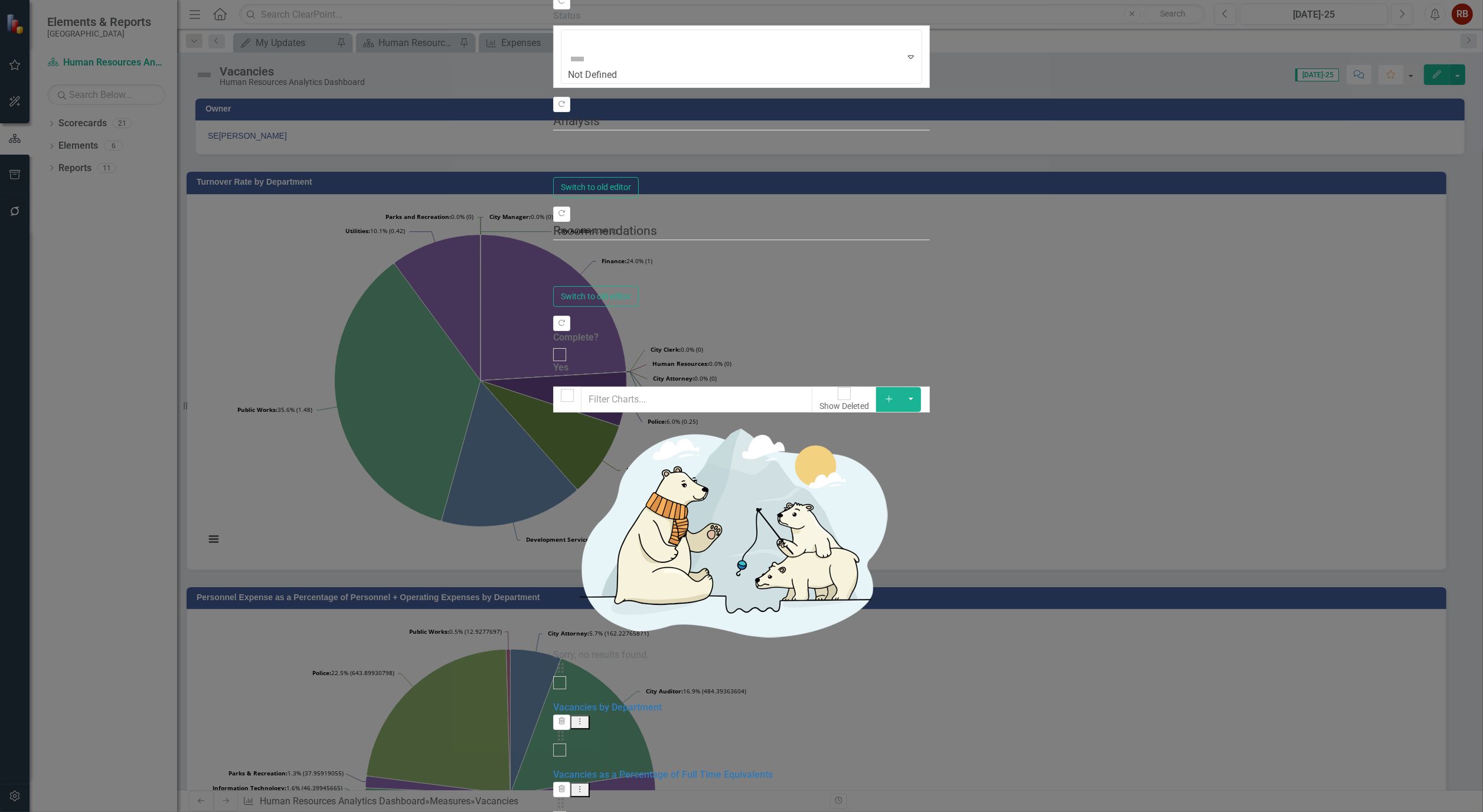
checkbox input "false"
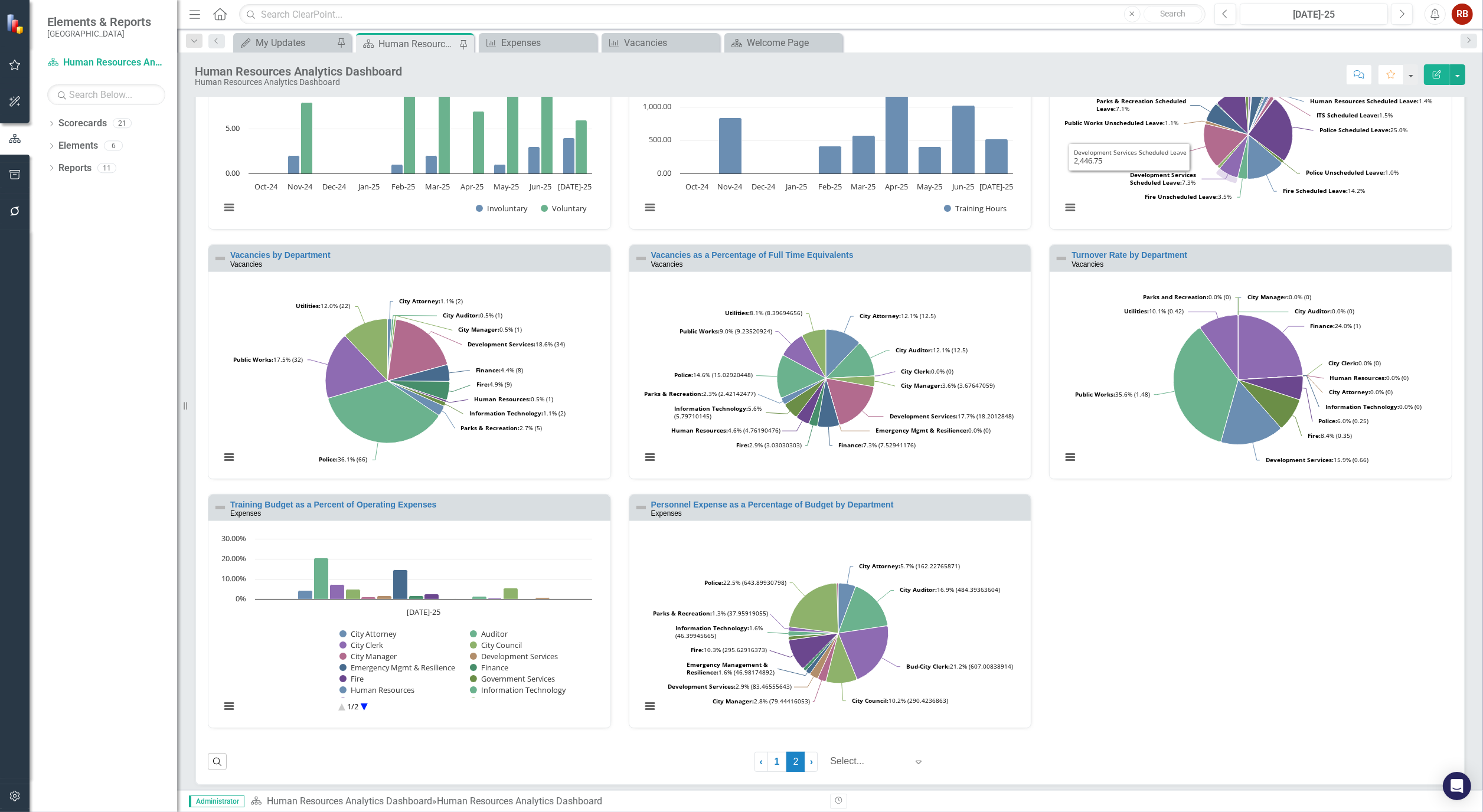
scroll to position [391, 0]
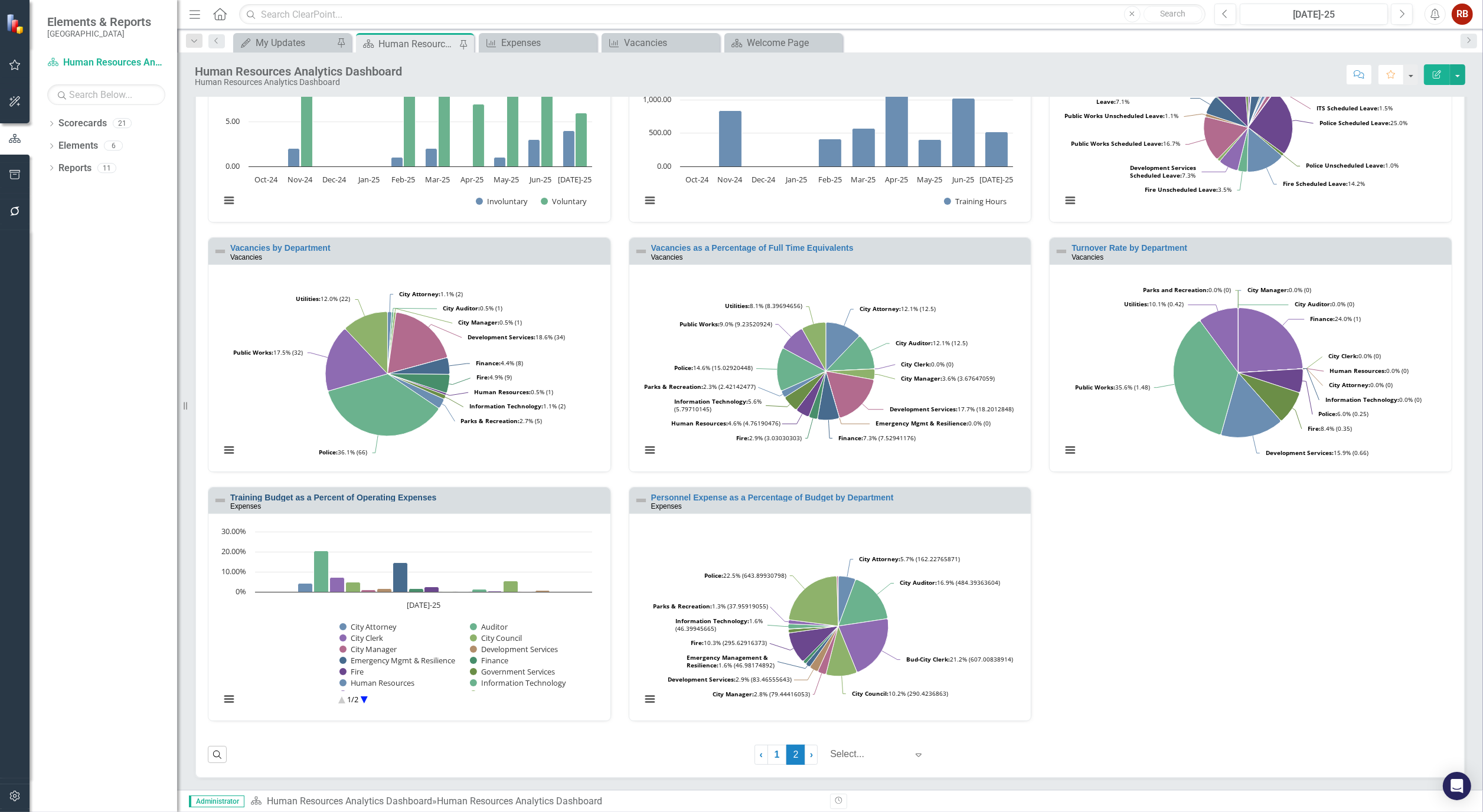
click at [344, 498] on link "Training Budget as a Percent of Operating Expenses" at bounding box center [333, 497] width 206 height 10
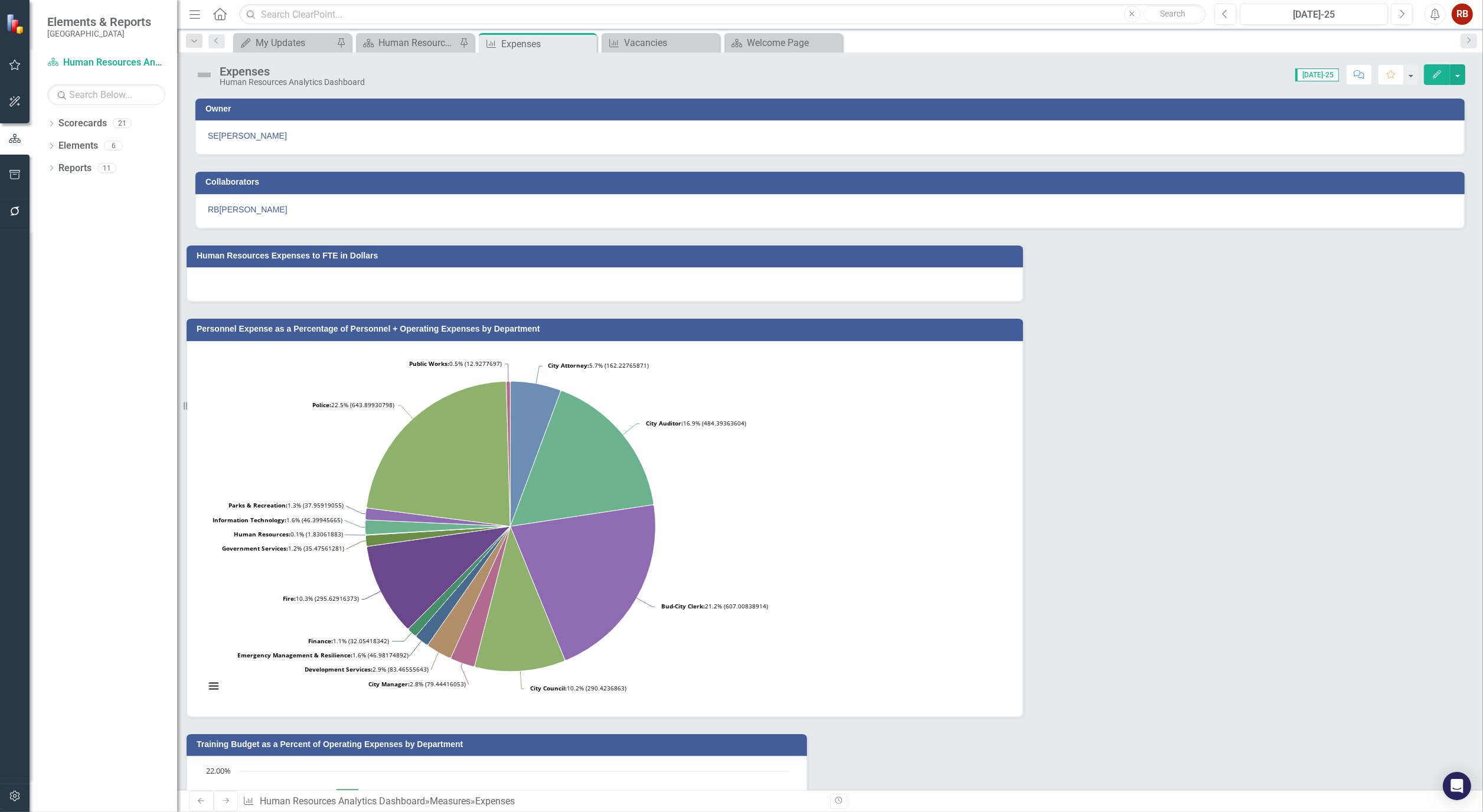
click at [1437, 66] on button "Edit" at bounding box center [1437, 75] width 26 height 20
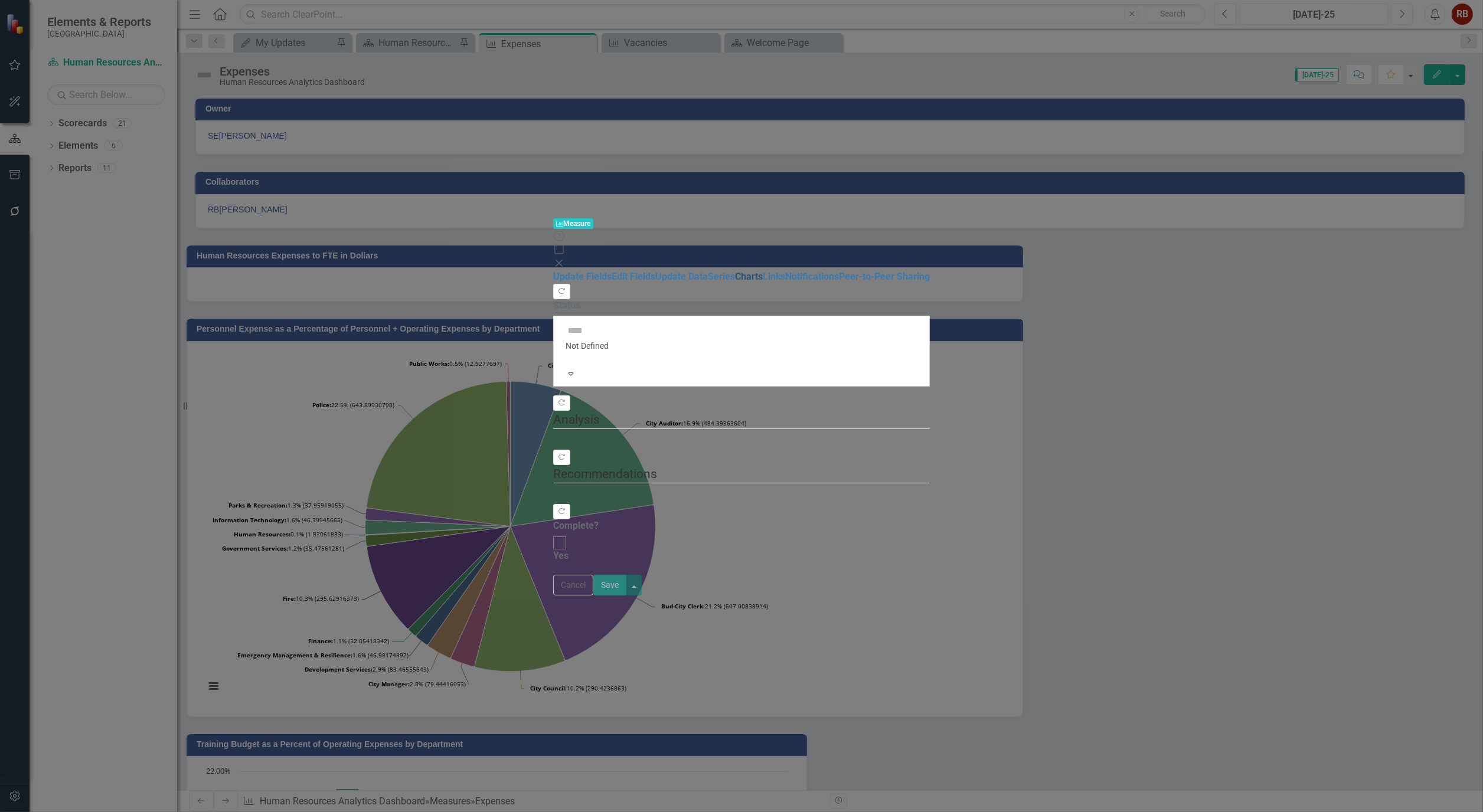
click at [735, 271] on link "Charts" at bounding box center [748, 277] width 27 height 11
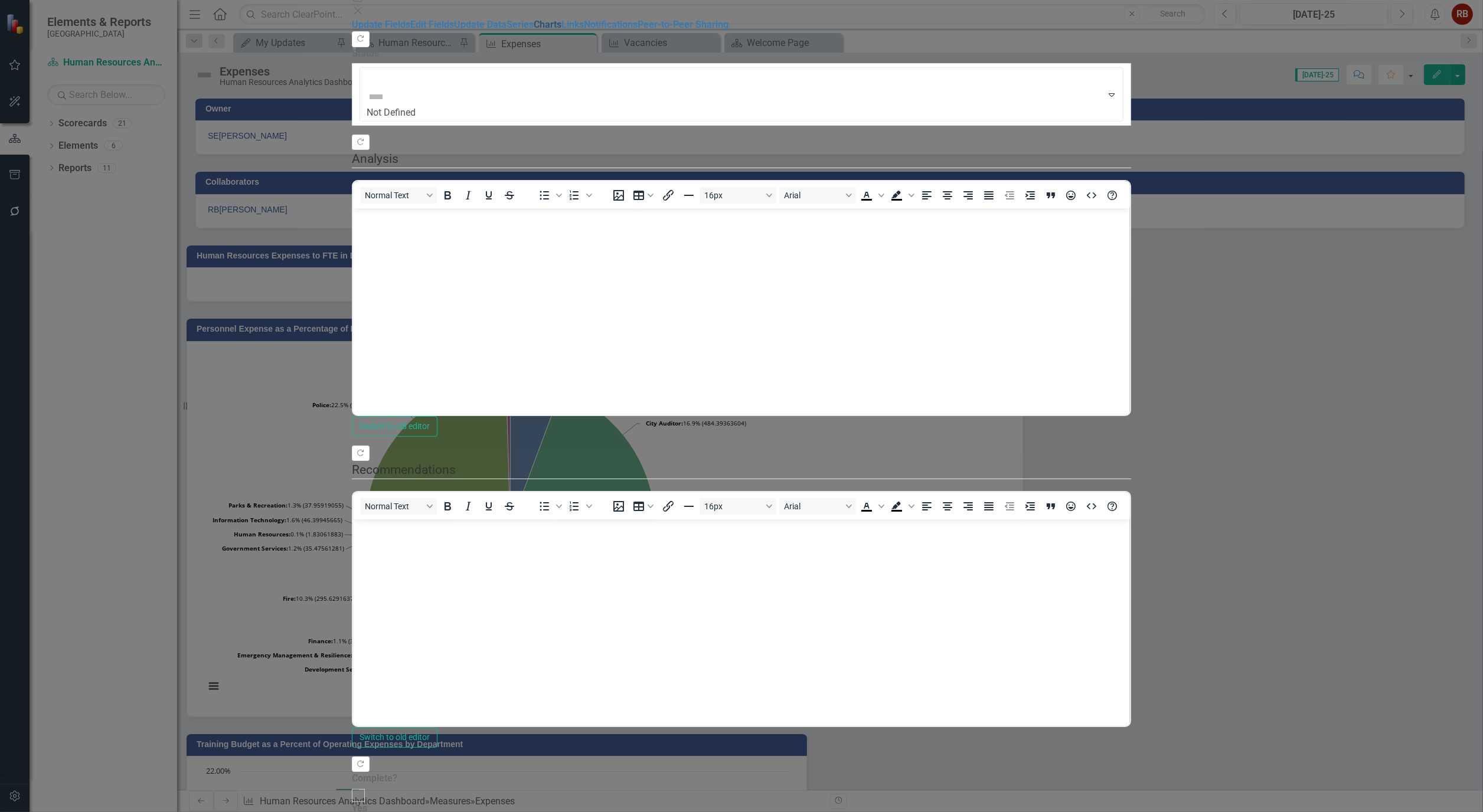
click at [534, 30] on link "Charts" at bounding box center [547, 25] width 27 height 11
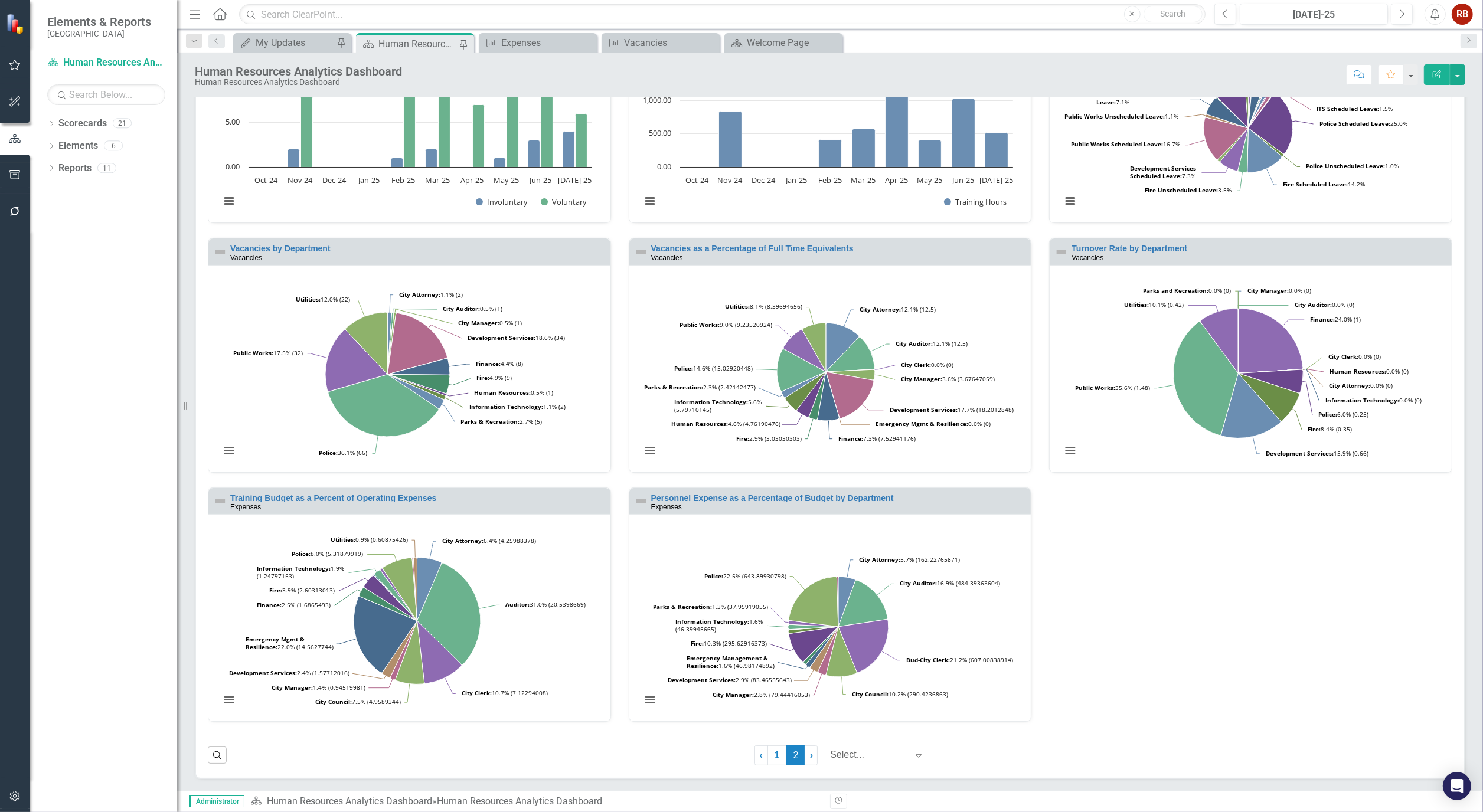
scroll to position [391, 0]
click at [769, 760] on link "1" at bounding box center [777, 755] width 19 height 20
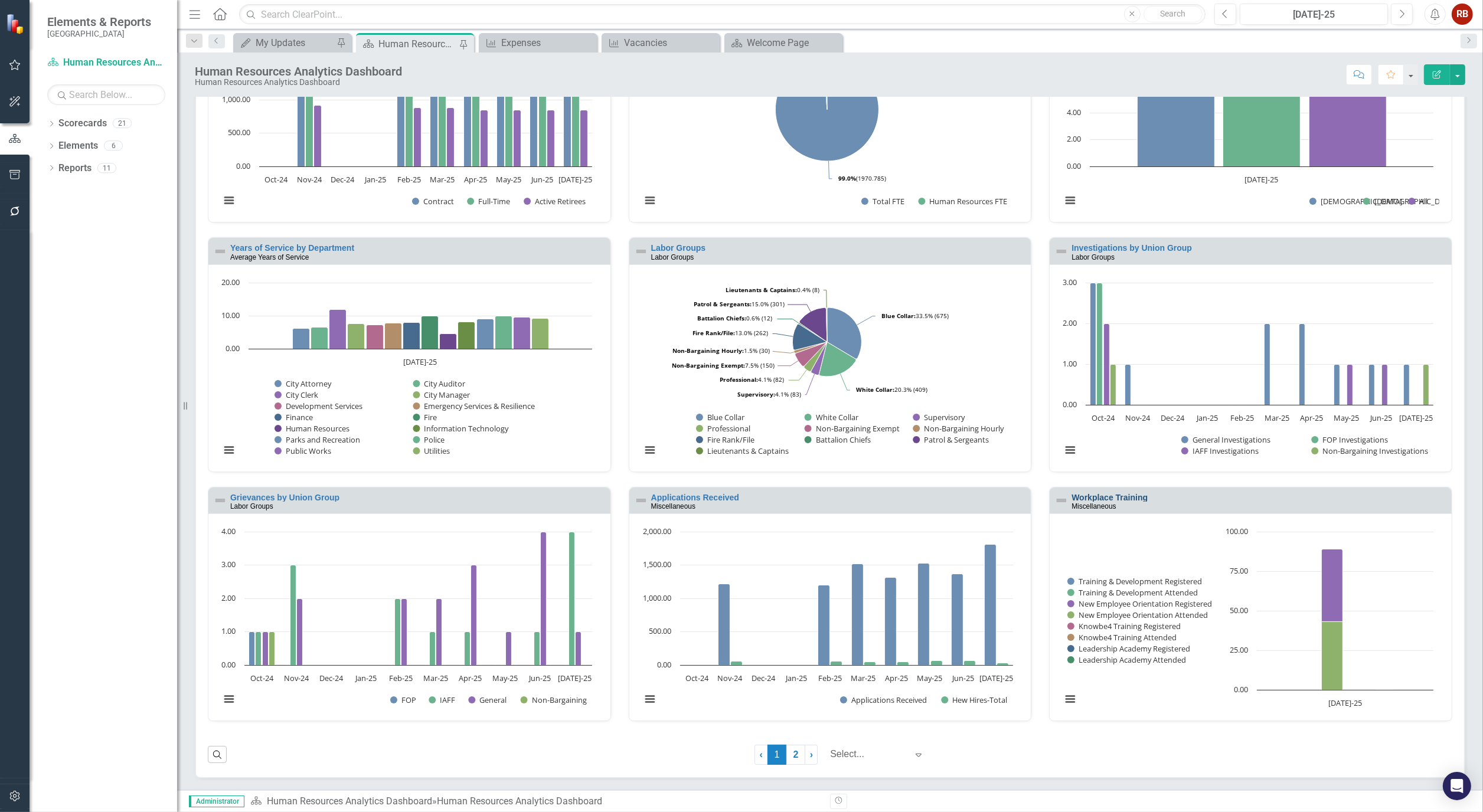
click at [1114, 496] on link "Workplace Training" at bounding box center [1109, 497] width 76 height 10
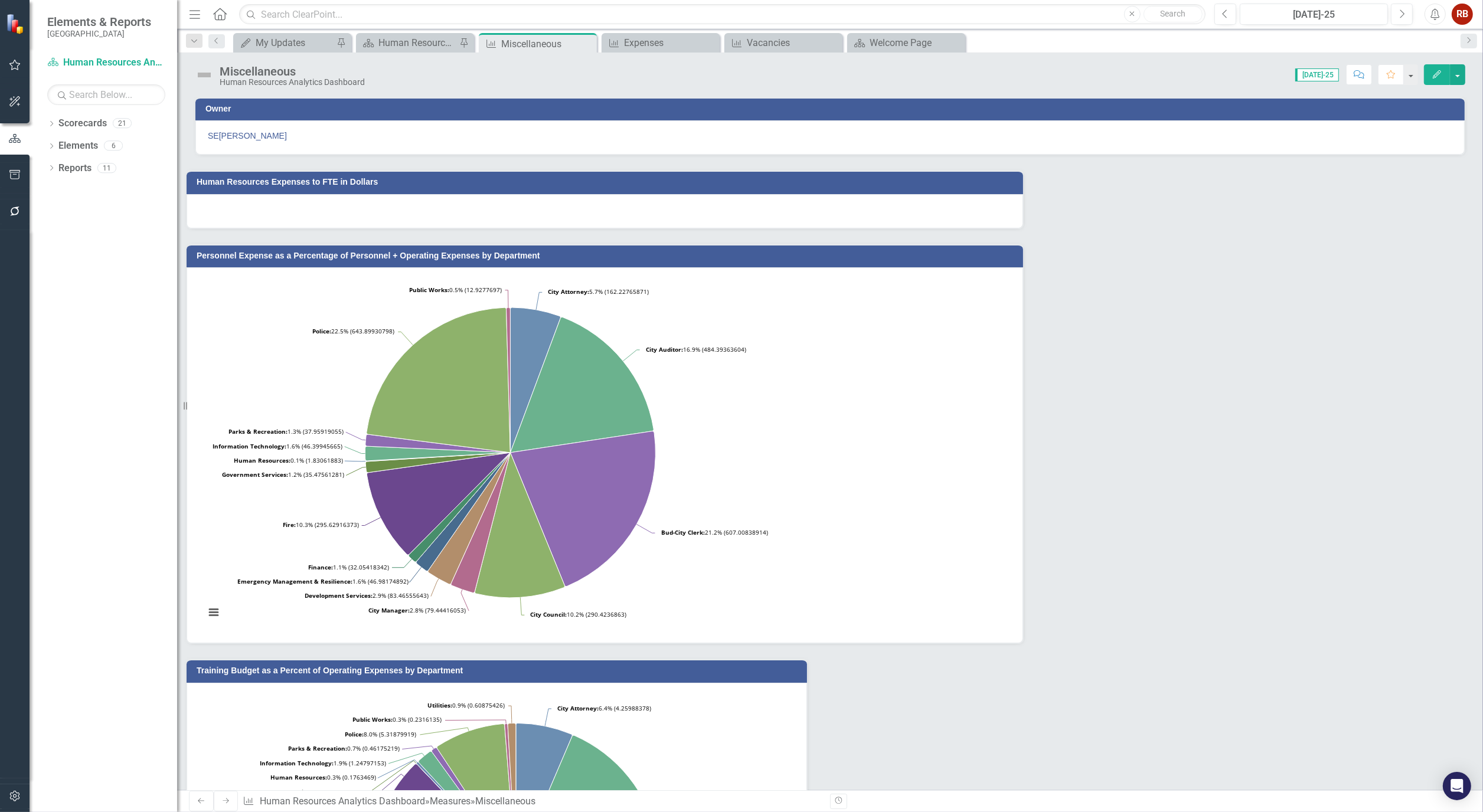
click at [1430, 73] on button "Edit" at bounding box center [1437, 75] width 26 height 20
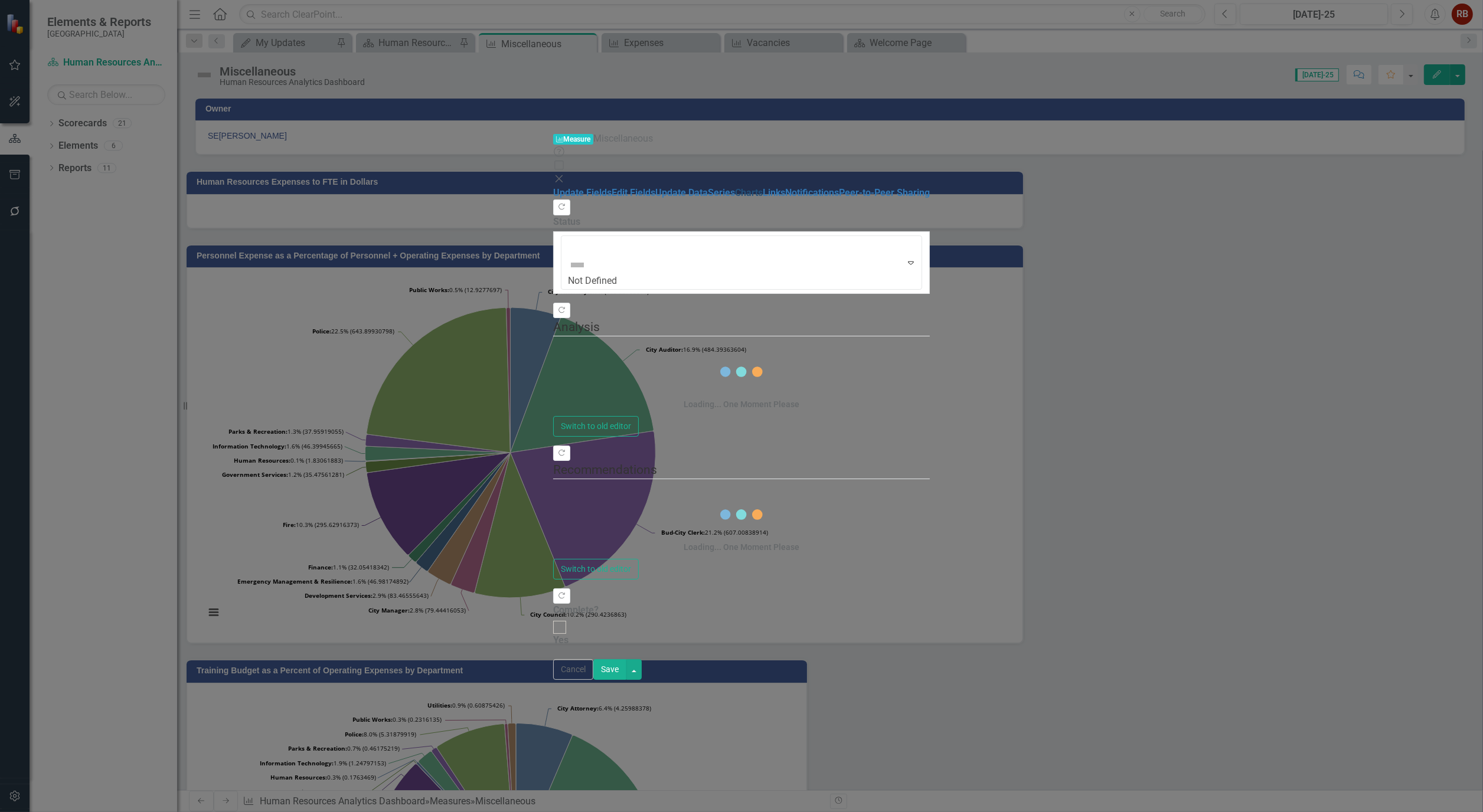
click at [735, 187] on link "Charts" at bounding box center [748, 193] width 27 height 11
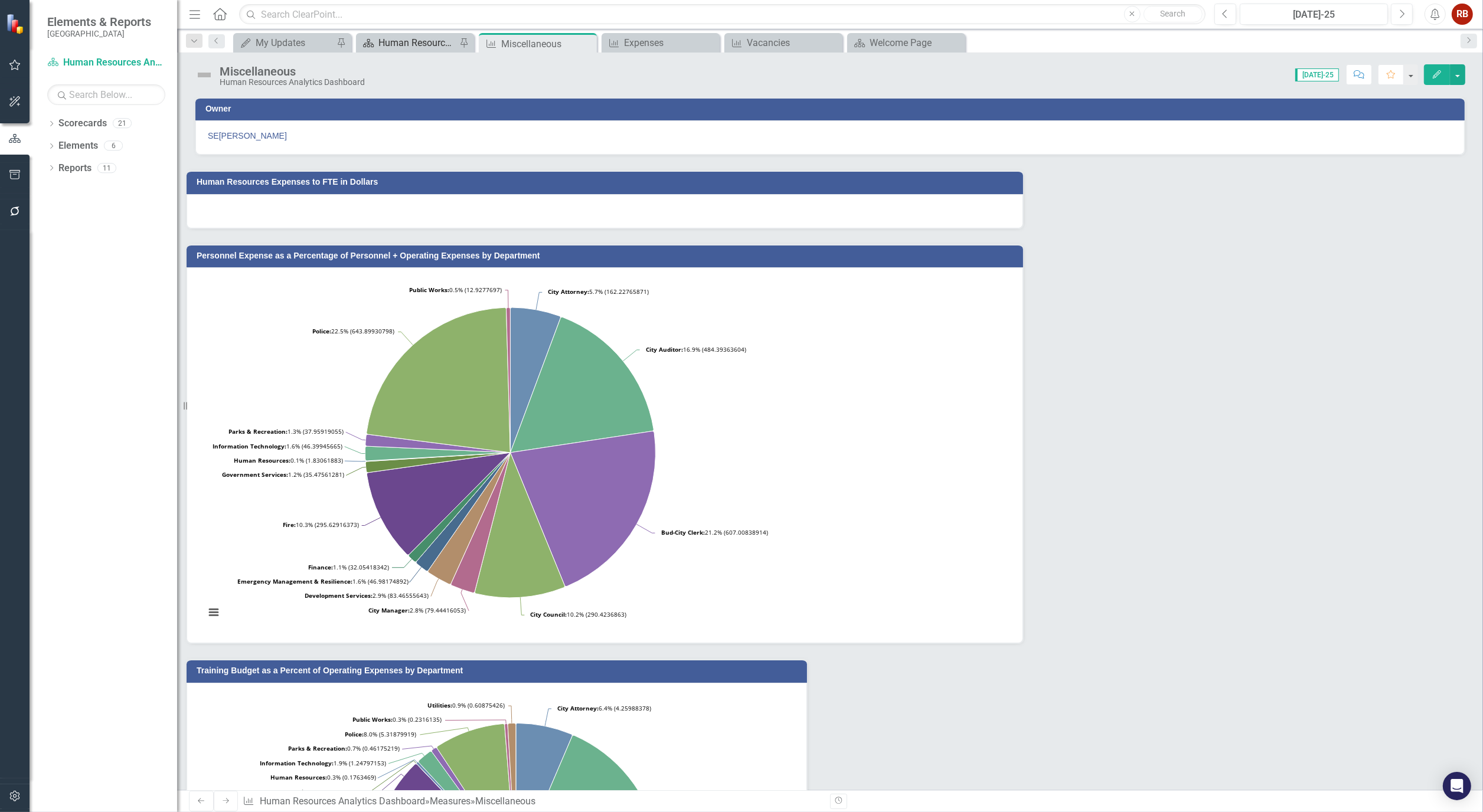
click at [415, 40] on div "Human Resources Analytics Dashboard" at bounding box center [417, 42] width 78 height 15
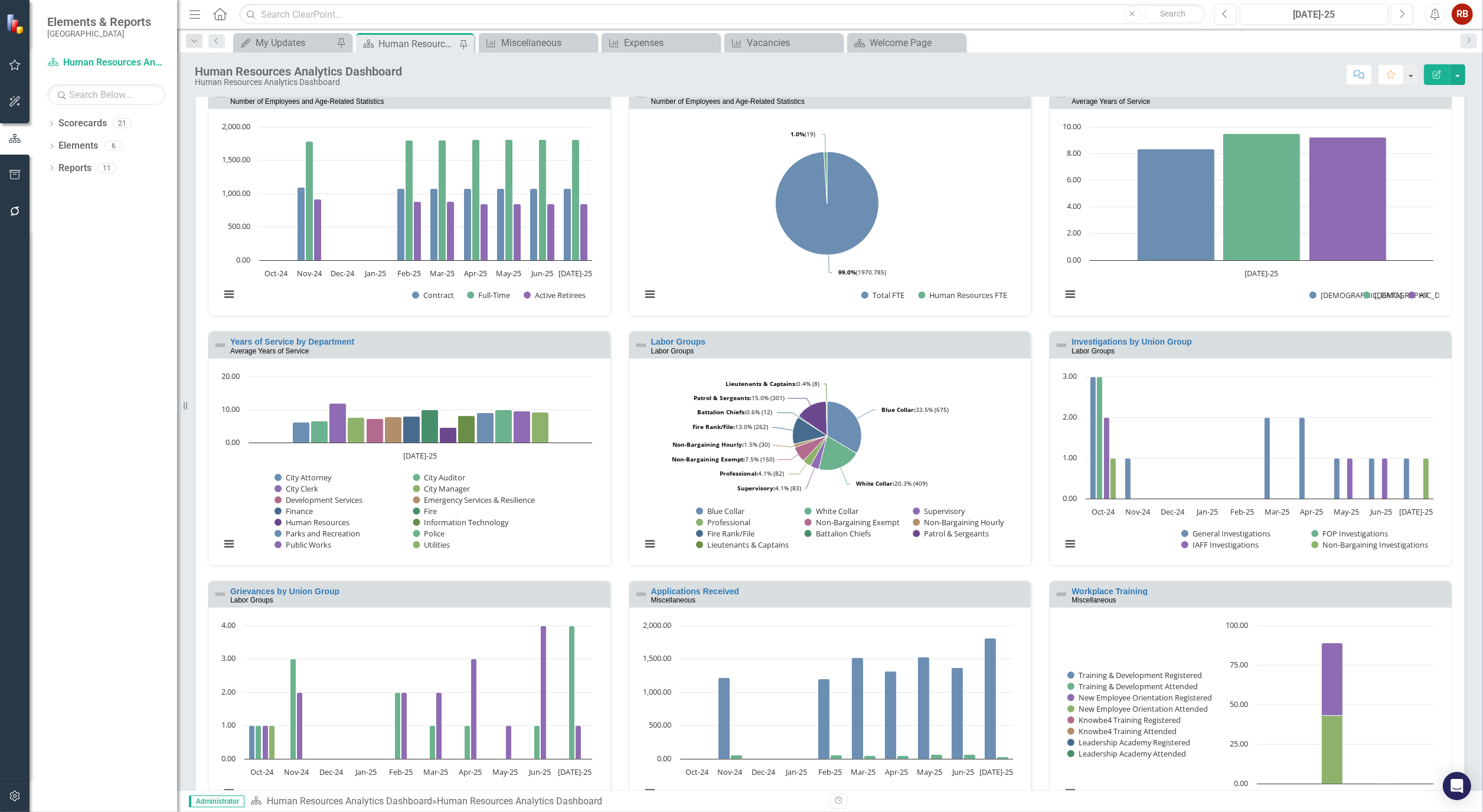
scroll to position [391, 0]
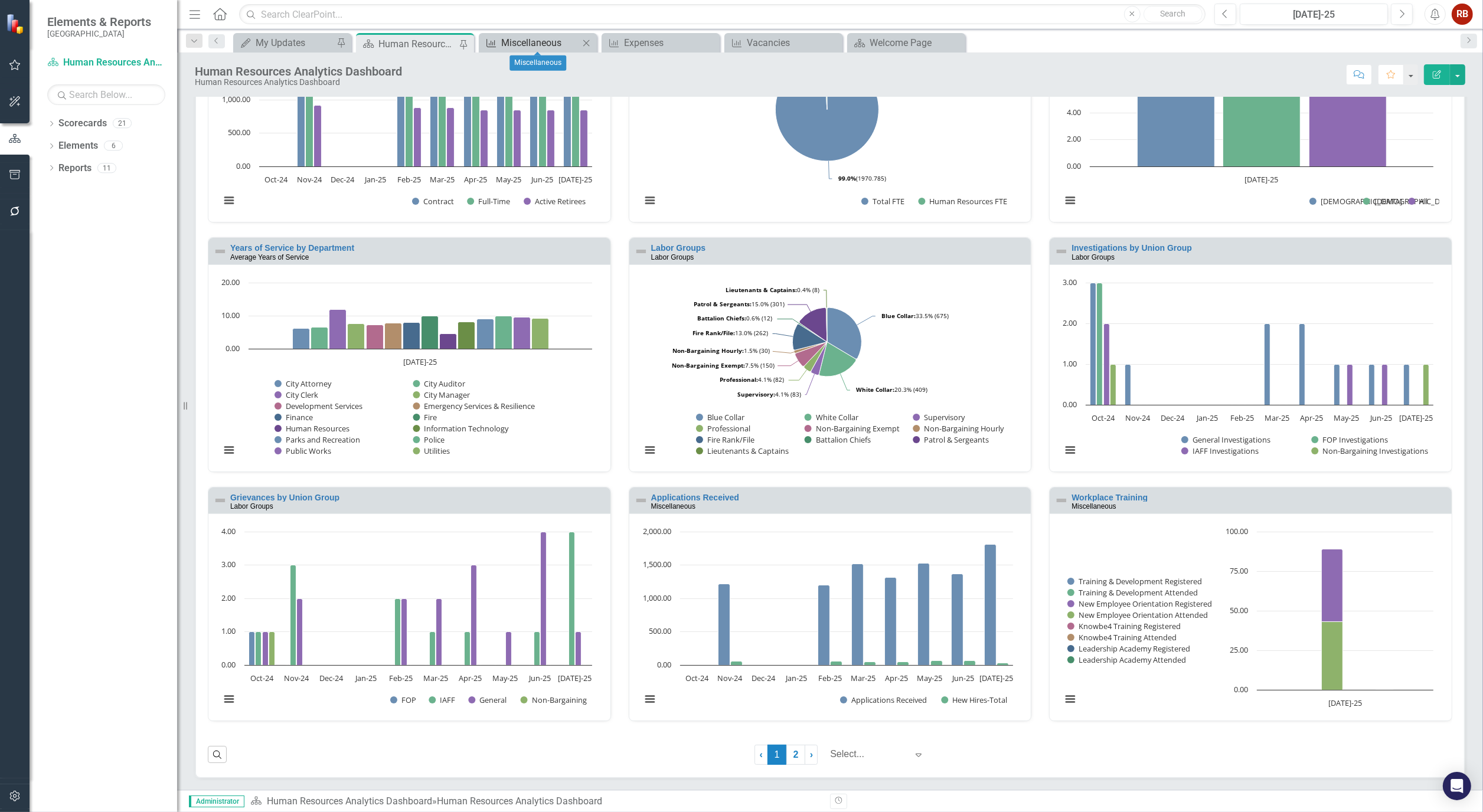
click at [521, 45] on div "Miscellaneous" at bounding box center [540, 42] width 78 height 15
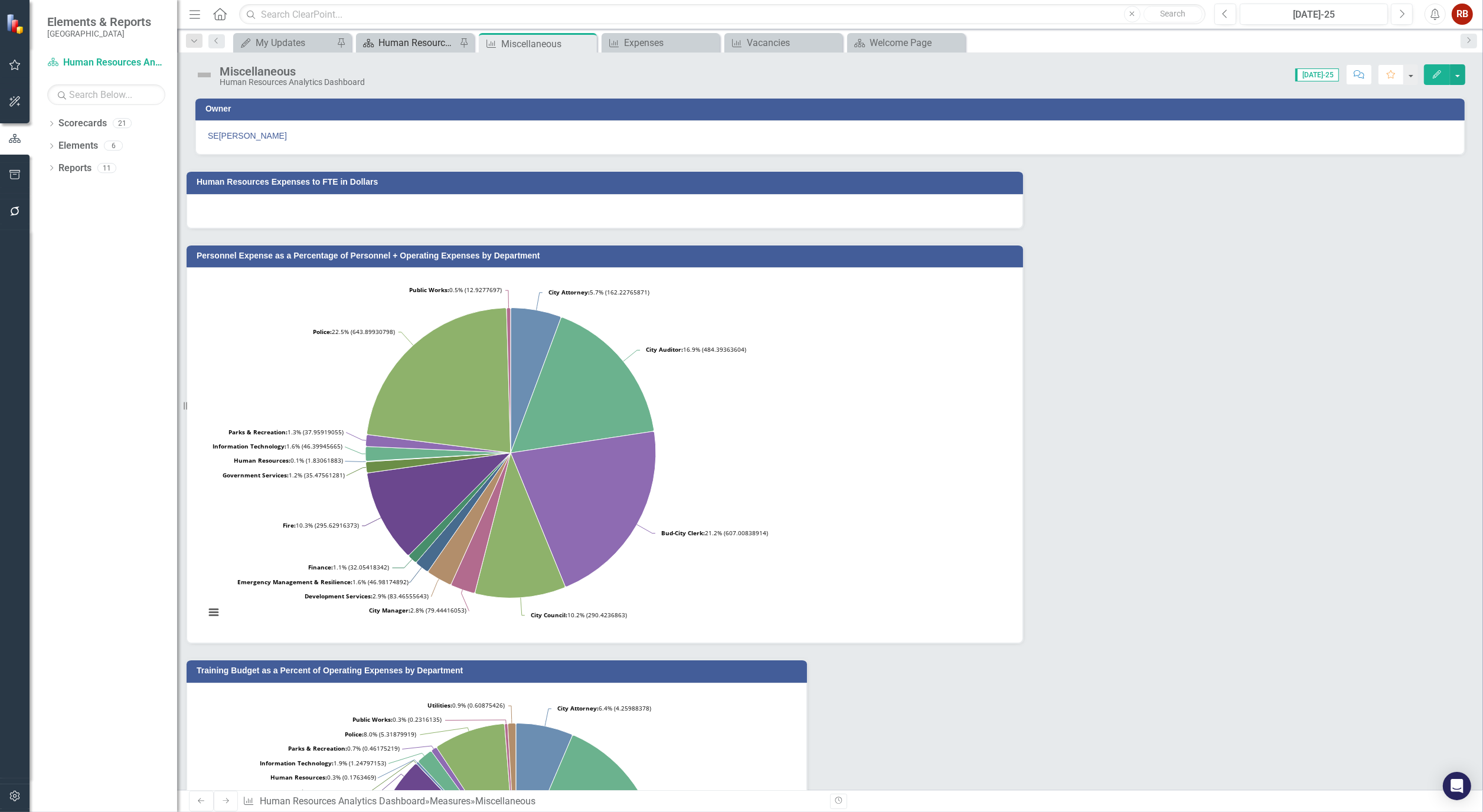
click at [399, 45] on div "Human Resources Analytics Dashboard" at bounding box center [417, 42] width 78 height 15
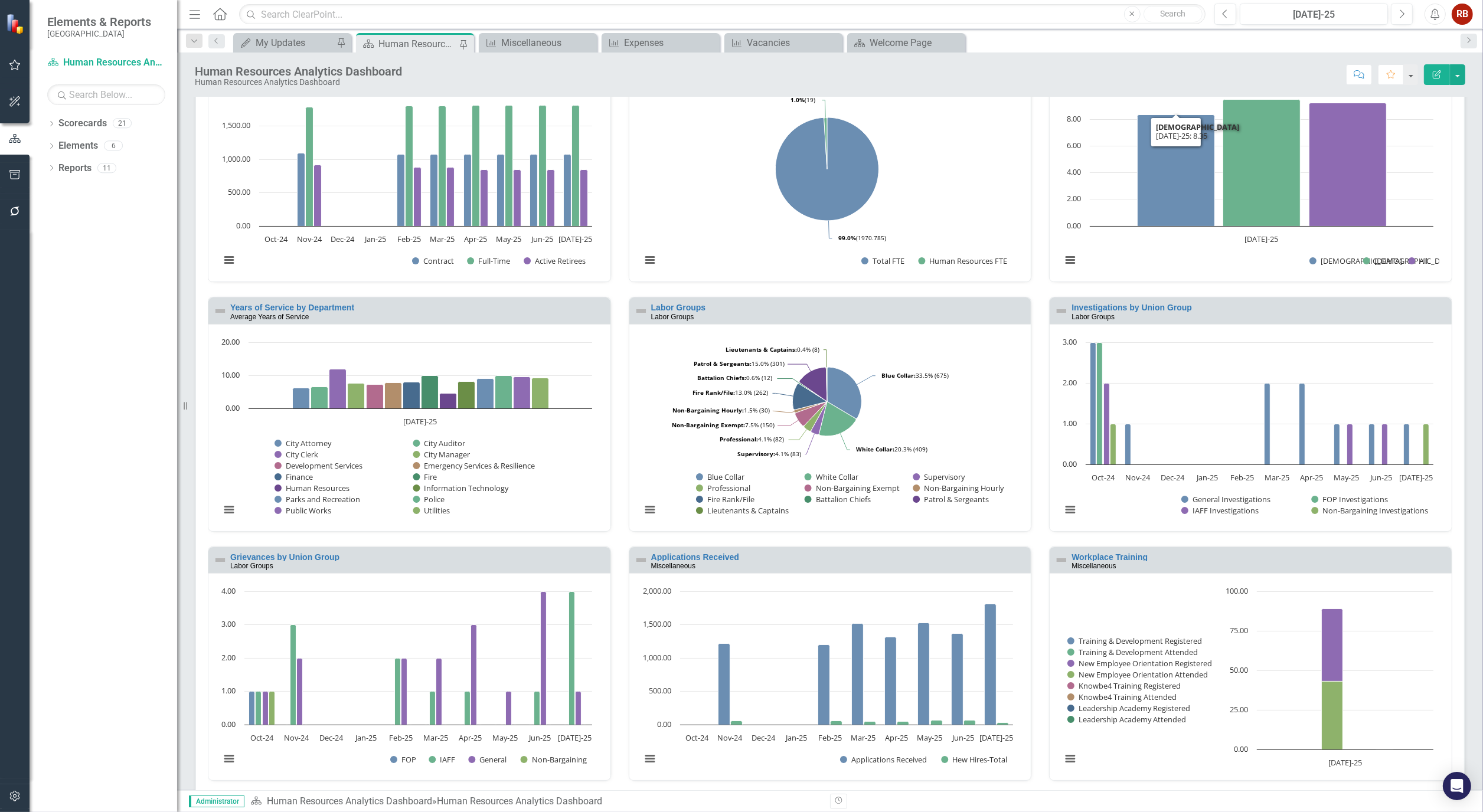
scroll to position [391, 0]
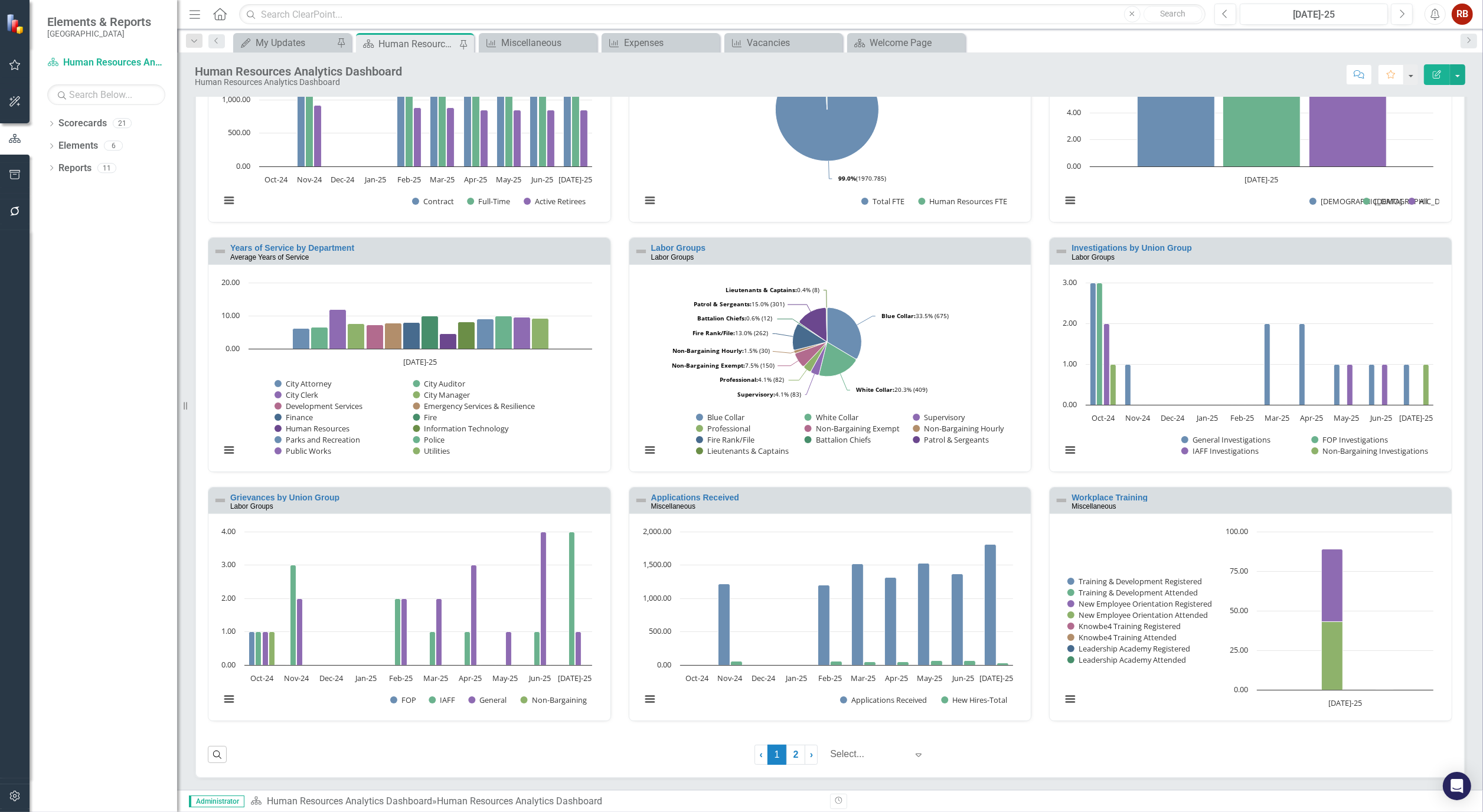
click at [1110, 487] on div "Workplace Training Miscellaneous" at bounding box center [1250, 500] width 402 height 26
click at [1110, 497] on link "Workplace Training" at bounding box center [1109, 497] width 76 height 10
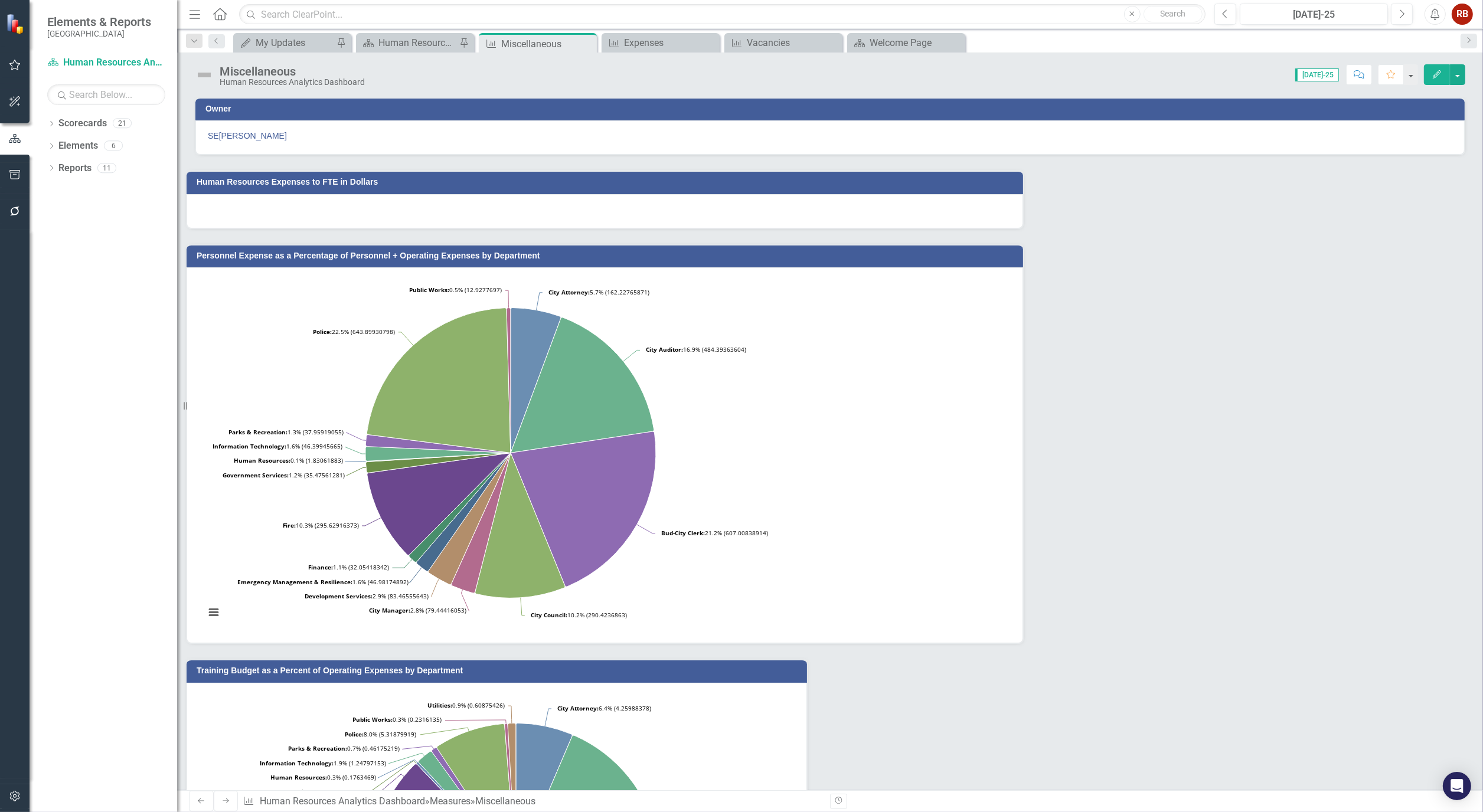
click at [1438, 79] on button "Edit" at bounding box center [1437, 75] width 26 height 20
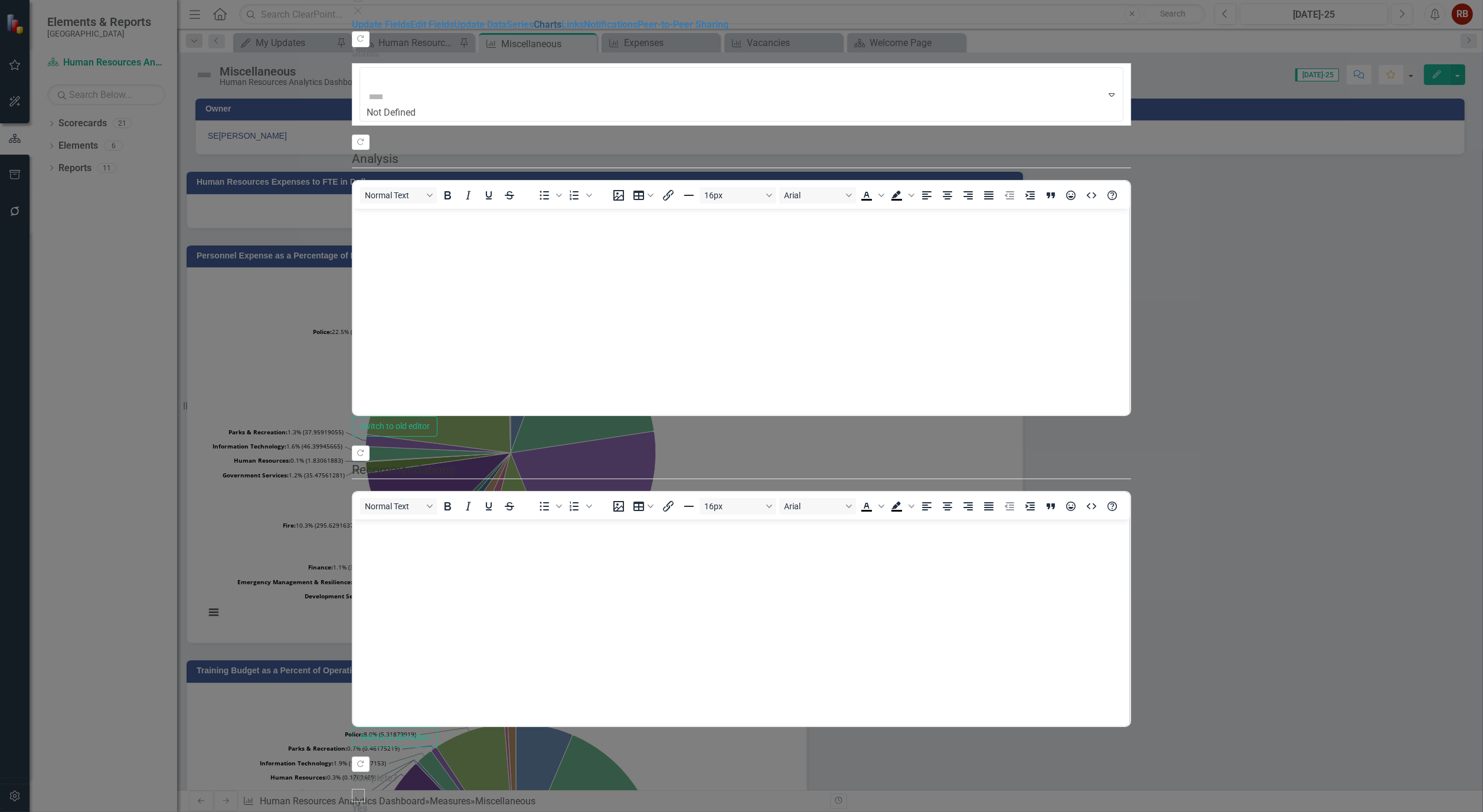
click at [534, 30] on link "Charts" at bounding box center [547, 25] width 27 height 11
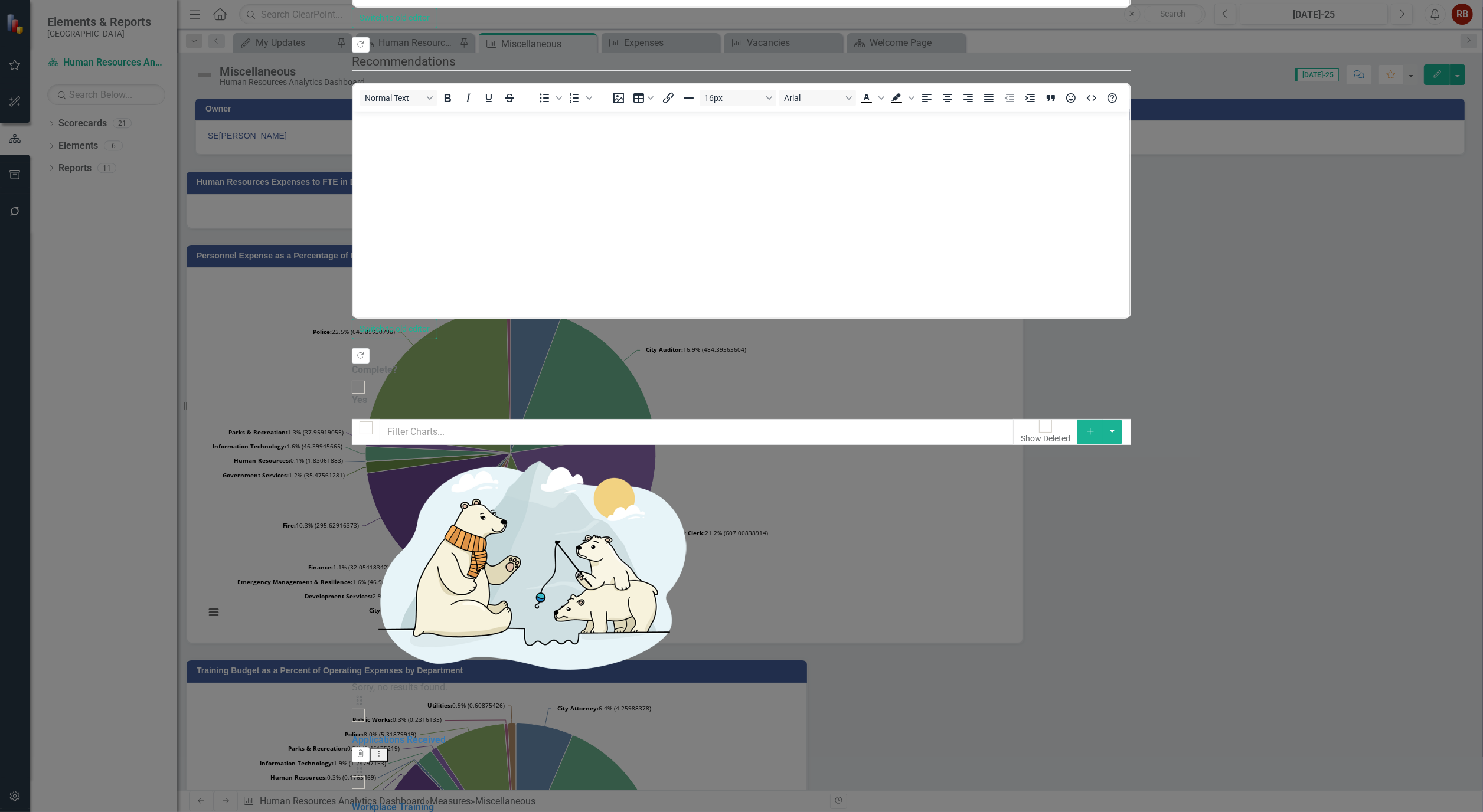
click at [434, 802] on link "Workplace Training" at bounding box center [393, 808] width 82 height 11
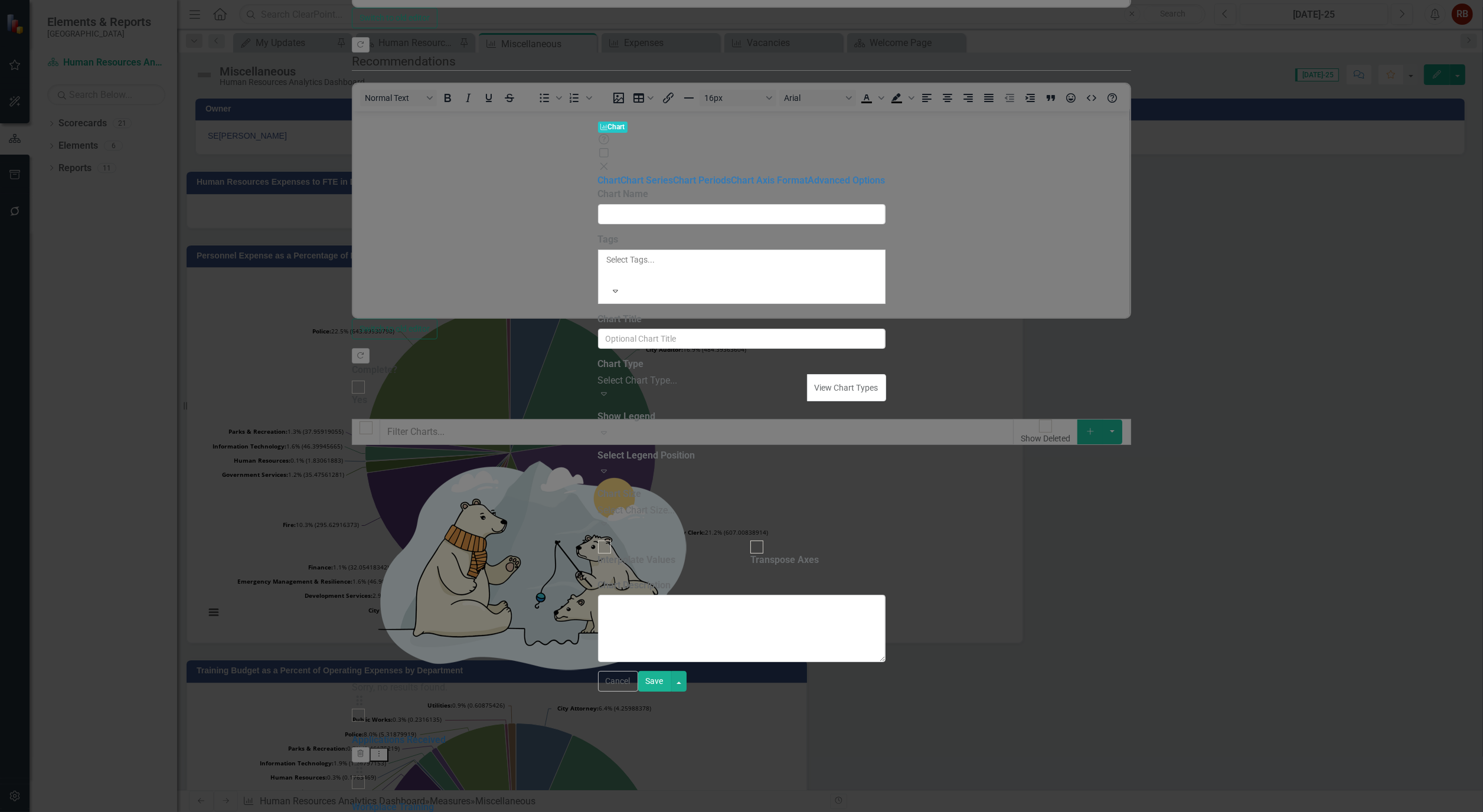
type input "Workplace Training"
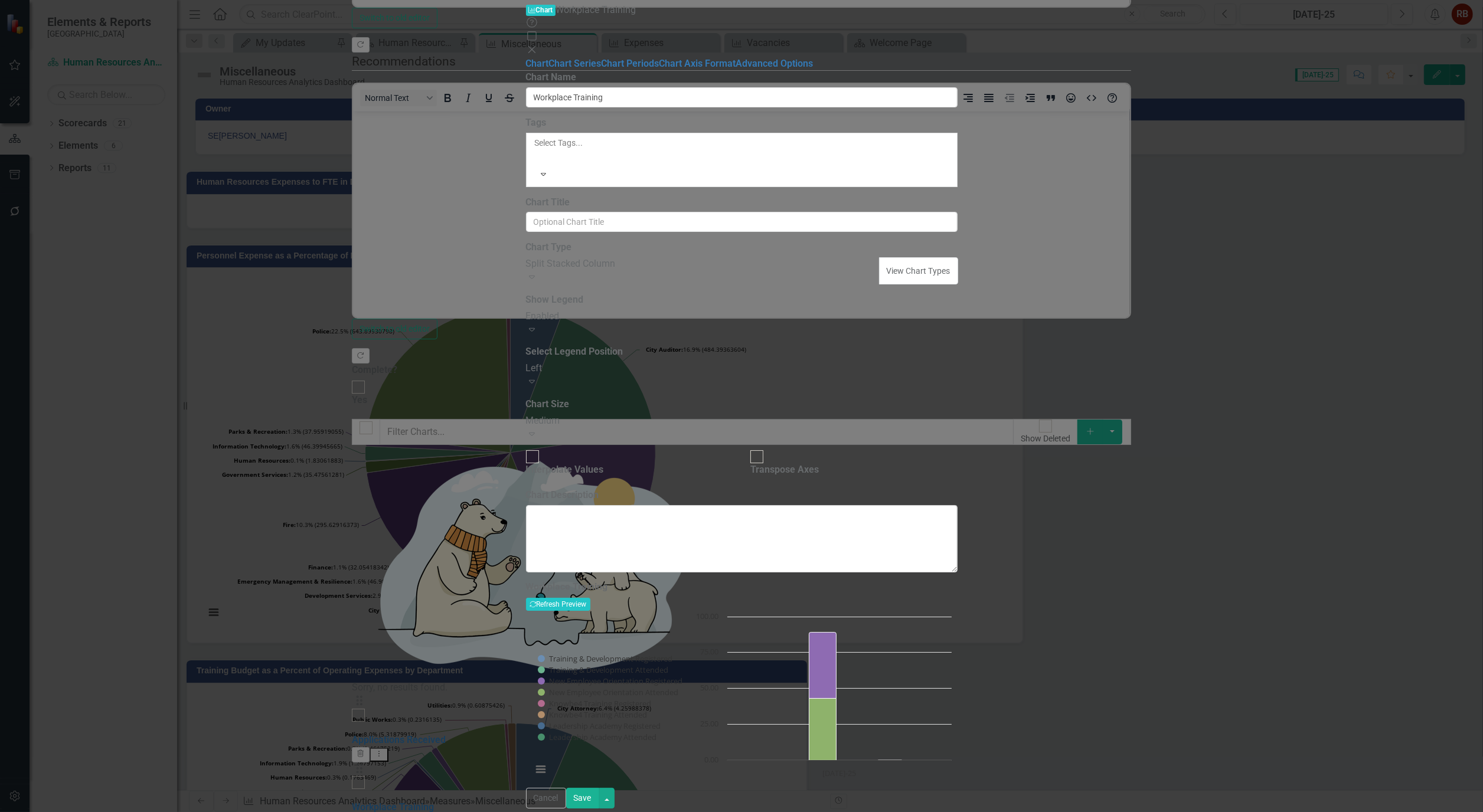
click at [538, 272] on icon "Expand" at bounding box center [532, 277] width 12 height 10
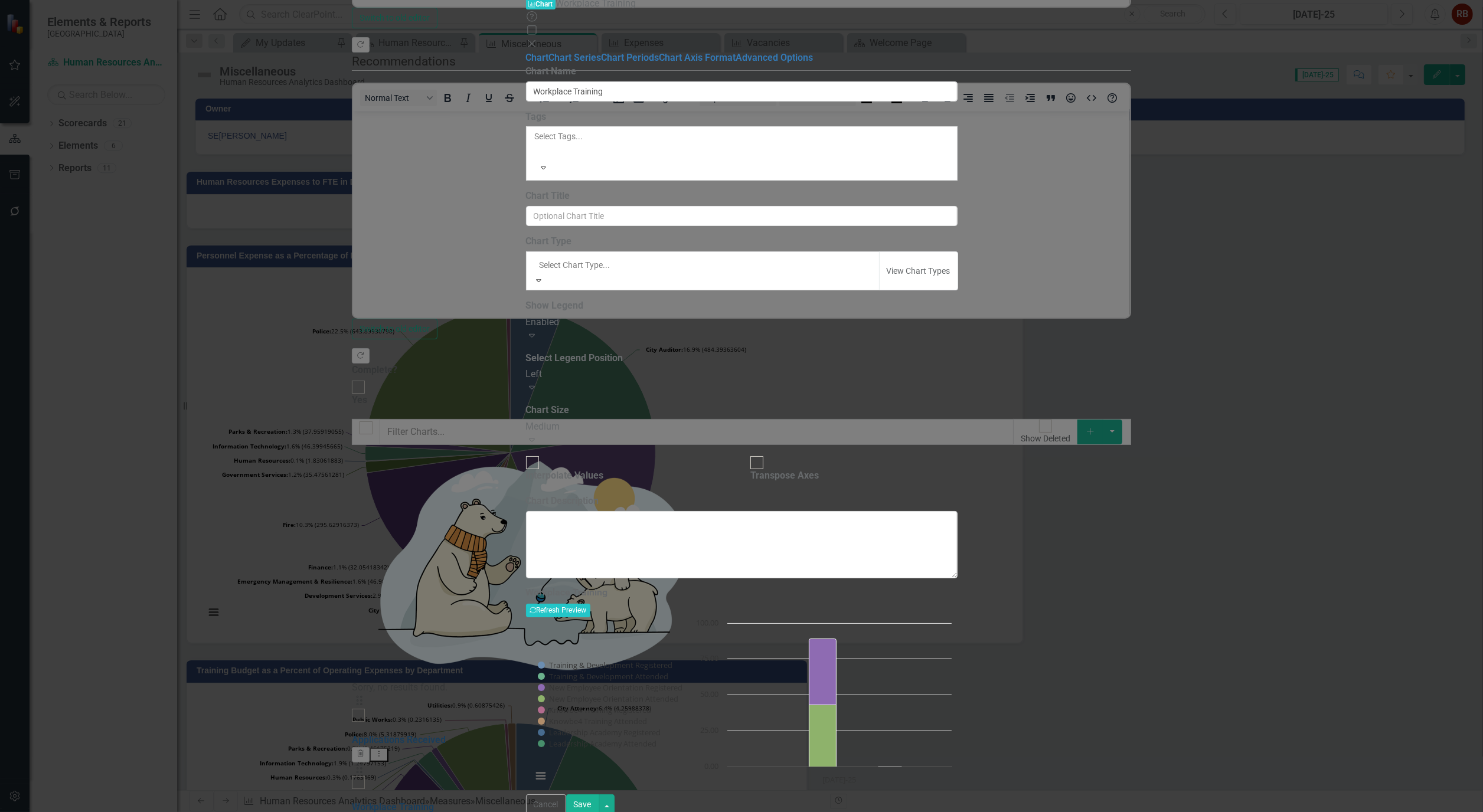
scroll to position [1181, 0]
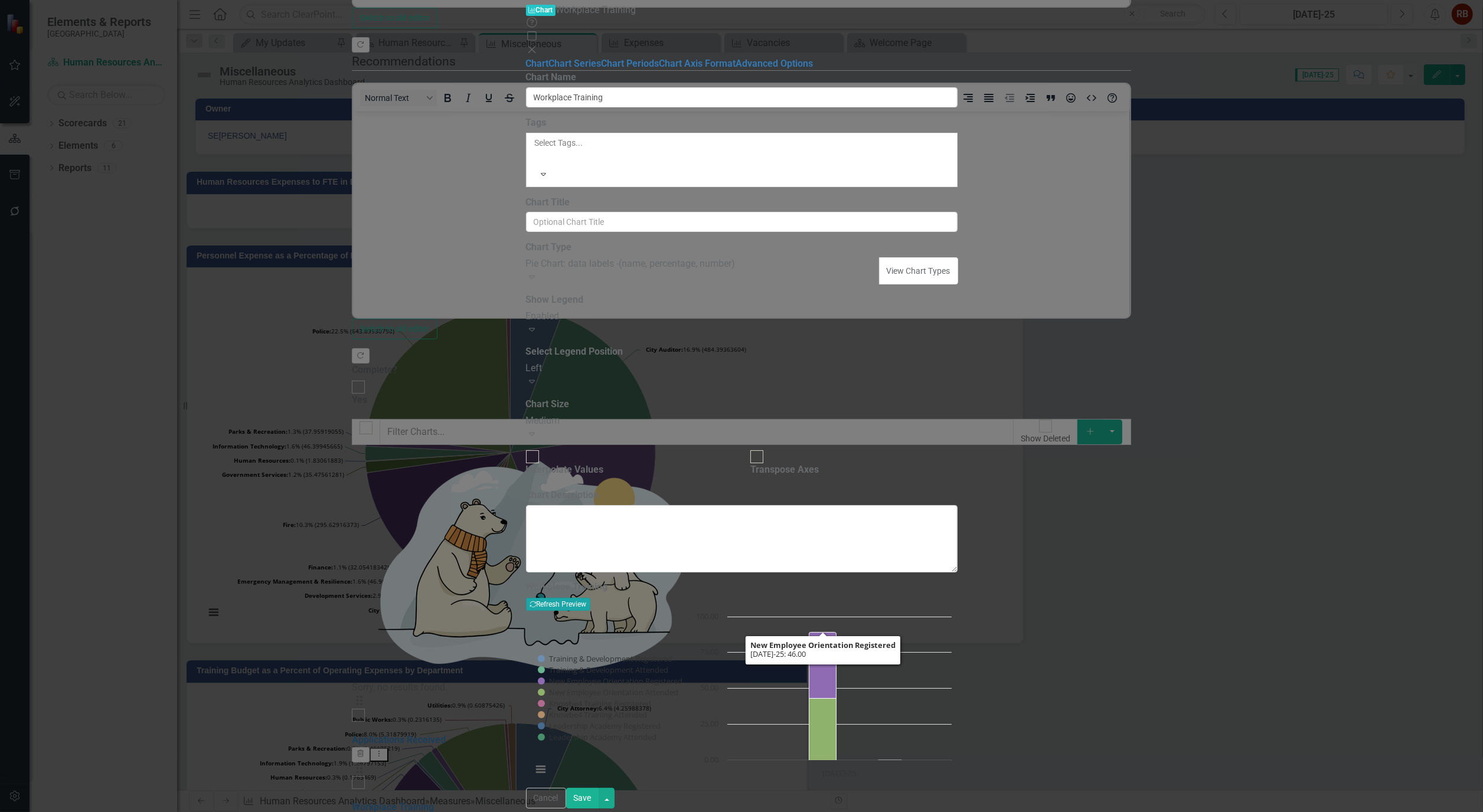
click at [590, 598] on button "Recalculate Refresh Preview" at bounding box center [558, 604] width 65 height 13
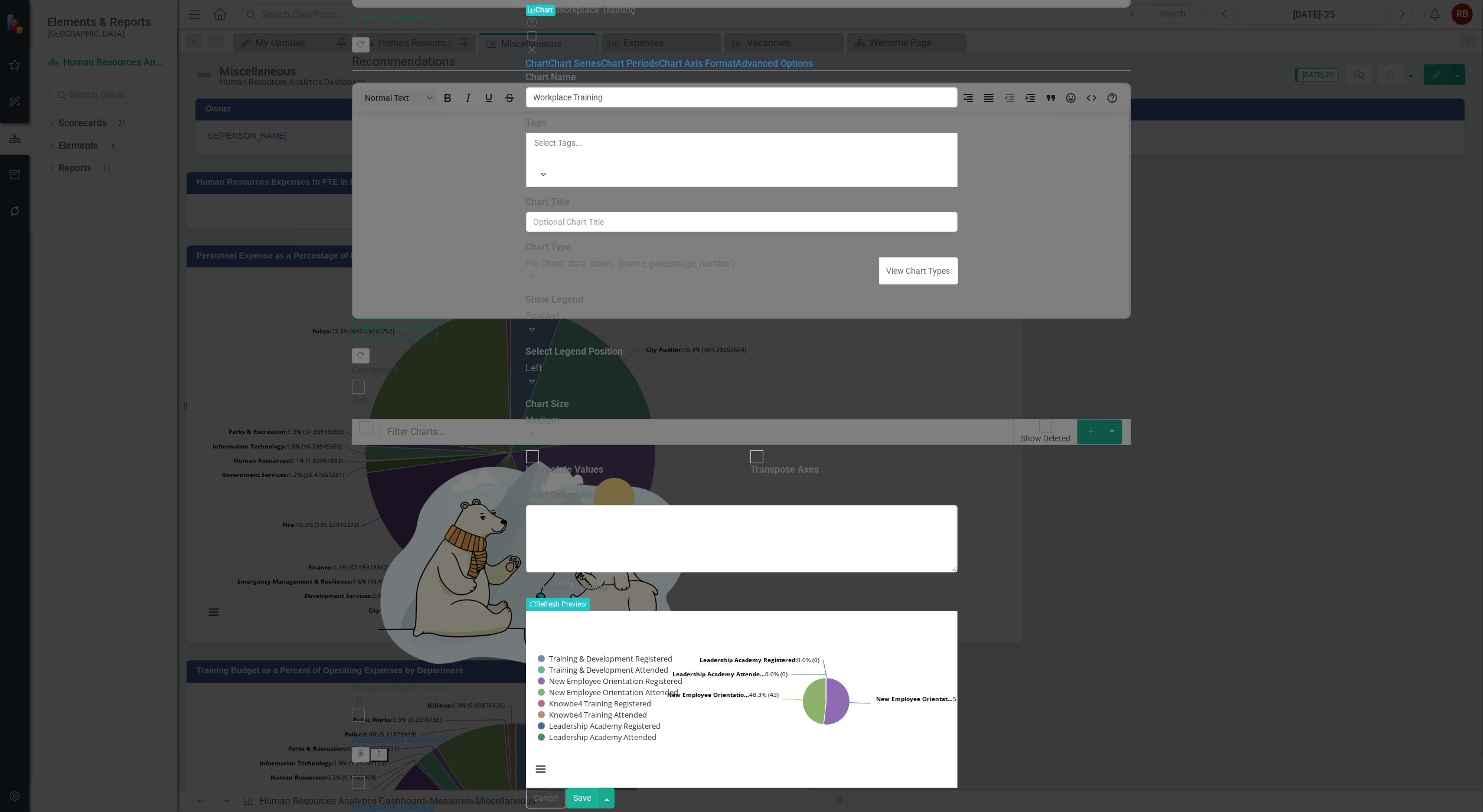
click at [818, 310] on div "Enabled" at bounding box center [741, 316] width 431 height 13
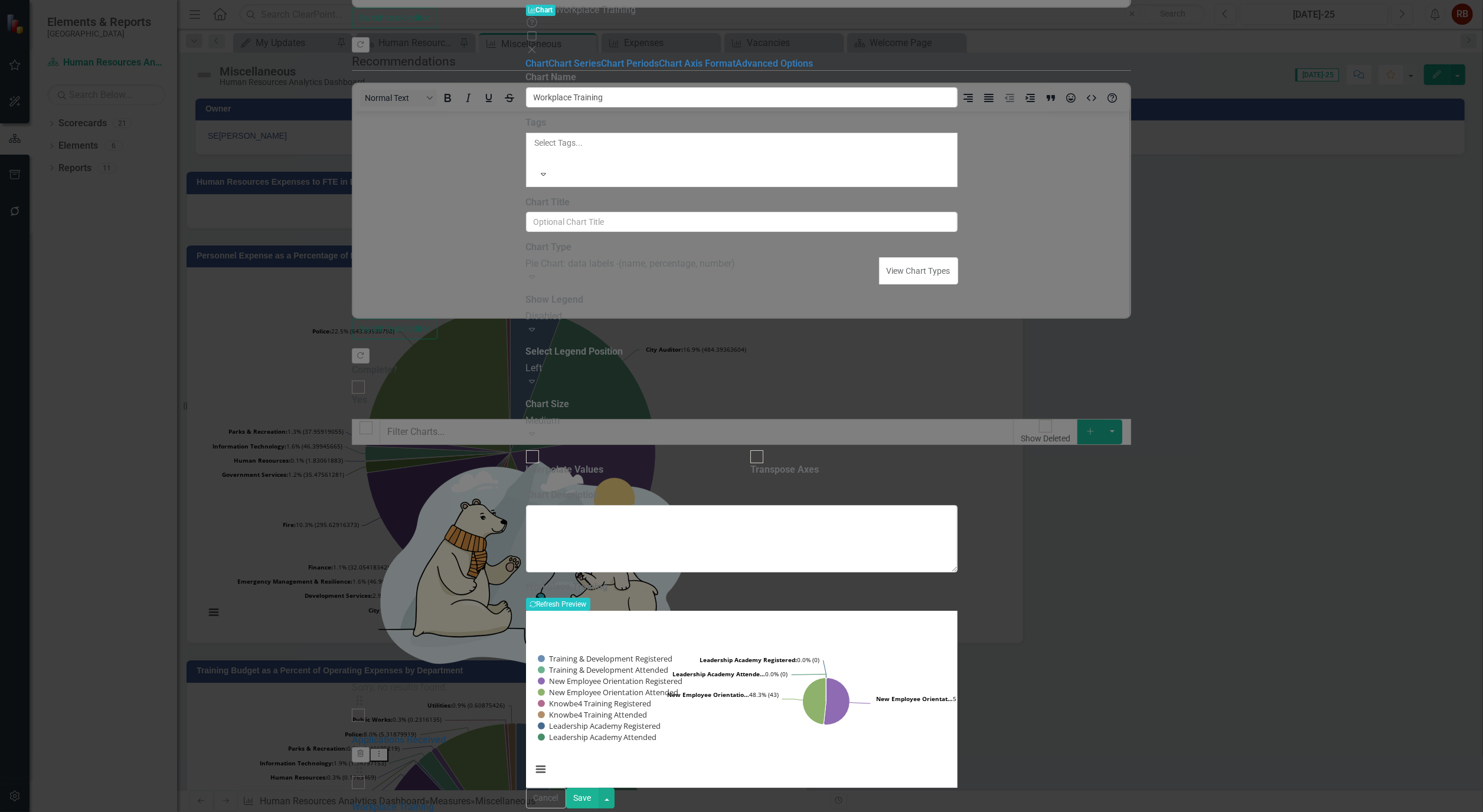
click at [639, 415] on div "Medium" at bounding box center [741, 421] width 431 height 13
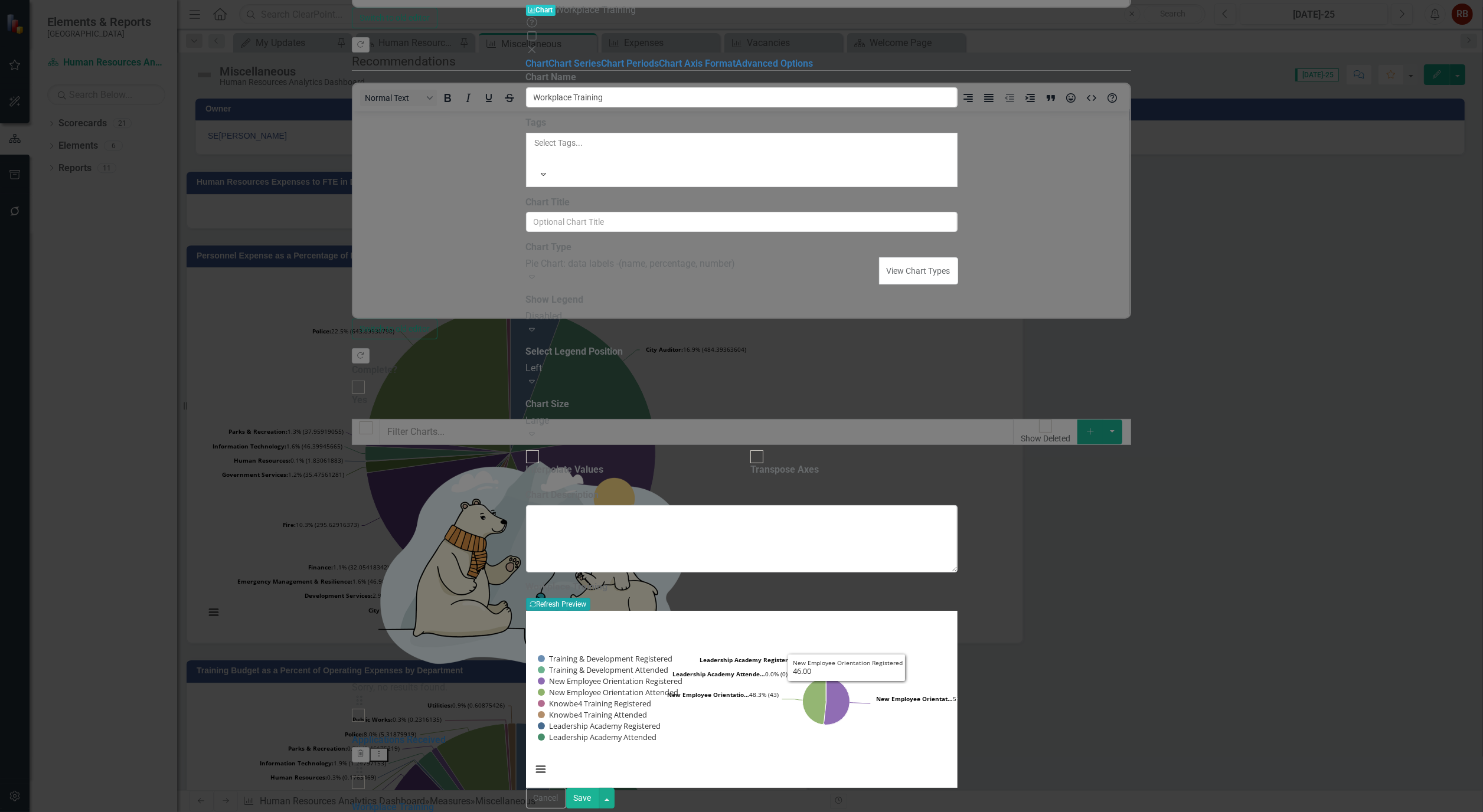
click at [590, 598] on button "Recalculate Refresh Preview" at bounding box center [558, 604] width 65 height 13
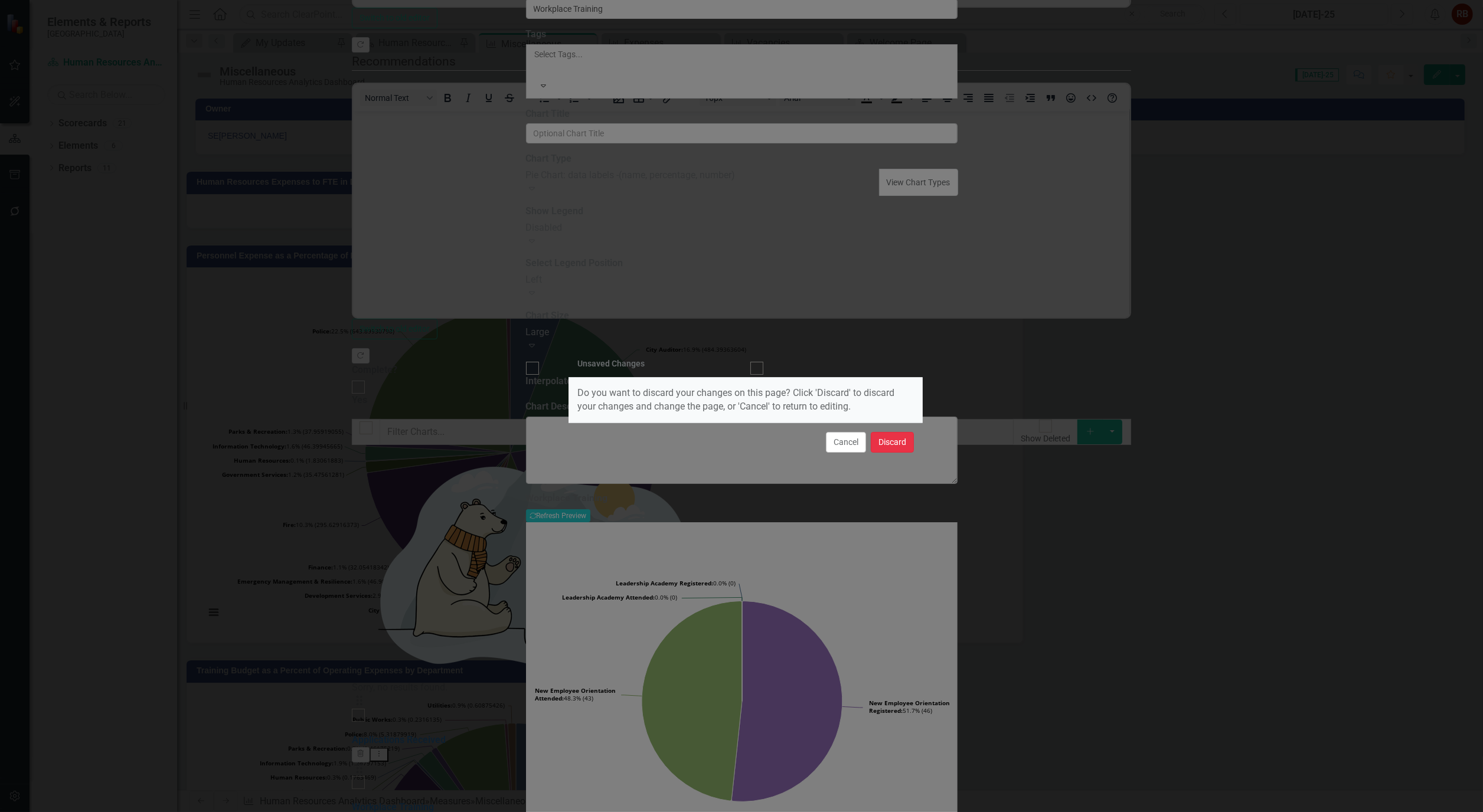
click at [889, 448] on button "Discard" at bounding box center [892, 442] width 43 height 20
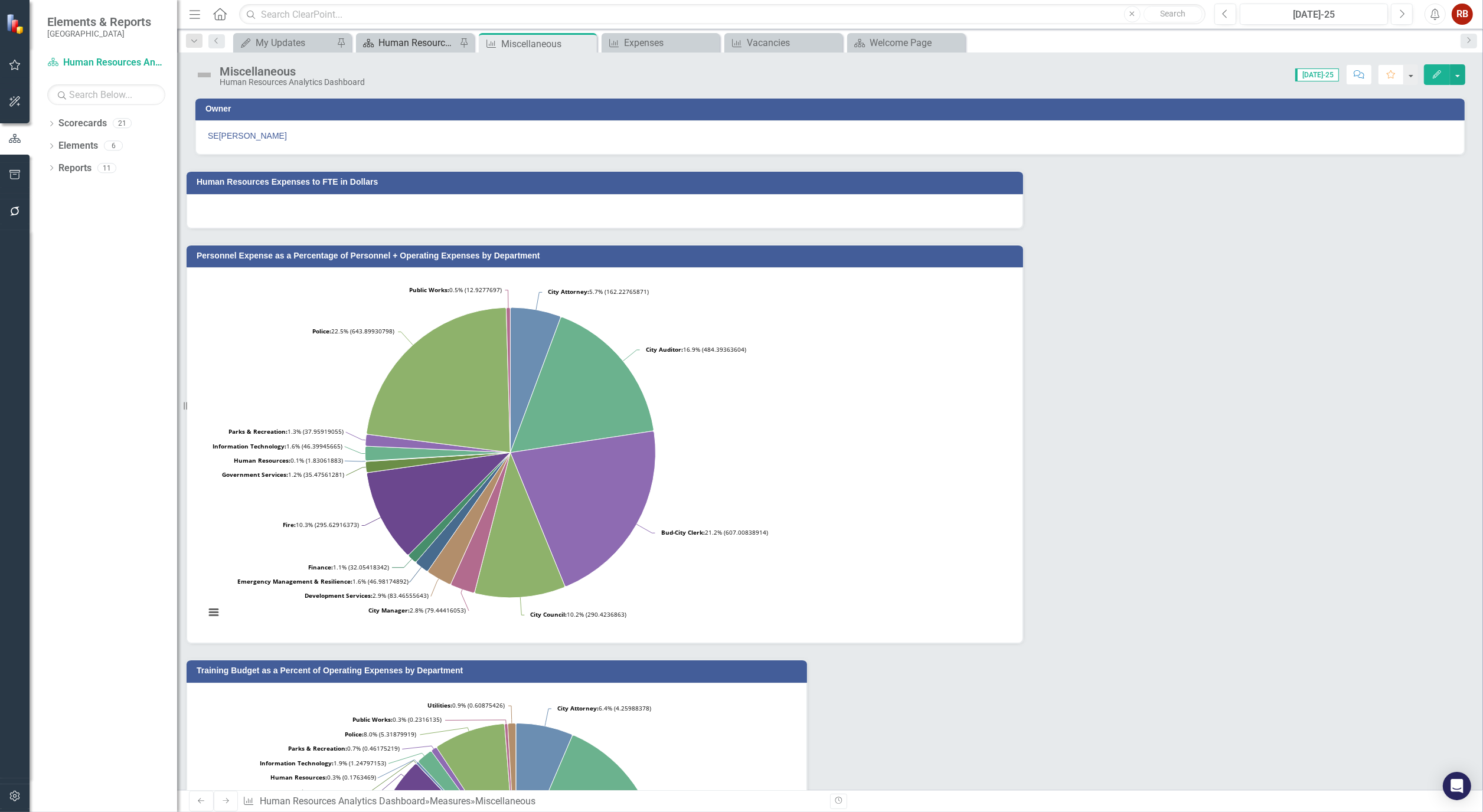
click at [396, 45] on div "Human Resources Analytics Dashboard" at bounding box center [417, 42] width 78 height 15
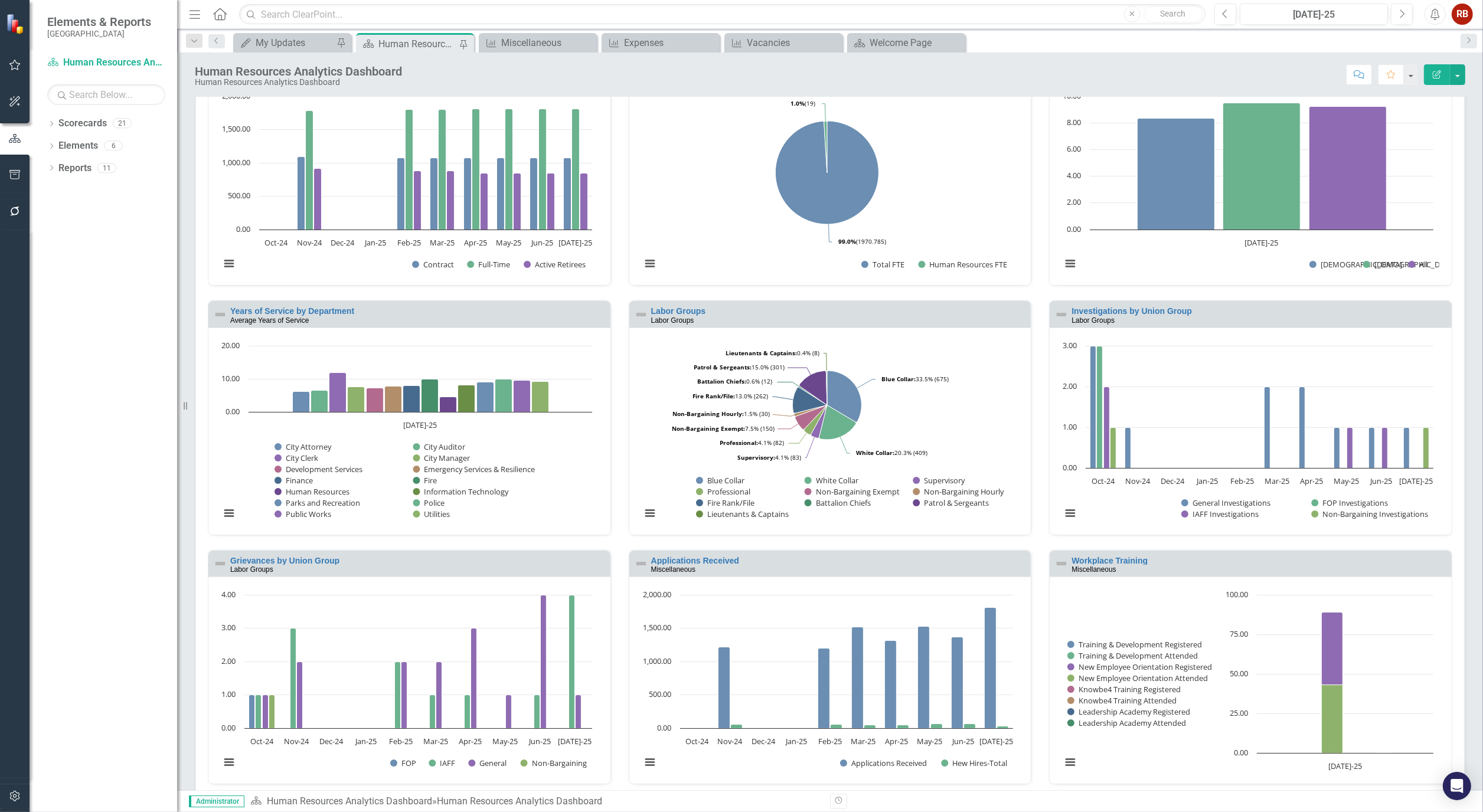
scroll to position [391, 0]
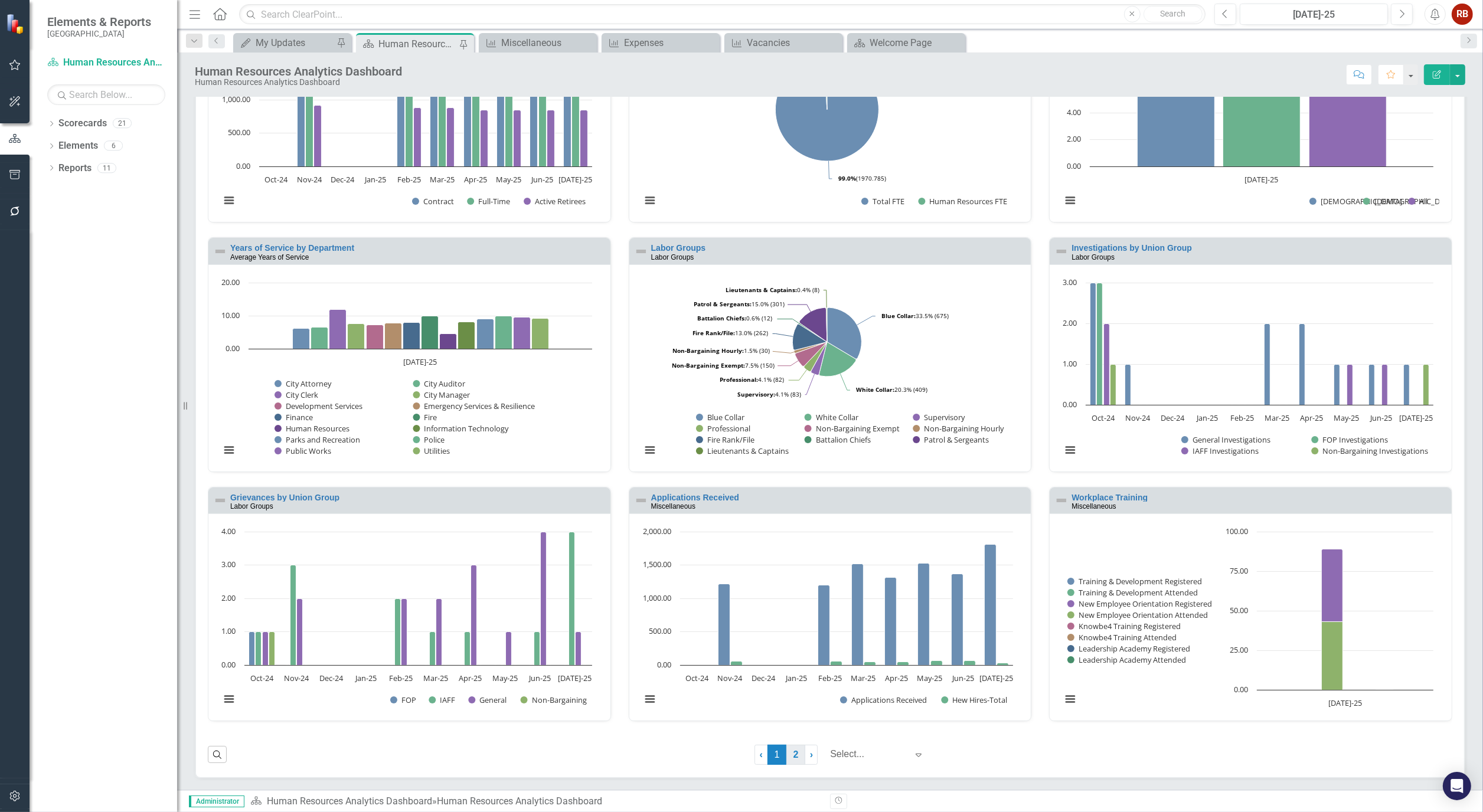
click at [788, 750] on link "2" at bounding box center [796, 755] width 19 height 20
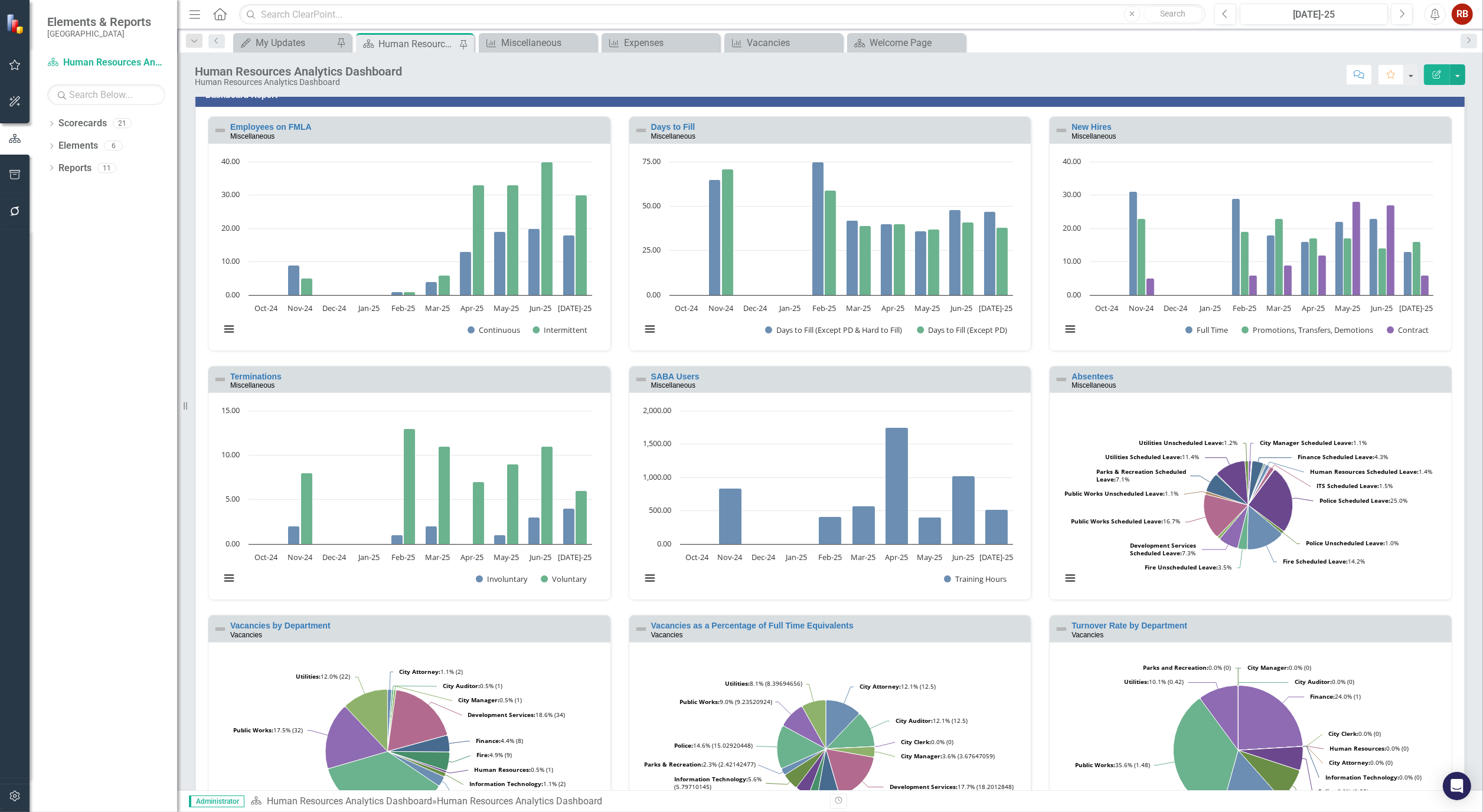
scroll to position [0, 0]
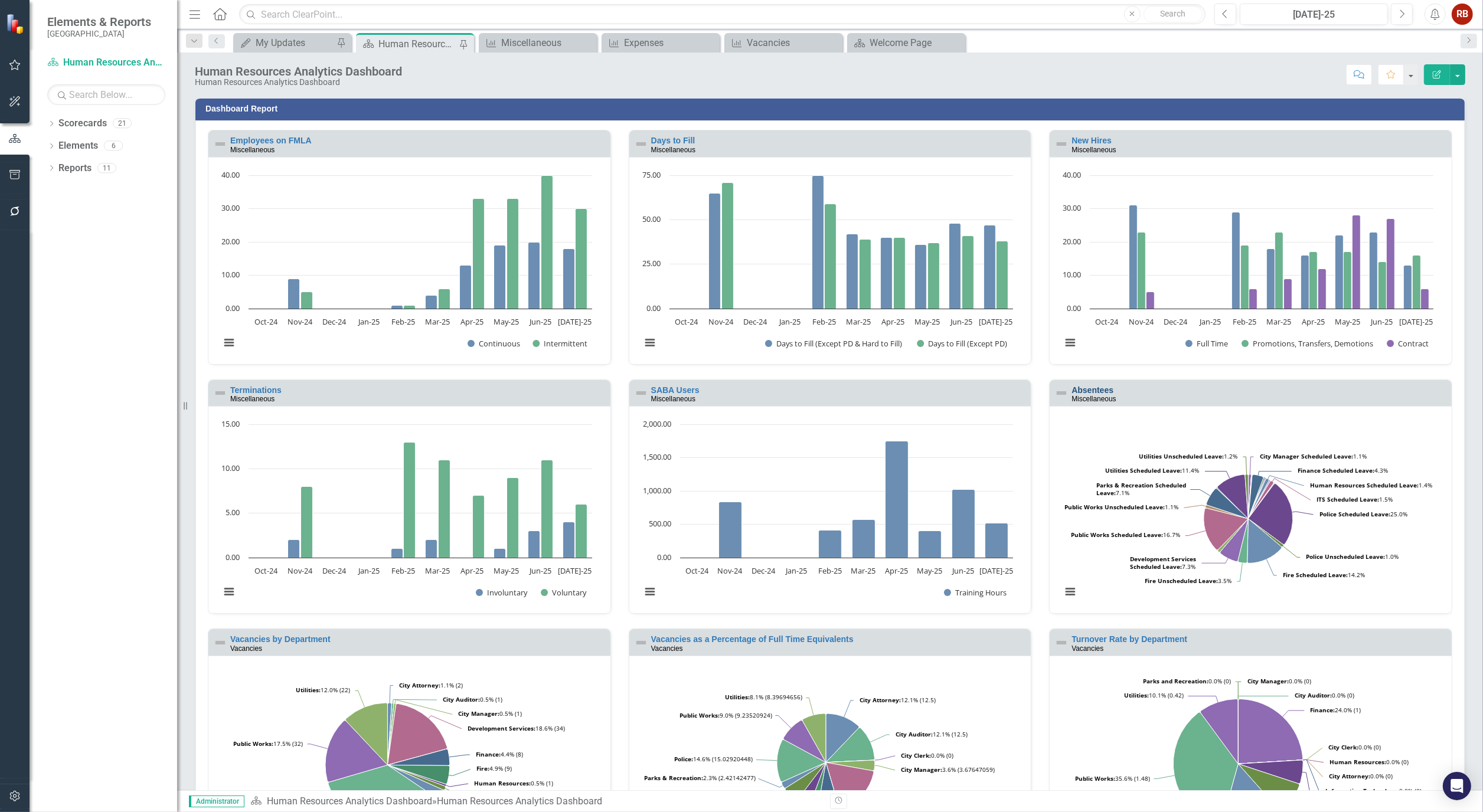
click at [1079, 388] on link "Absentees" at bounding box center [1093, 390] width 42 height 10
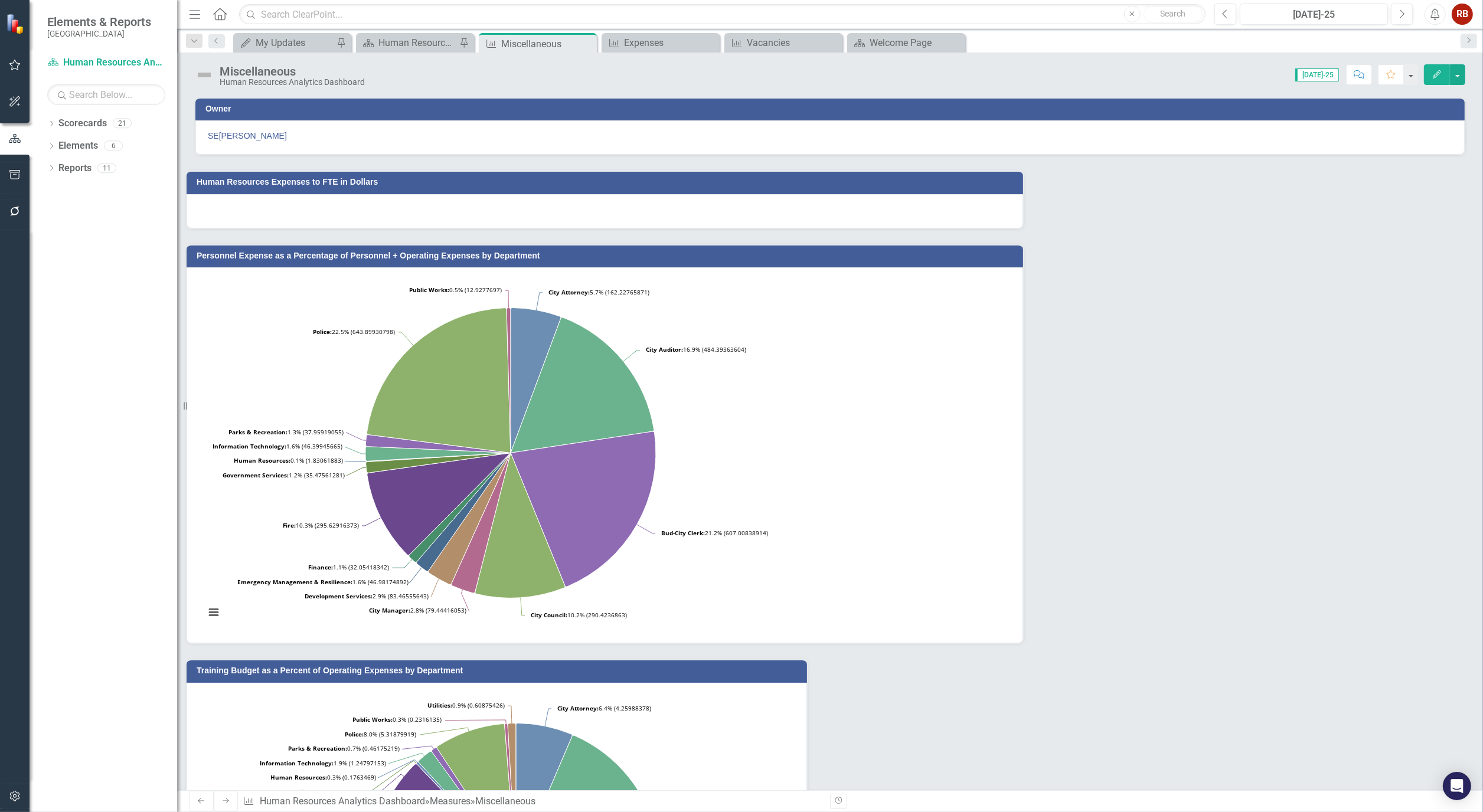
click at [1431, 67] on button "Edit" at bounding box center [1437, 75] width 26 height 20
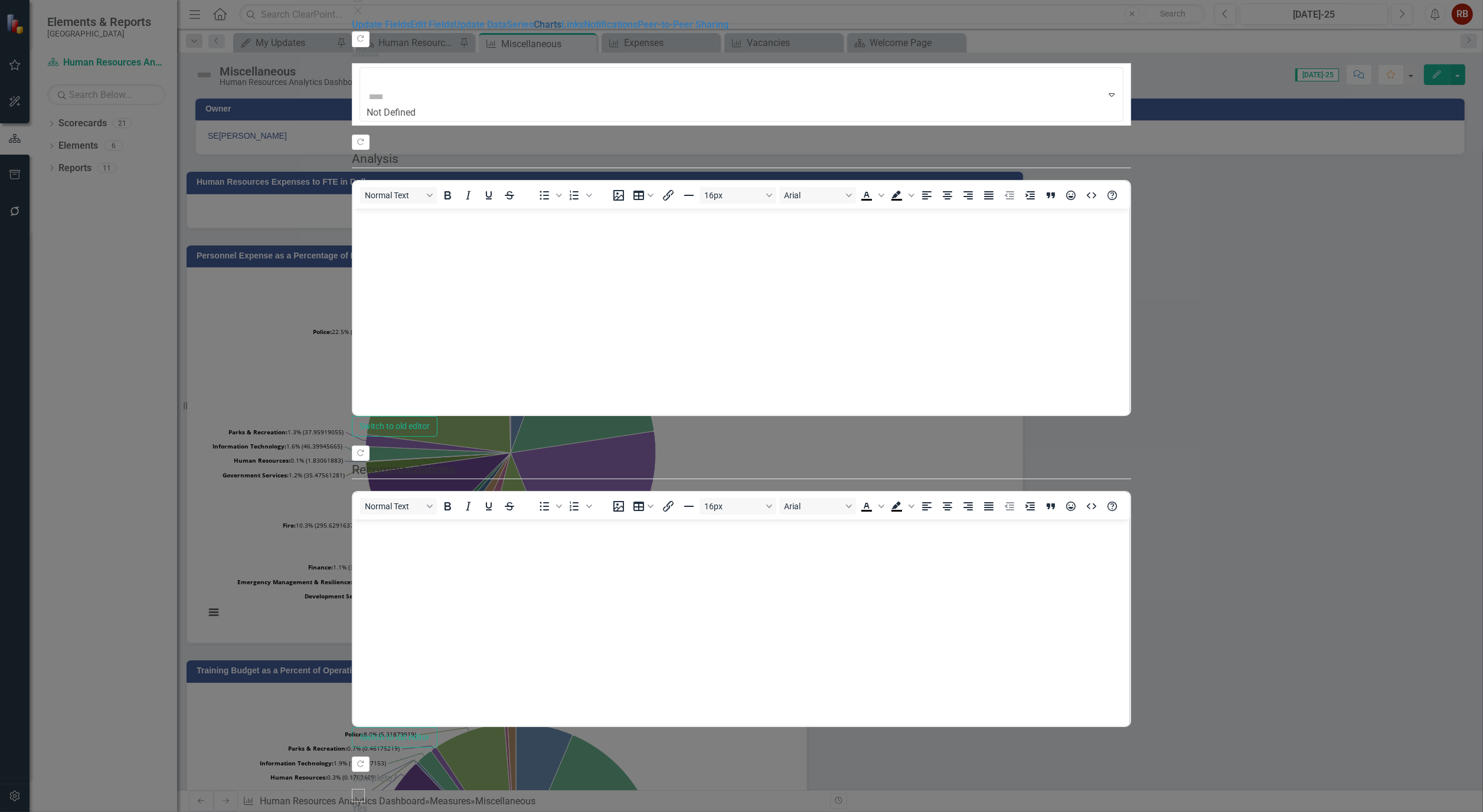
click at [534, 30] on link "Charts" at bounding box center [547, 25] width 27 height 11
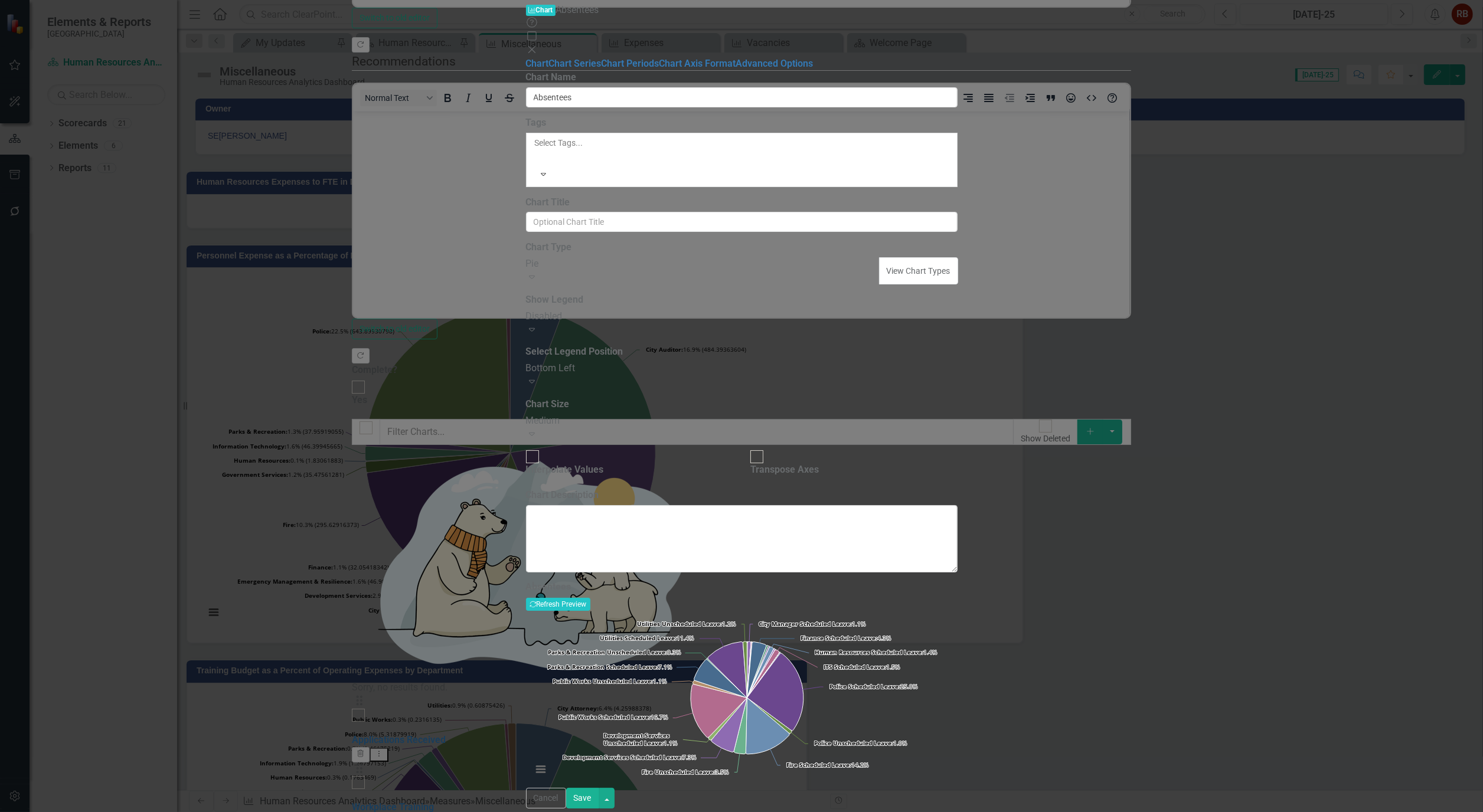
click at [538, 272] on icon "Expand" at bounding box center [532, 277] width 12 height 10
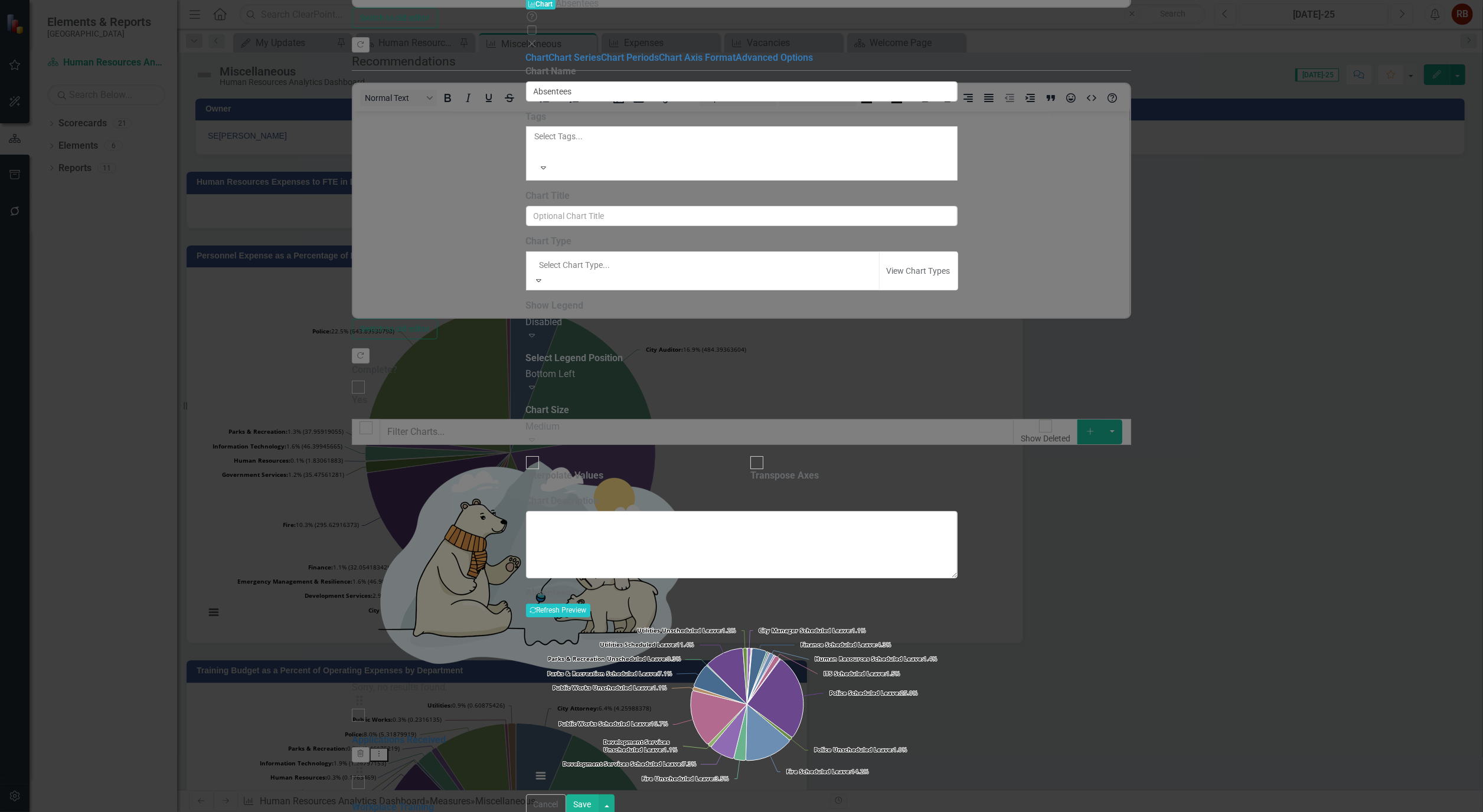
scroll to position [1181, 0]
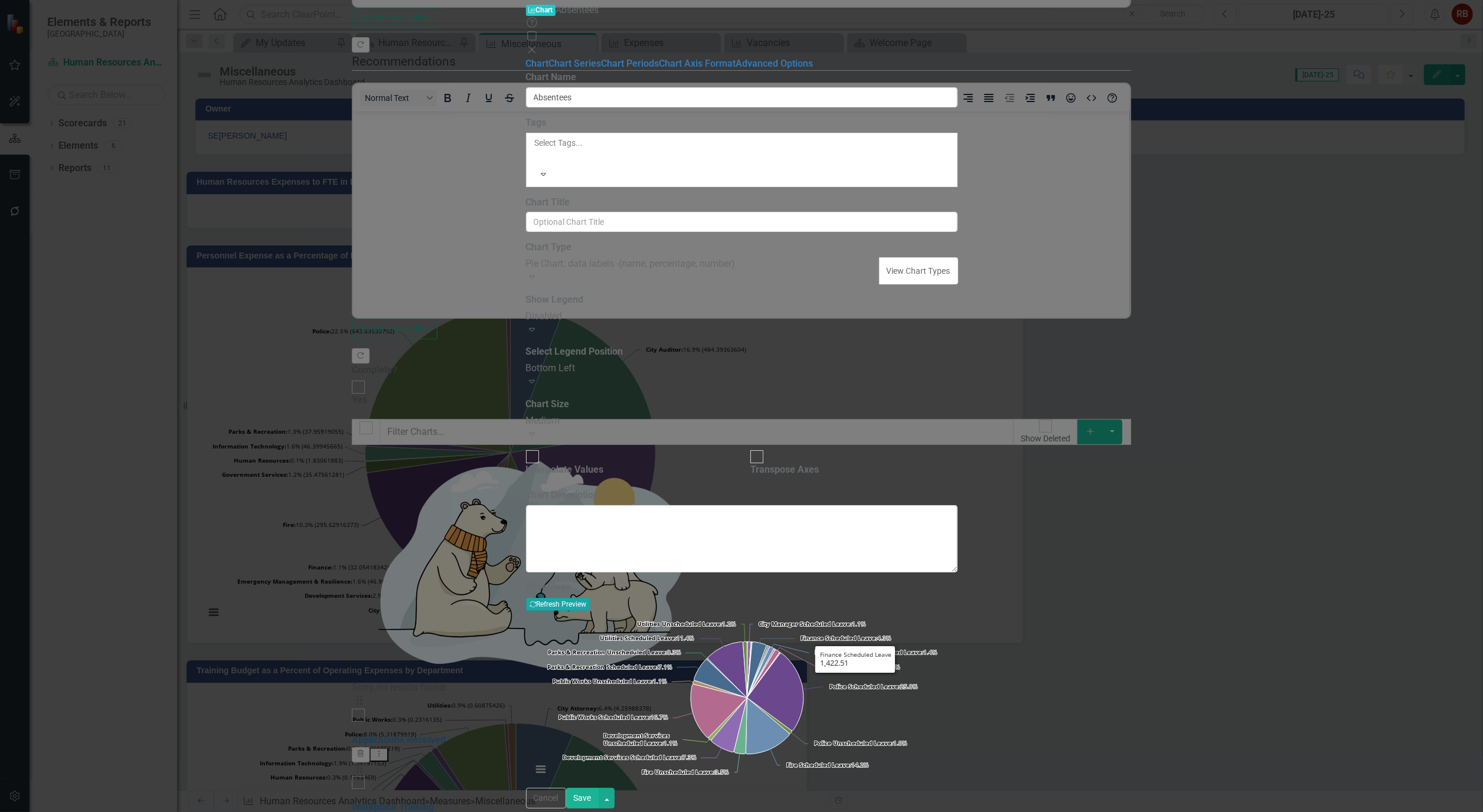
click at [590, 598] on button "Recalculate Refresh Preview" at bounding box center [558, 604] width 65 height 13
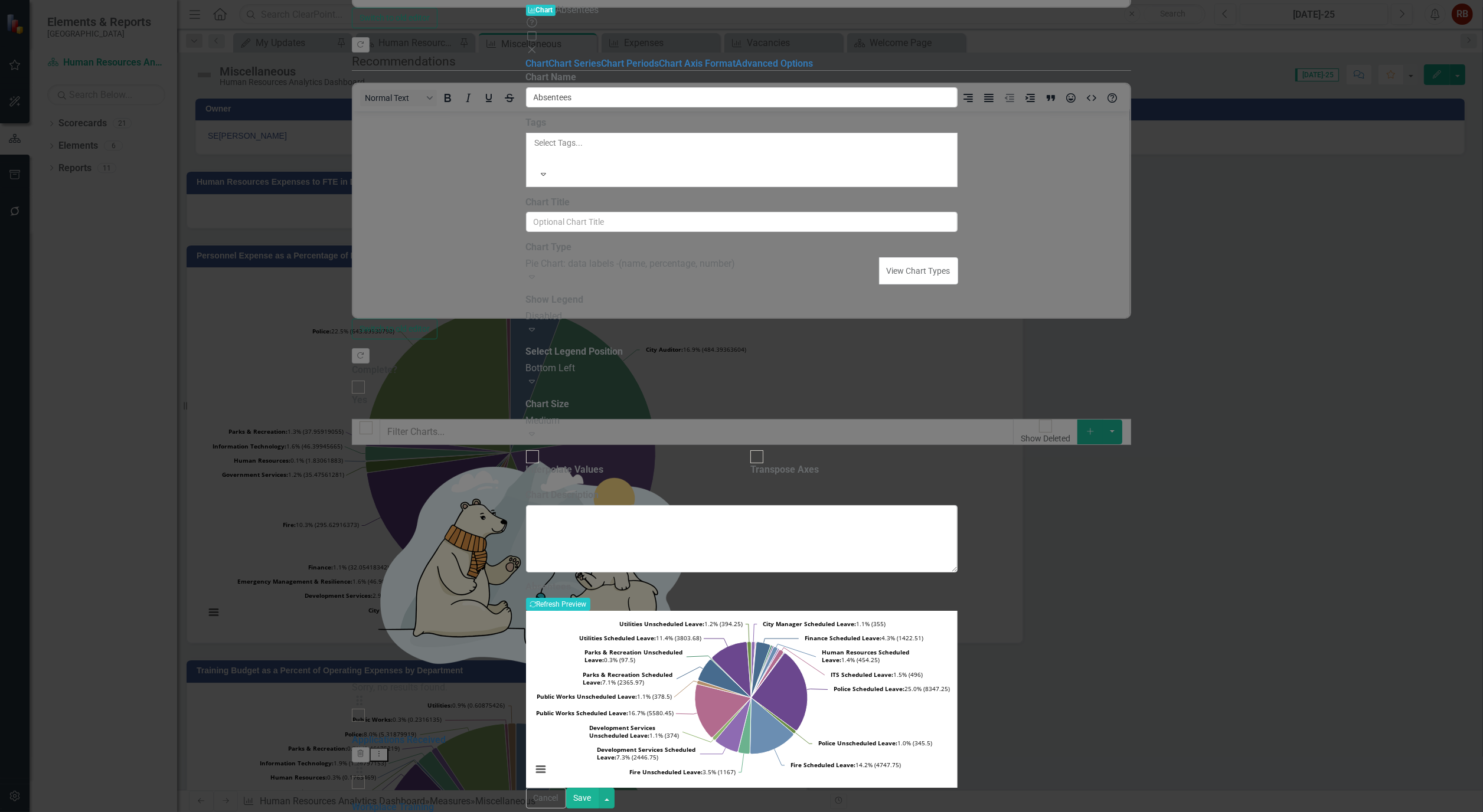
click at [599, 795] on button "Save" at bounding box center [583, 798] width 33 height 20
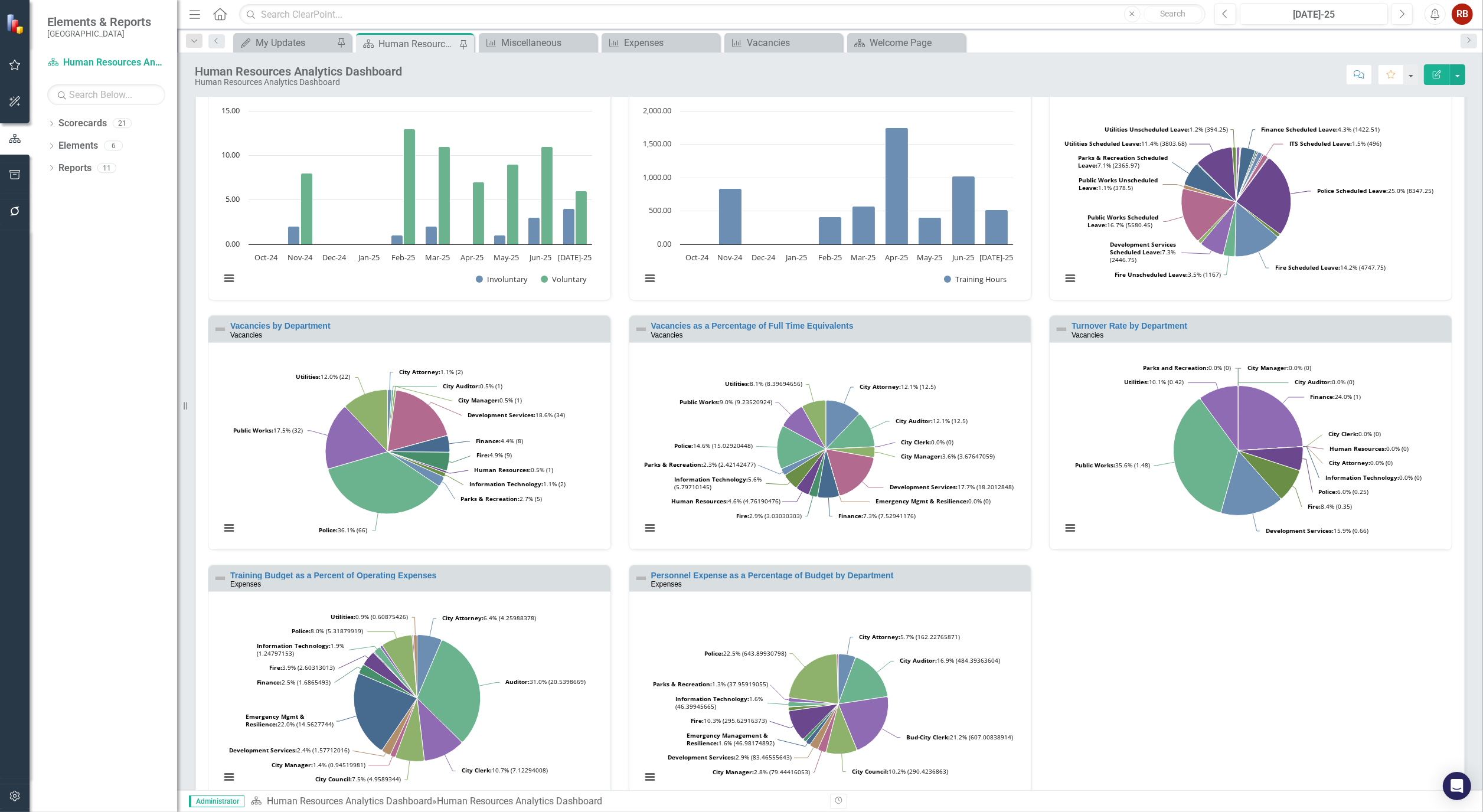
scroll to position [128, 0]
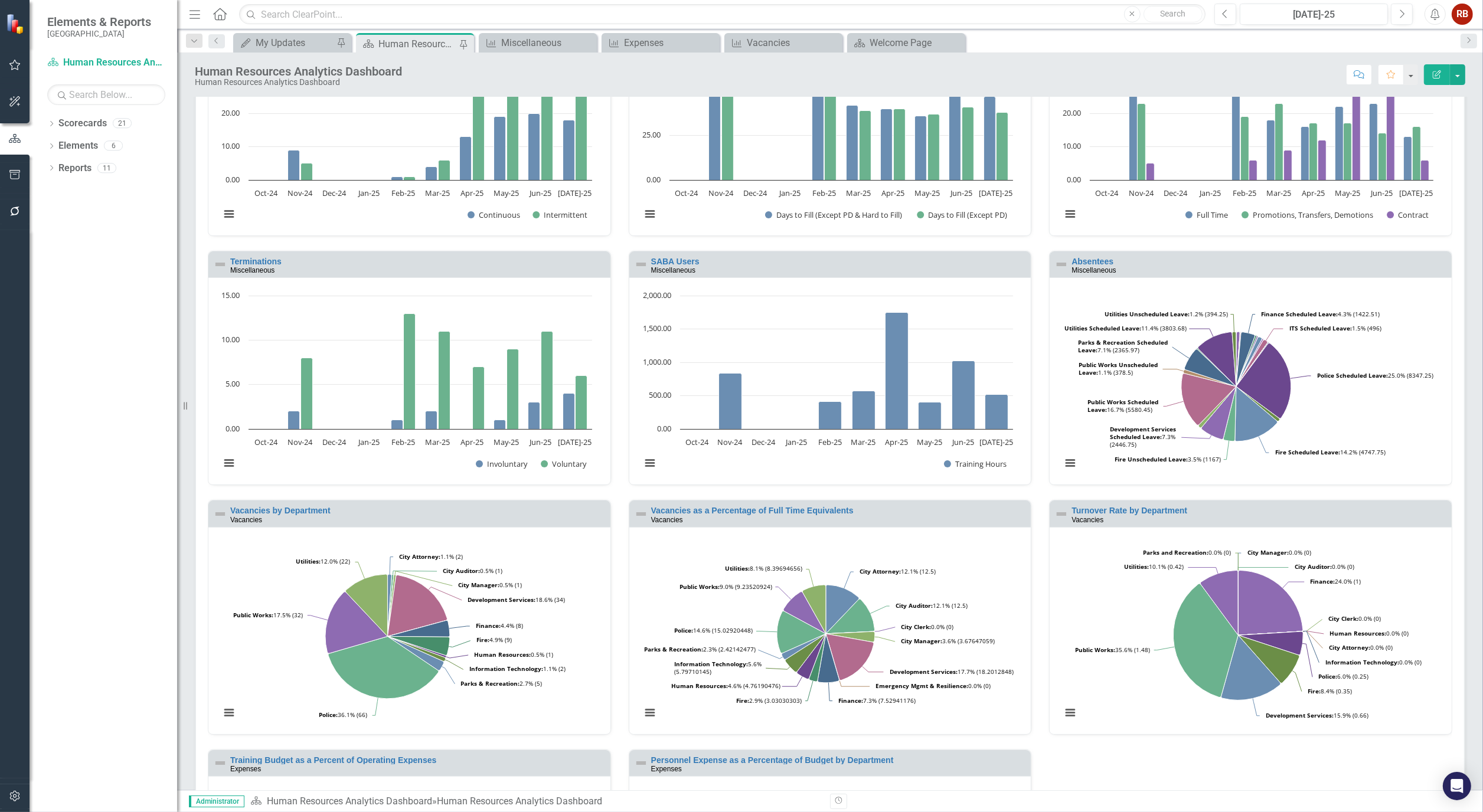
click at [108, 682] on div "Dropdown Scorecards 21 Dropdown [GEOGRAPHIC_DATA], [GEOGRAPHIC_DATA] Business I…" at bounding box center [103, 463] width 148 height 698
click at [96, 470] on div "Dropdown Scorecards 21 Dropdown [GEOGRAPHIC_DATA], [GEOGRAPHIC_DATA] Business I…" at bounding box center [103, 463] width 148 height 698
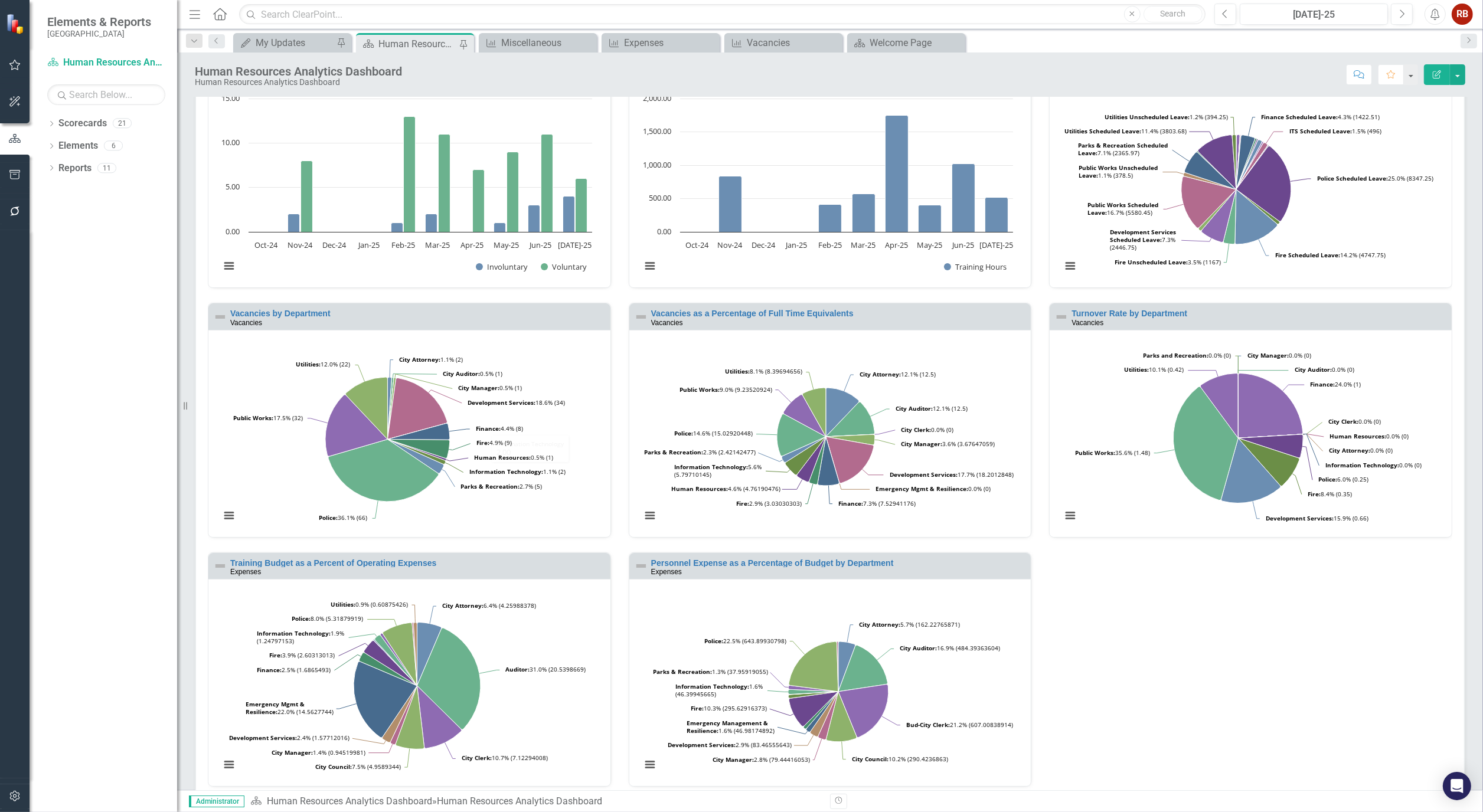
scroll to position [391, 0]
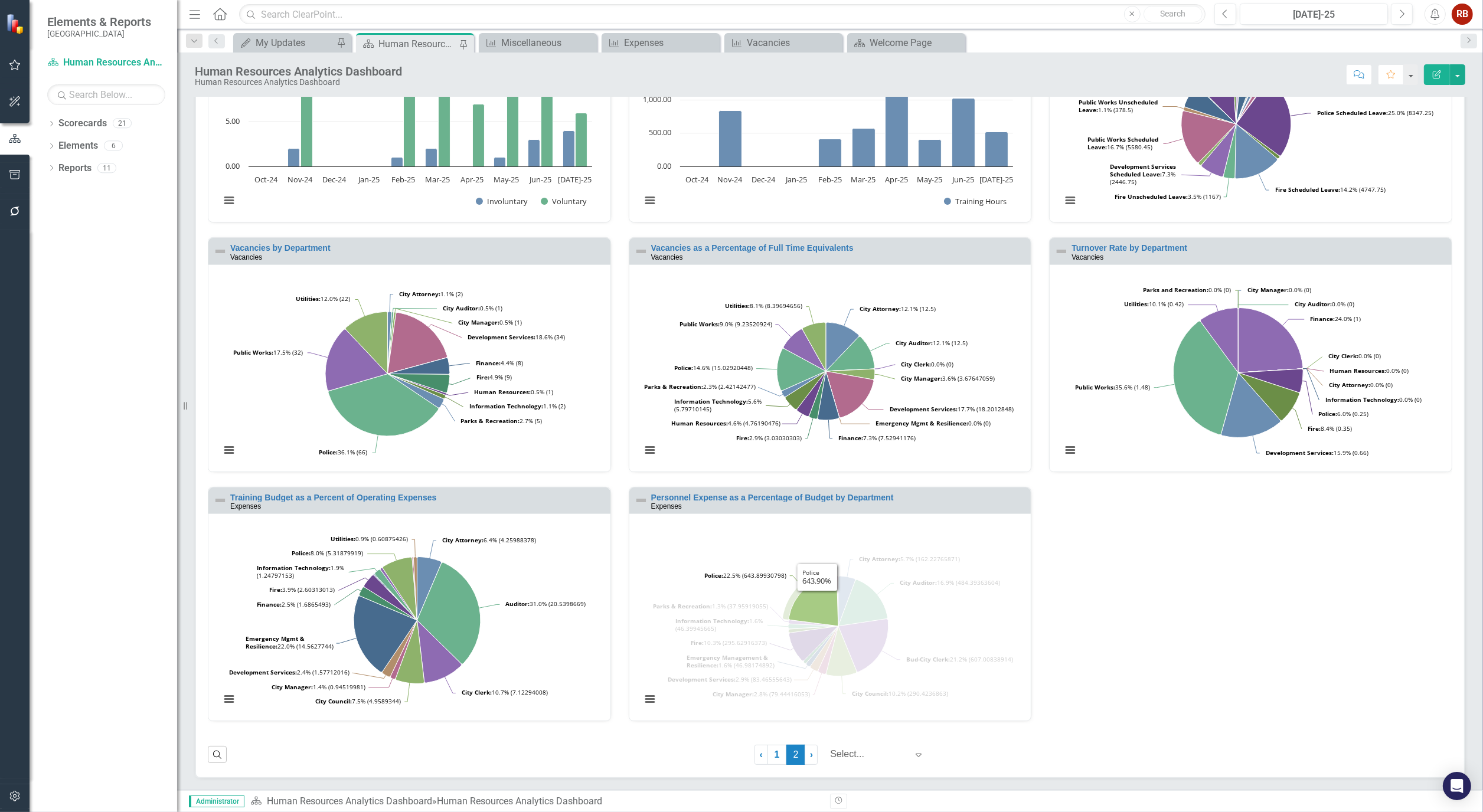
click at [811, 601] on icon "Police, 643.89930798." at bounding box center [813, 601] width 50 height 50
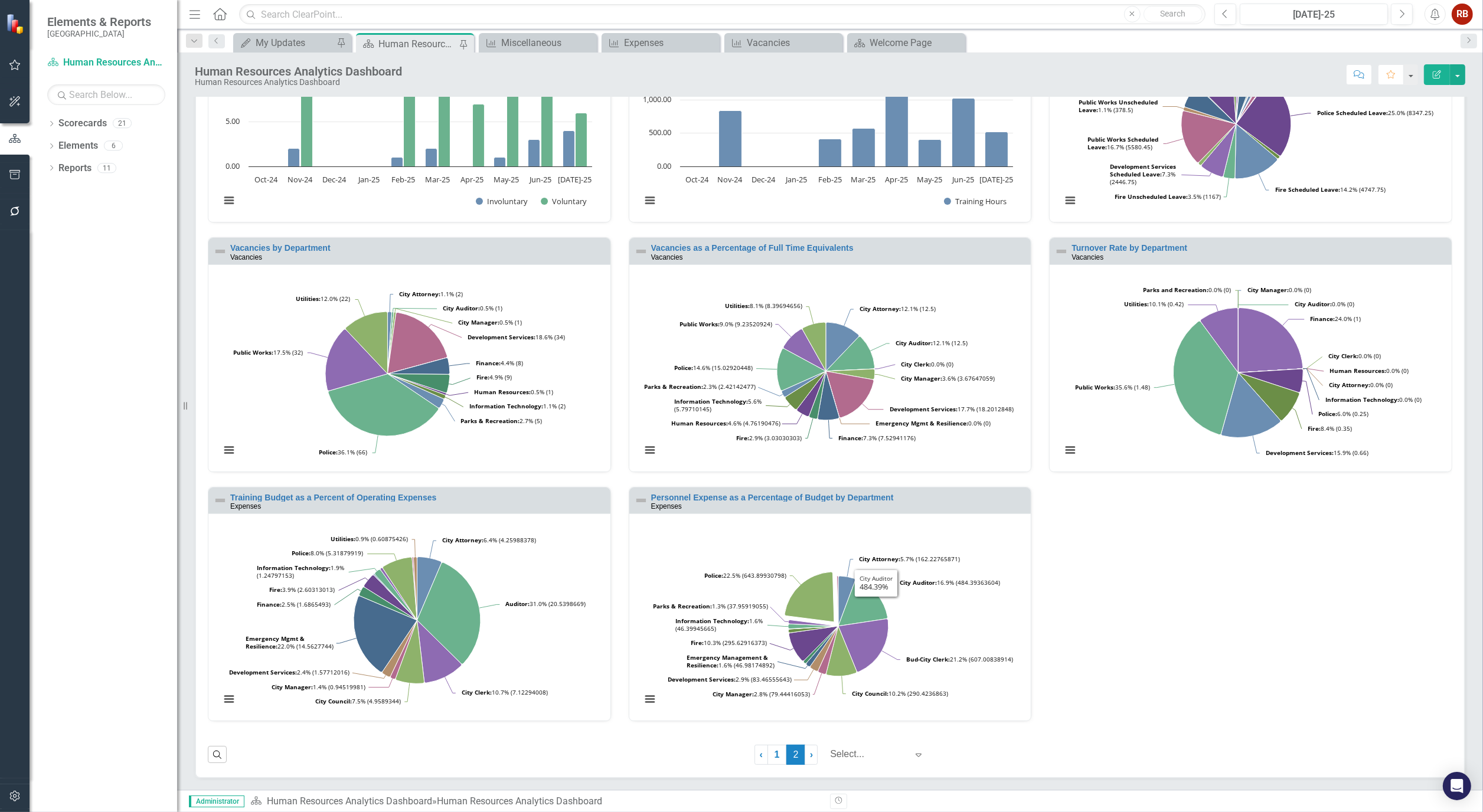
click at [1130, 671] on div "Employees on FMLA Miscellaneous Loading... Chart Bar chart with 2 data series. …" at bounding box center [829, 237] width 1262 height 997
click at [114, 580] on div "Dropdown Scorecards 21 Dropdown [GEOGRAPHIC_DATA], [GEOGRAPHIC_DATA] Business I…" at bounding box center [103, 463] width 148 height 698
click at [768, 757] on link "1" at bounding box center [777, 755] width 19 height 20
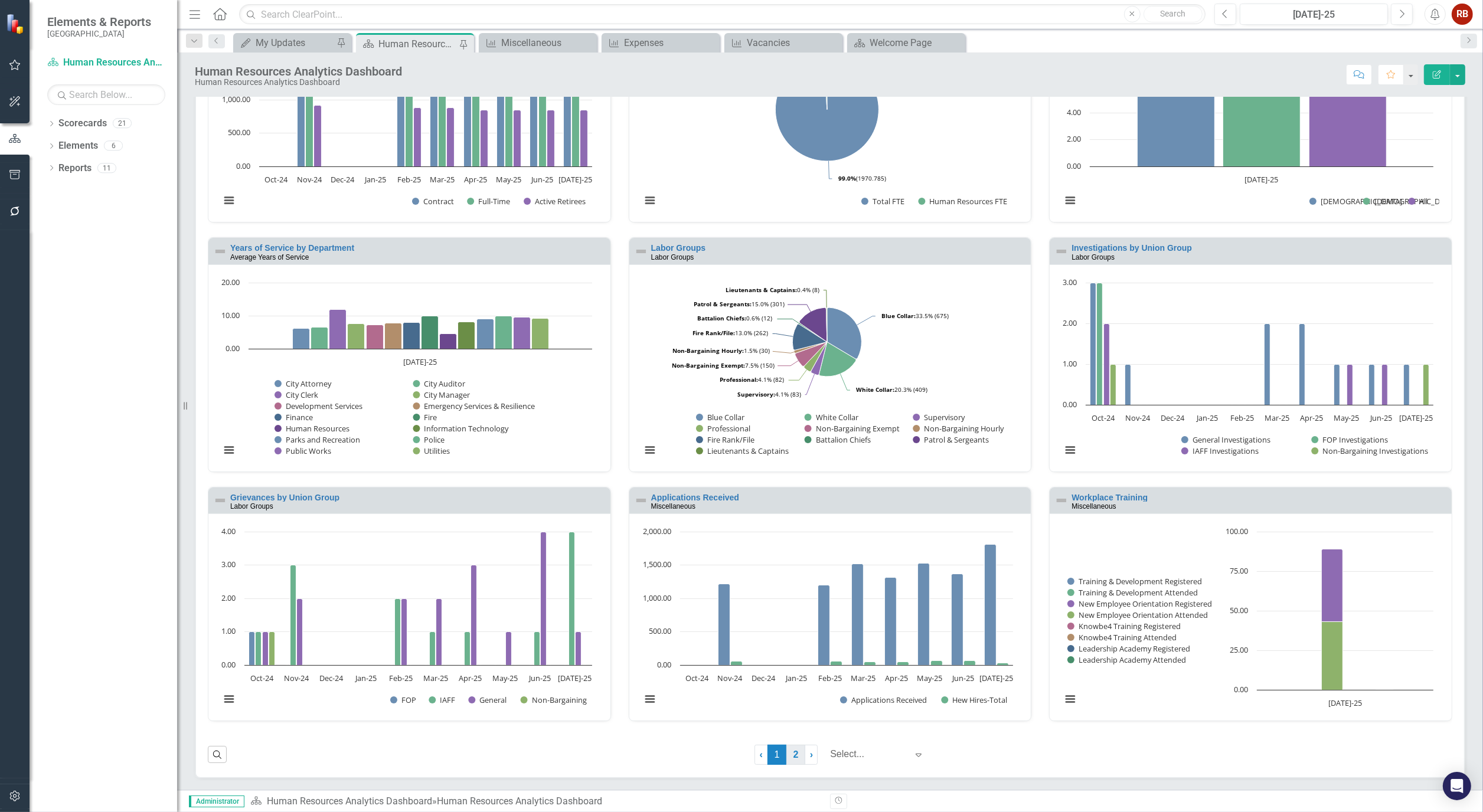
click at [789, 758] on link "2" at bounding box center [796, 755] width 19 height 20
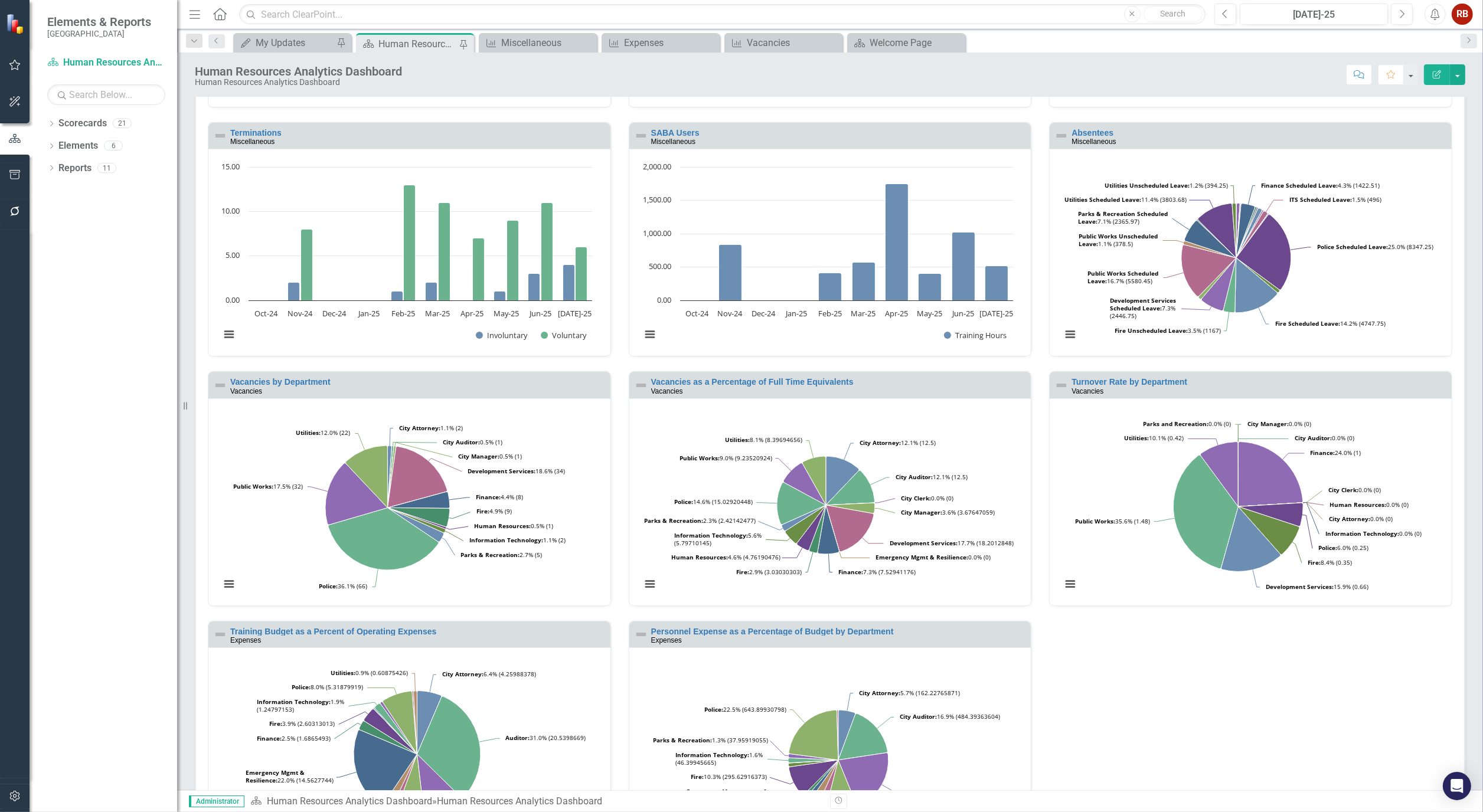
scroll to position [262, 0]
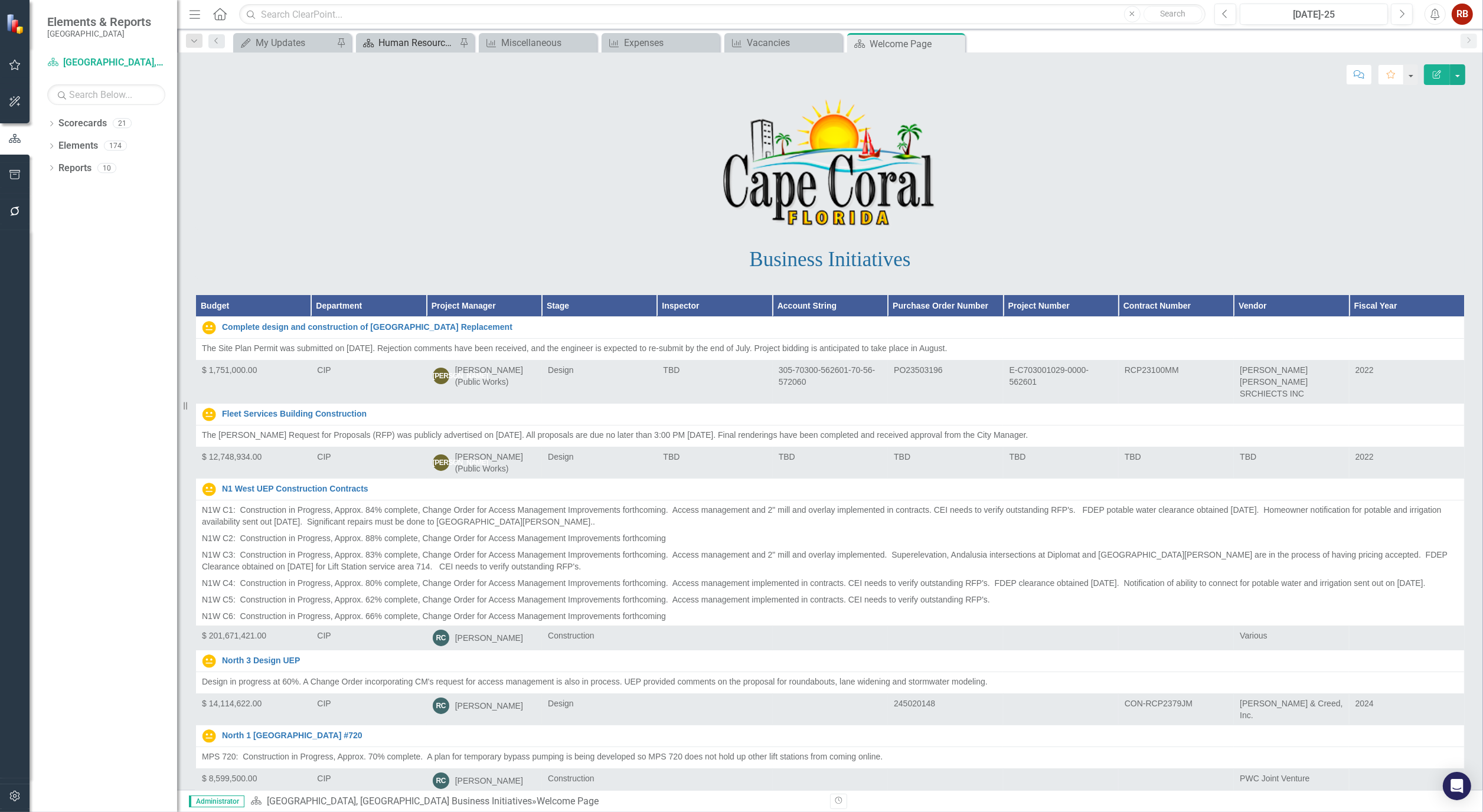
click at [401, 50] on div "Human Resources Analytics Dashboard" at bounding box center [417, 42] width 78 height 15
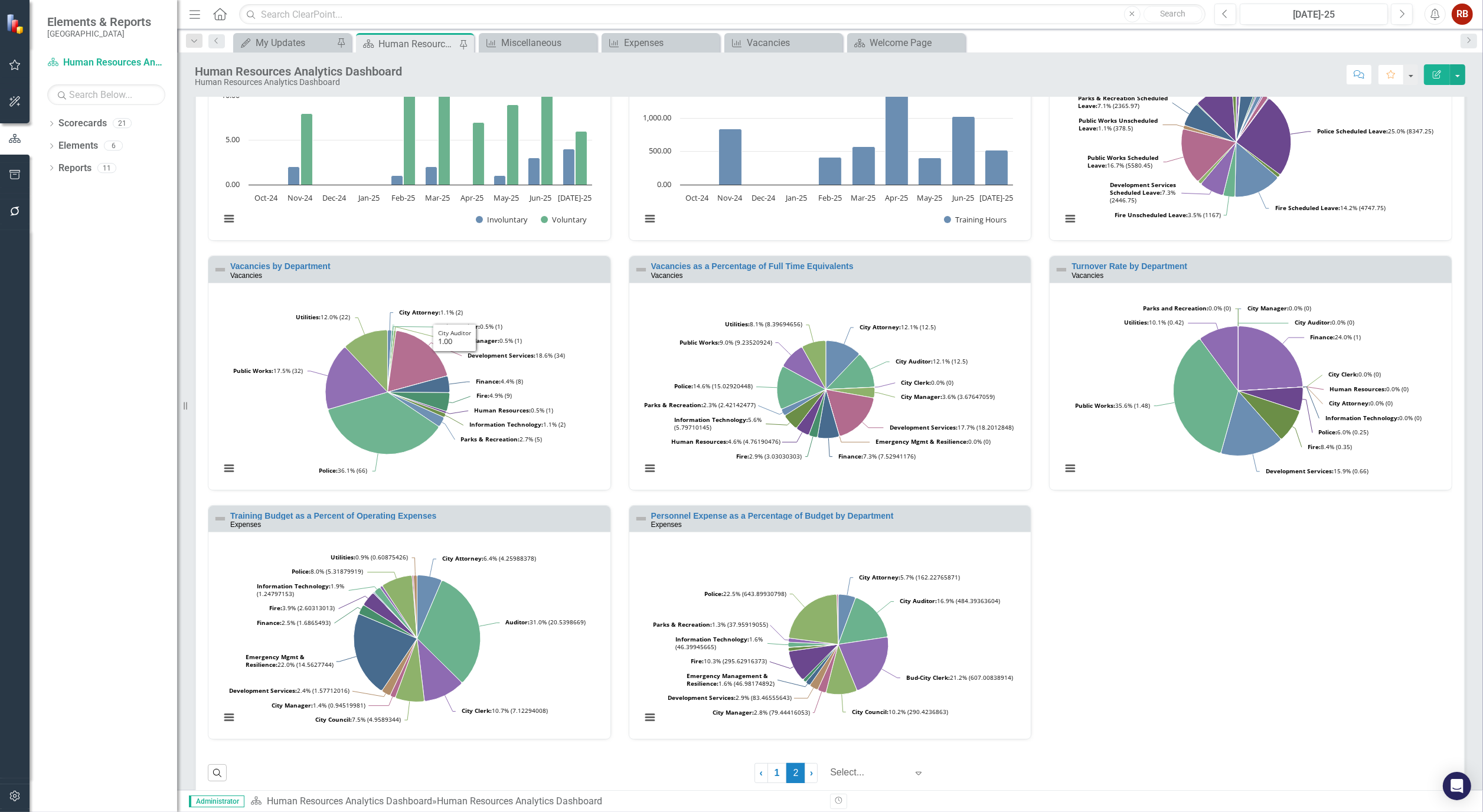
scroll to position [391, 0]
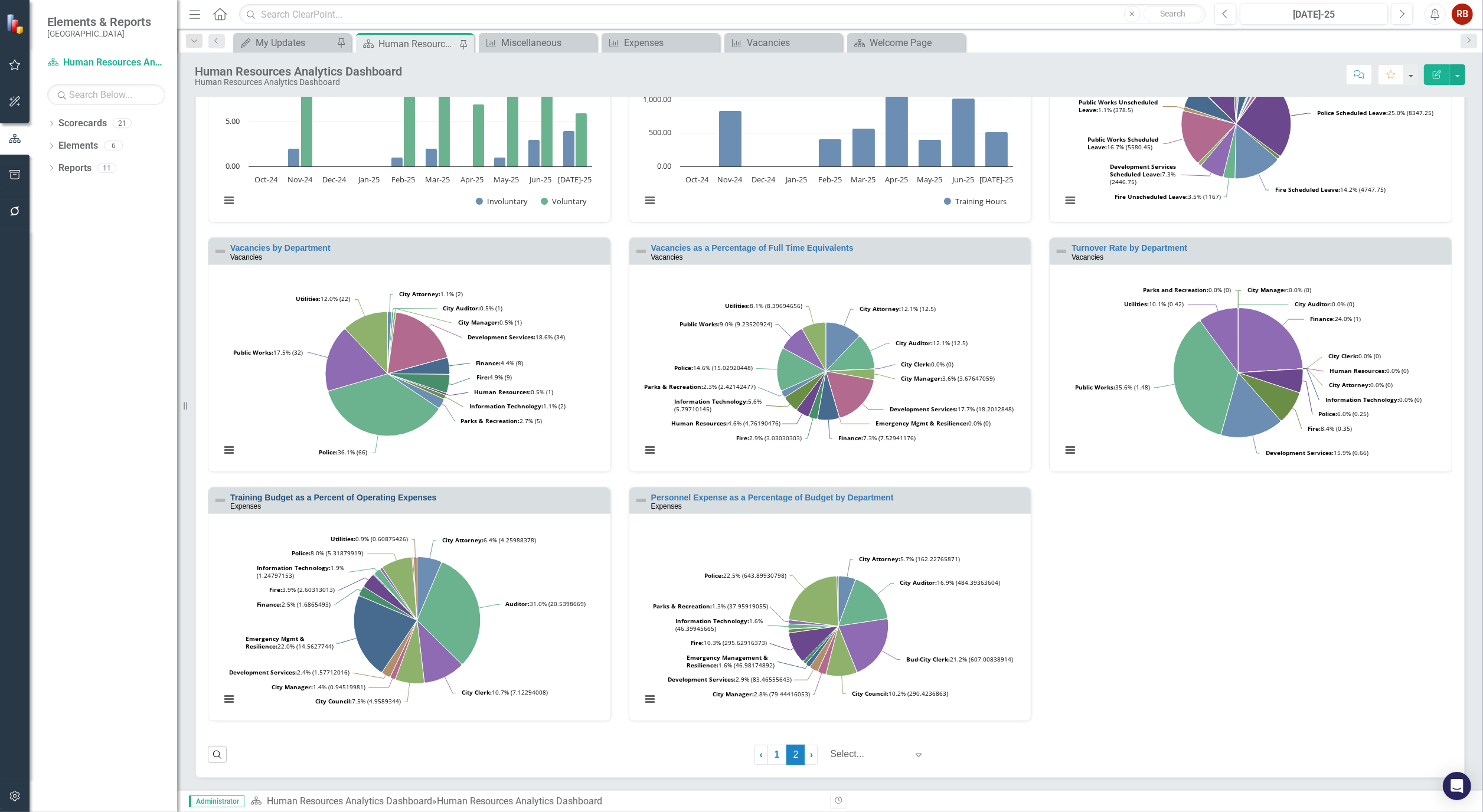
click at [399, 498] on link "Training Budget as a Percent of Operating Expenses" at bounding box center [333, 497] width 206 height 10
